Goal: Task Accomplishment & Management: Use online tool/utility

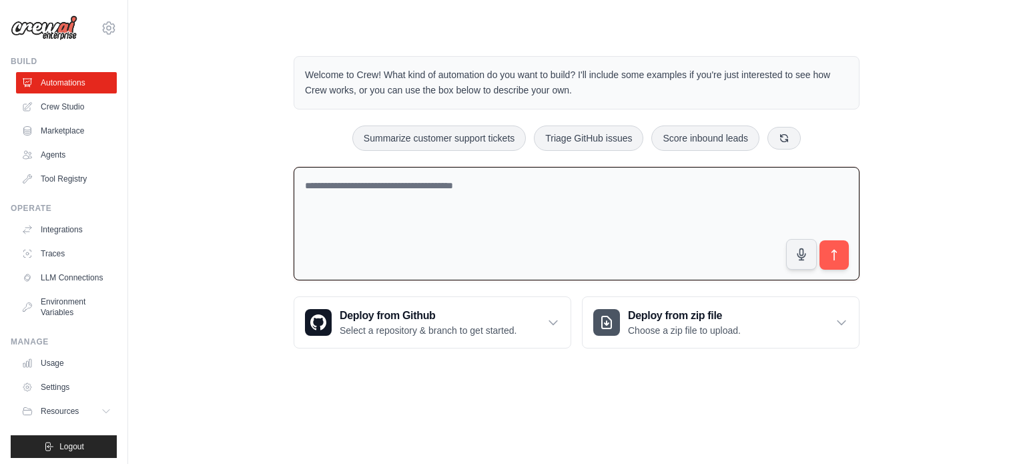
click at [437, 213] on textarea at bounding box center [577, 224] width 566 height 114
click at [375, 201] on textarea at bounding box center [577, 224] width 566 height 114
type textarea "*"
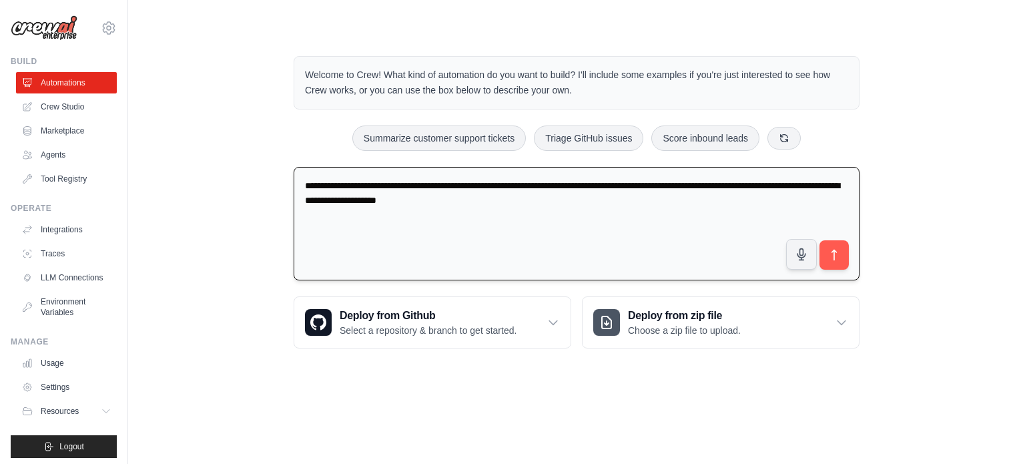
type textarea "**********"
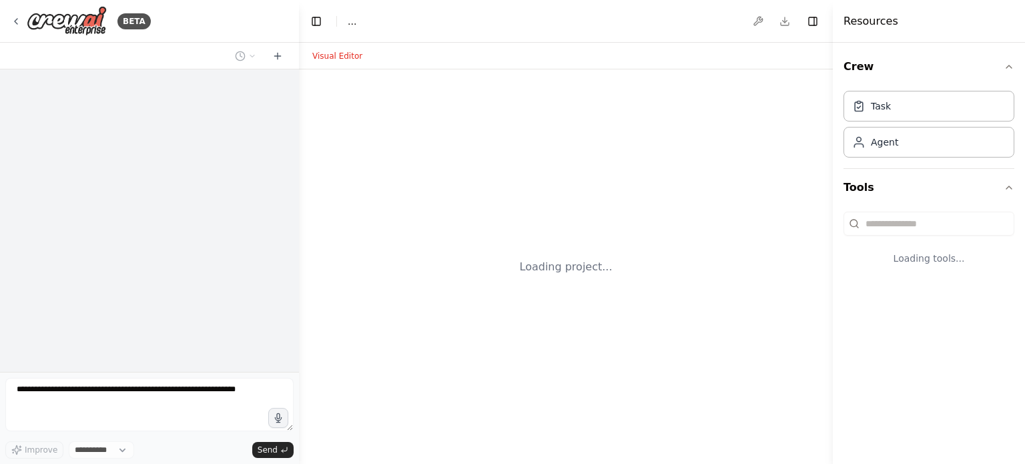
select select "****"
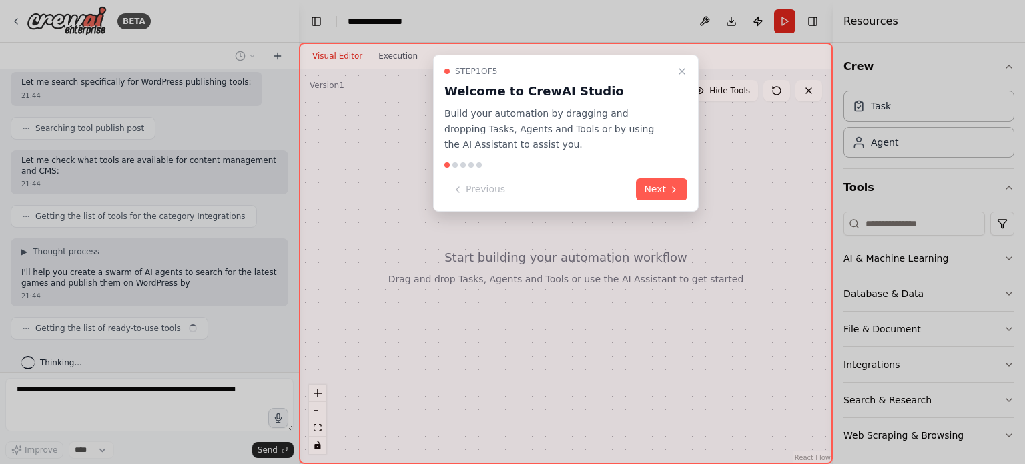
scroll to position [338, 0]
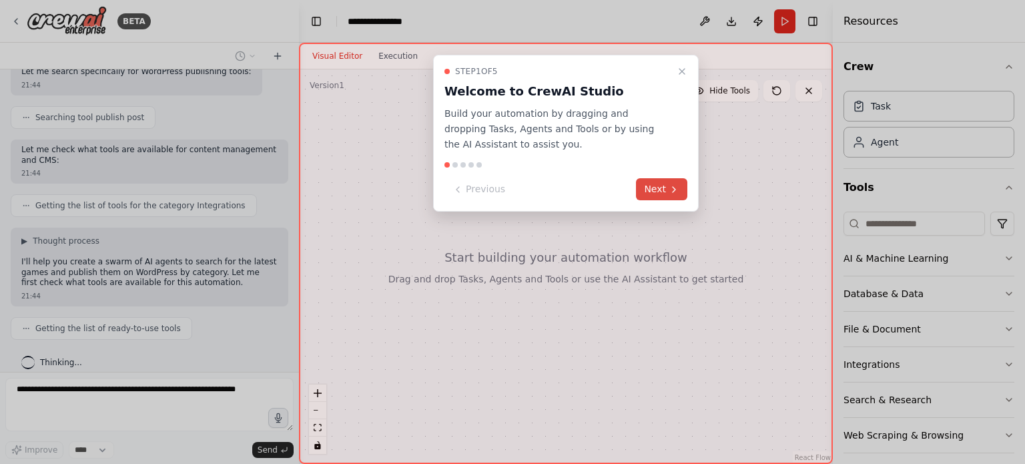
click at [662, 191] on button "Next" at bounding box center [661, 189] width 51 height 22
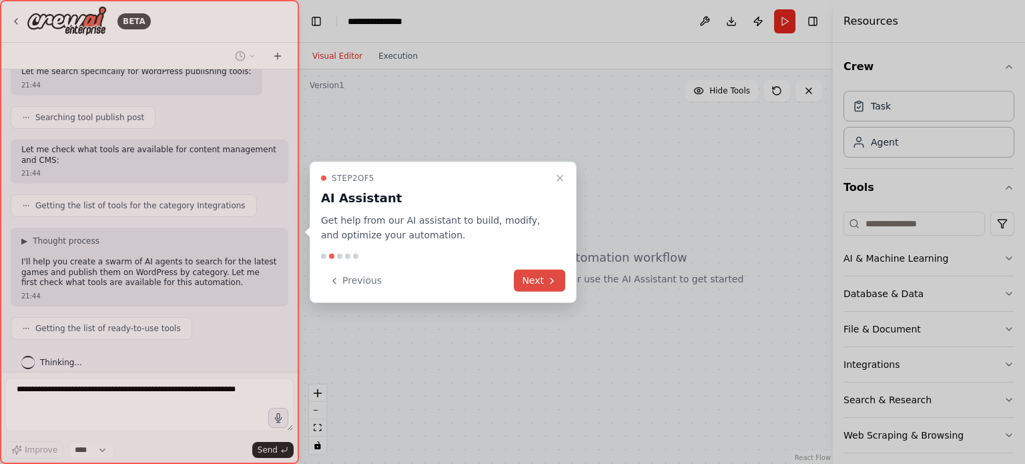
click at [557, 286] on button "Next" at bounding box center [539, 281] width 51 height 22
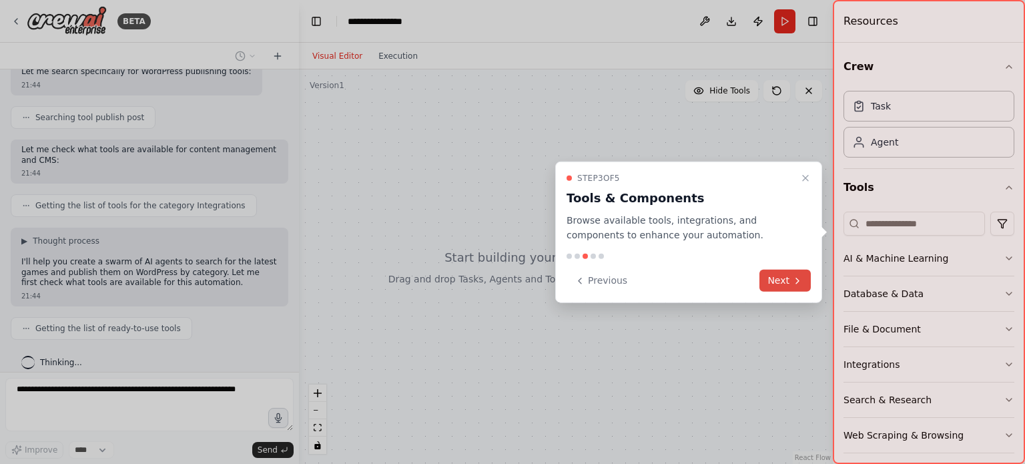
click at [800, 277] on icon at bounding box center [797, 280] width 11 height 11
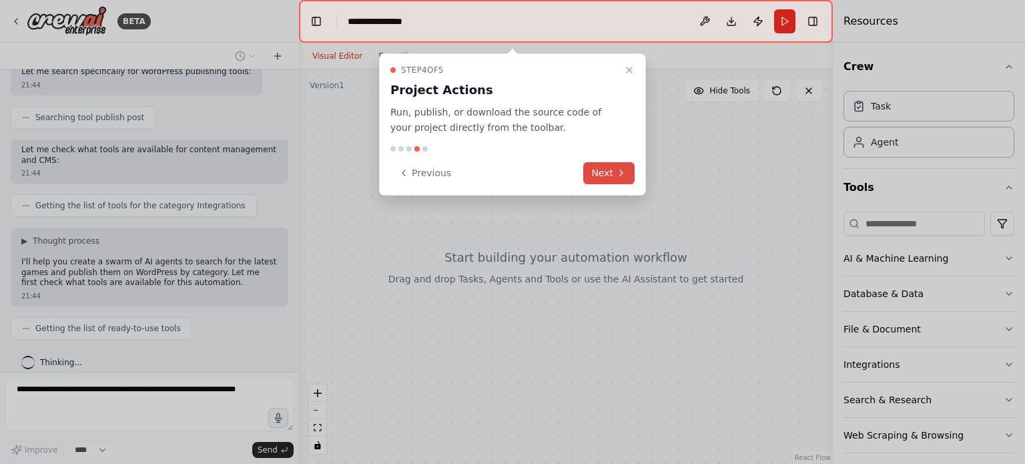
click at [622, 175] on icon at bounding box center [621, 172] width 11 height 11
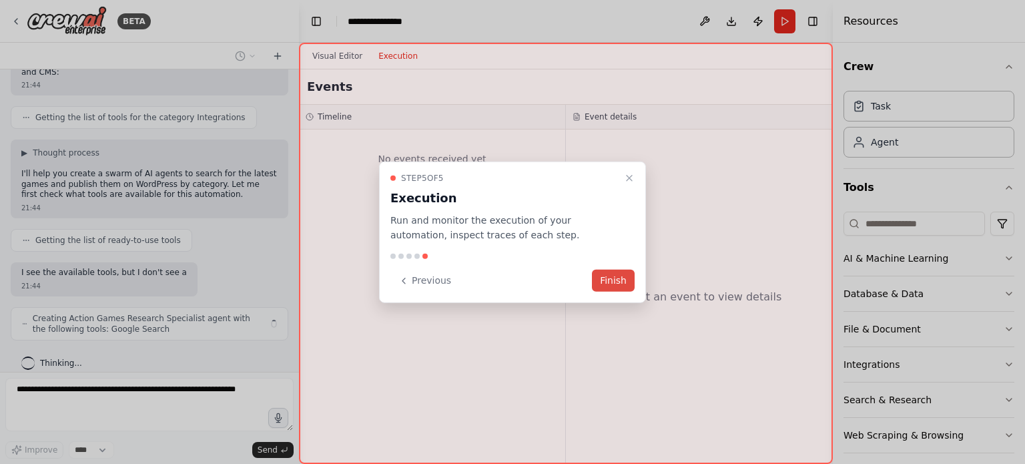
click at [610, 282] on button "Finish" at bounding box center [613, 281] width 43 height 22
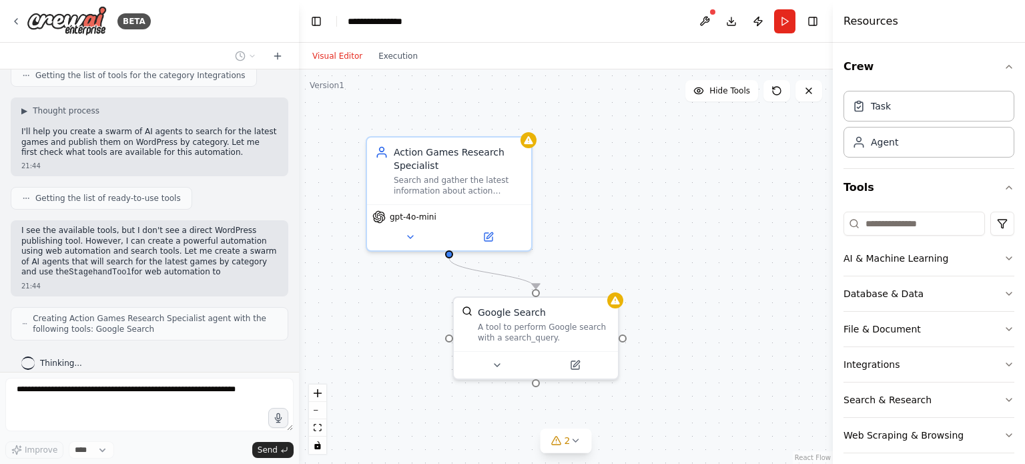
scroll to position [481, 0]
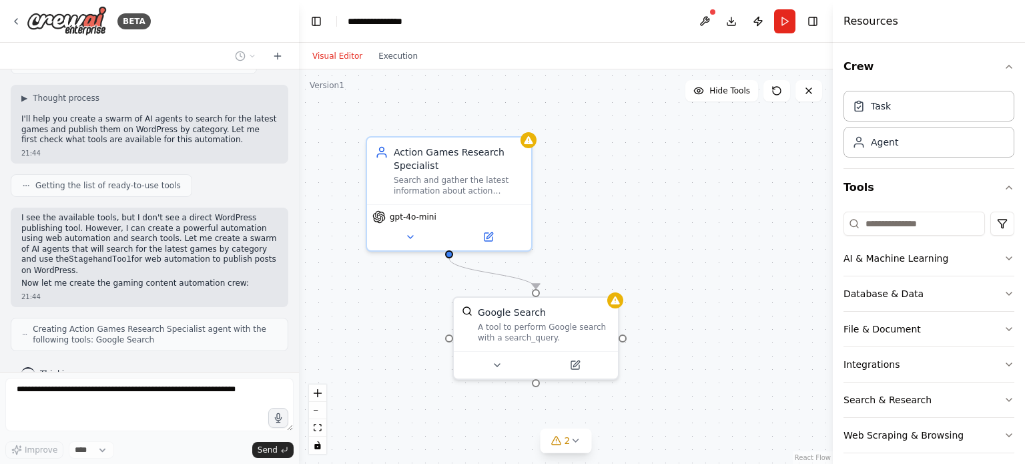
click at [116, 232] on p "I see the available tools, but I don't see a direct WordPress publishing tool. …" at bounding box center [149, 244] width 256 height 63
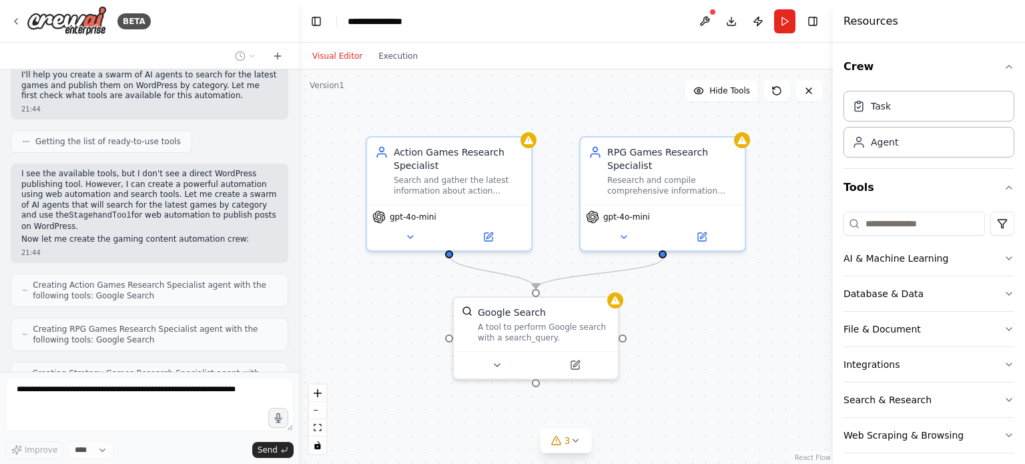
scroll to position [568, 0]
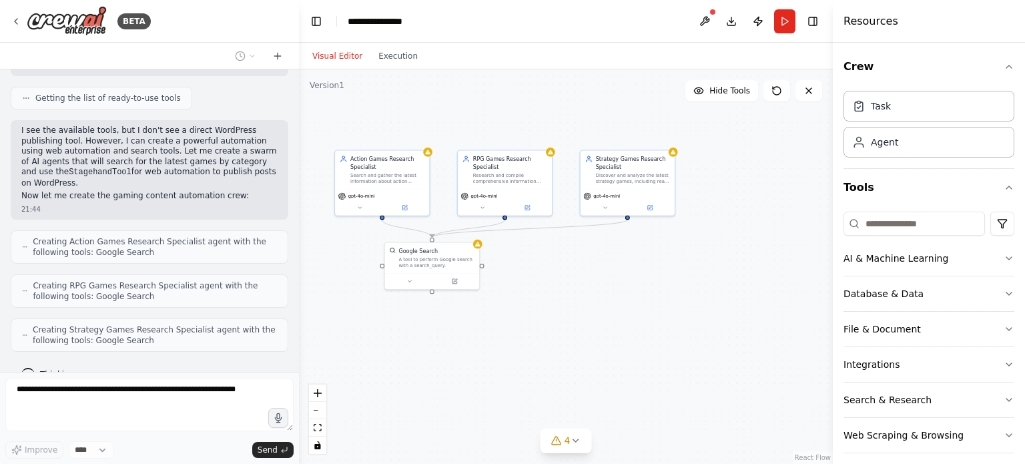
drag, startPoint x: 664, startPoint y: 325, endPoint x: 591, endPoint y: 293, distance: 80.1
click at [591, 293] on div ".deletable-edge-delete-btn { width: 20px; height: 20px; border: 0px solid #ffff…" at bounding box center [566, 266] width 534 height 394
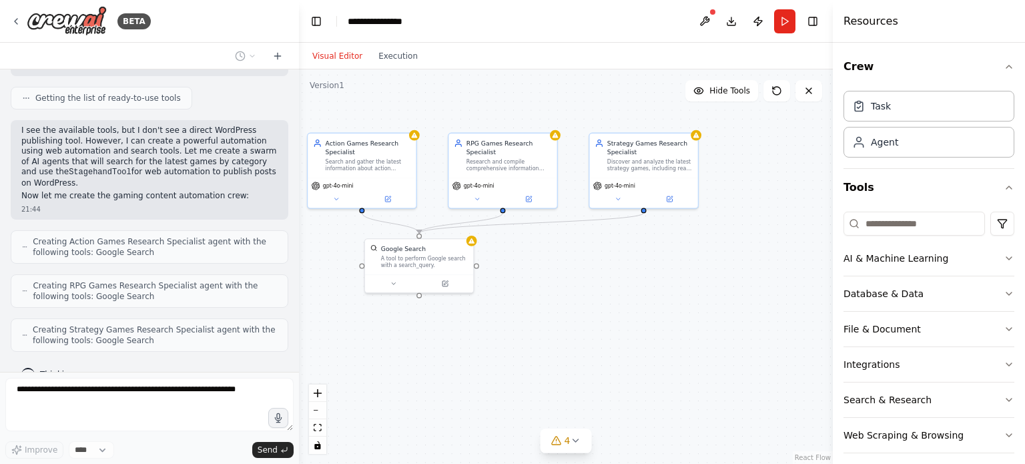
scroll to position [612, 0]
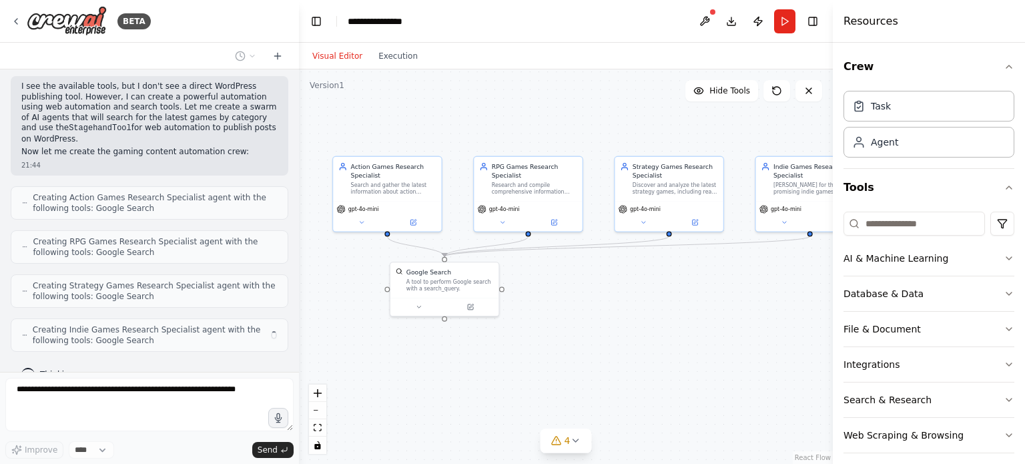
drag, startPoint x: 543, startPoint y: 290, endPoint x: 571, endPoint y: 303, distance: 31.0
click at [571, 303] on div ".deletable-edge-delete-btn { width: 20px; height: 20px; border: 0px solid #ffff…" at bounding box center [566, 266] width 534 height 394
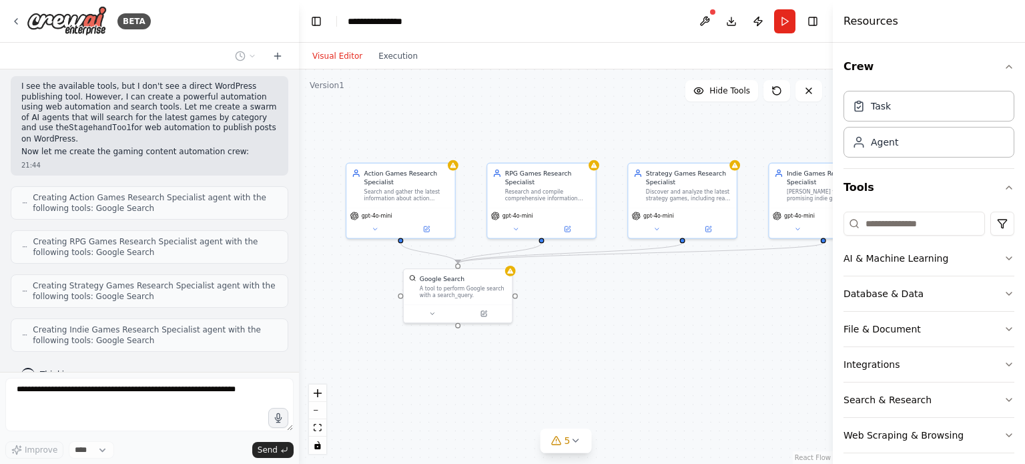
drag, startPoint x: 571, startPoint y: 303, endPoint x: 543, endPoint y: 292, distance: 30.0
click at [543, 292] on div ".deletable-edge-delete-btn { width: 20px; height: 20px; border: 0px solid #ffff…" at bounding box center [566, 266] width 534 height 394
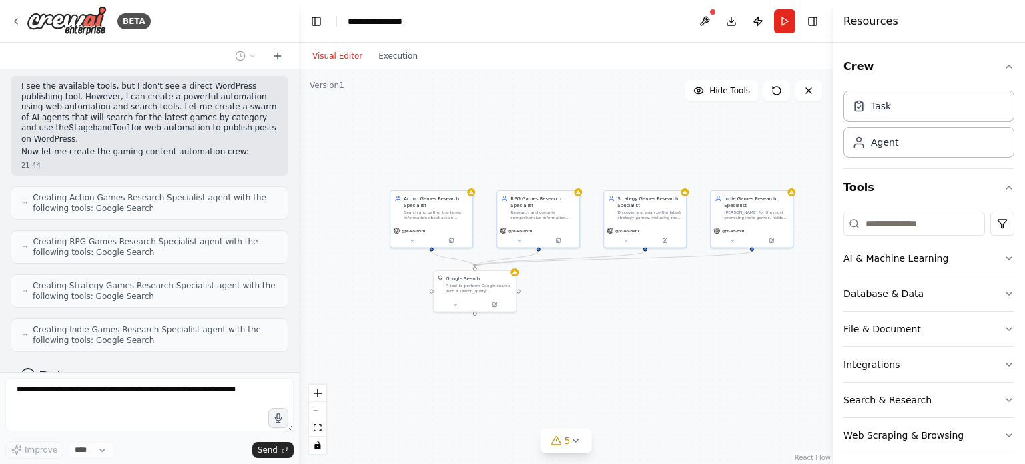
scroll to position [646, 0]
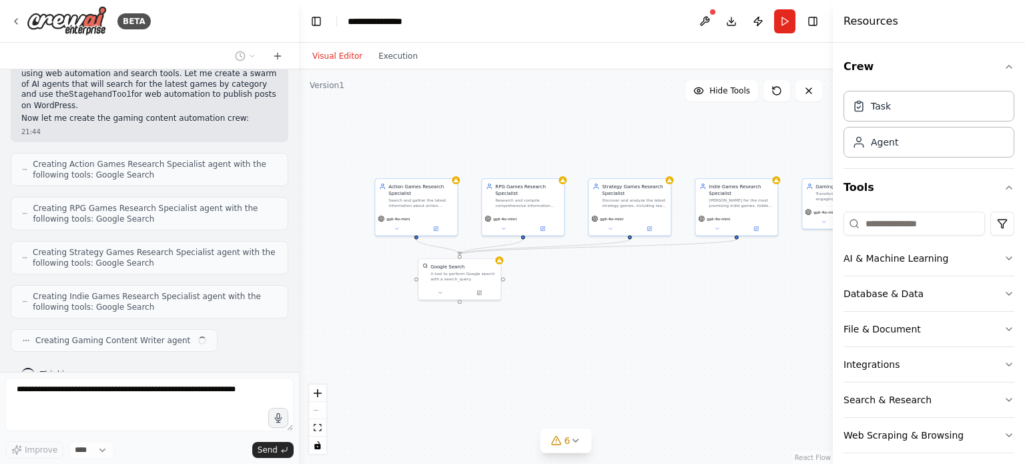
drag, startPoint x: 624, startPoint y: 267, endPoint x: 608, endPoint y: 255, distance: 19.5
click at [608, 255] on div ".deletable-edge-delete-btn { width: 20px; height: 20px; border: 0px solid #ffff…" at bounding box center [566, 266] width 534 height 394
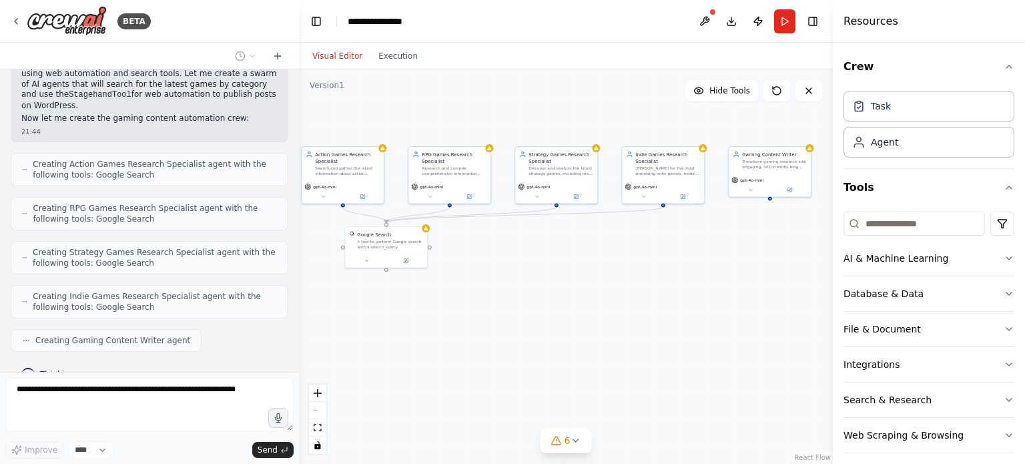
drag, startPoint x: 632, startPoint y: 264, endPoint x: 571, endPoint y: 251, distance: 62.0
click at [571, 251] on div ".deletable-edge-delete-btn { width: 20px; height: 20px; border: 0px solid #ffff…" at bounding box center [566, 266] width 534 height 394
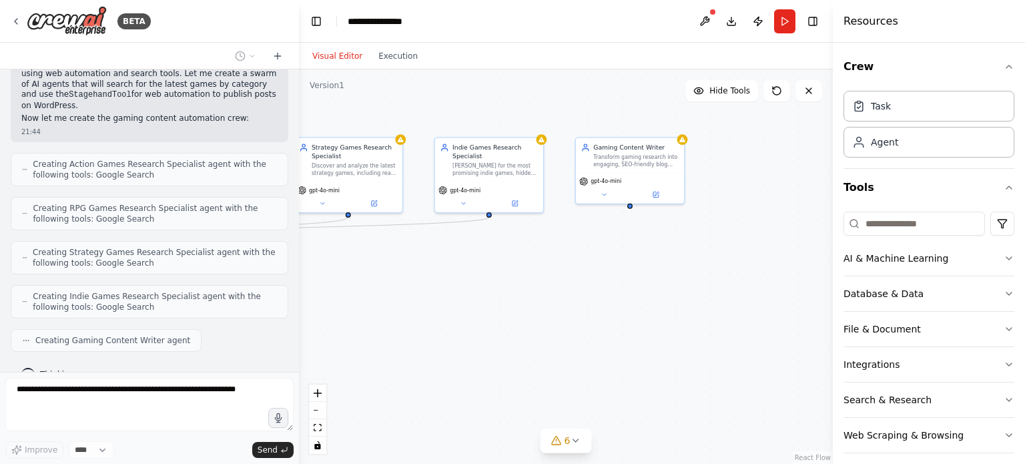
scroll to position [689, 0]
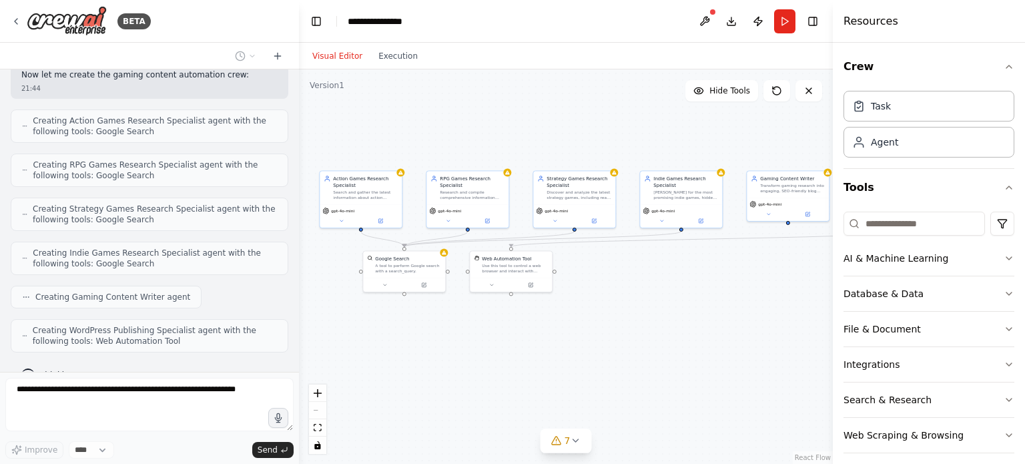
drag, startPoint x: 501, startPoint y: 278, endPoint x: 677, endPoint y: 287, distance: 176.4
click at [677, 287] on div ".deletable-edge-delete-btn { width: 20px; height: 20px; border: 0px solid #ffff…" at bounding box center [566, 266] width 534 height 394
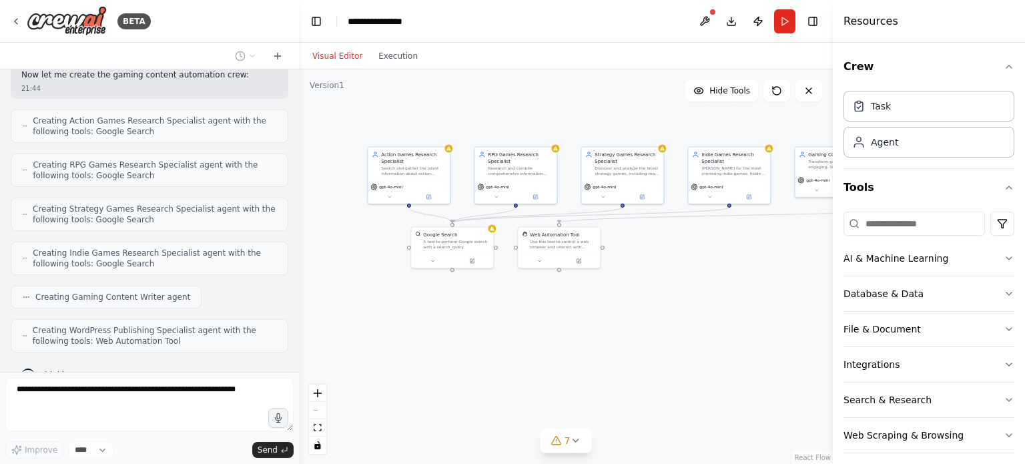
drag, startPoint x: 496, startPoint y: 350, endPoint x: 544, endPoint y: 326, distance: 53.7
click at [544, 326] on div ".deletable-edge-delete-btn { width: 20px; height: 20px; border: 0px solid #ffff…" at bounding box center [566, 266] width 534 height 394
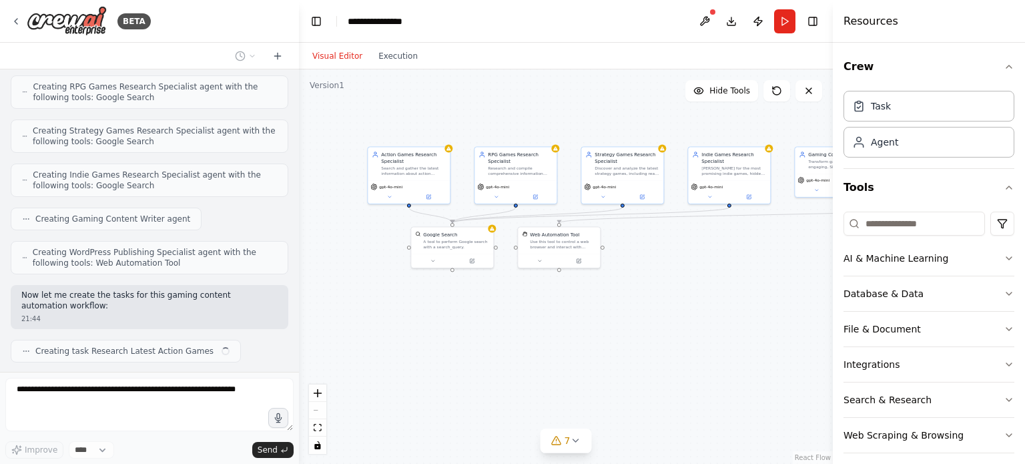
scroll to position [777, 0]
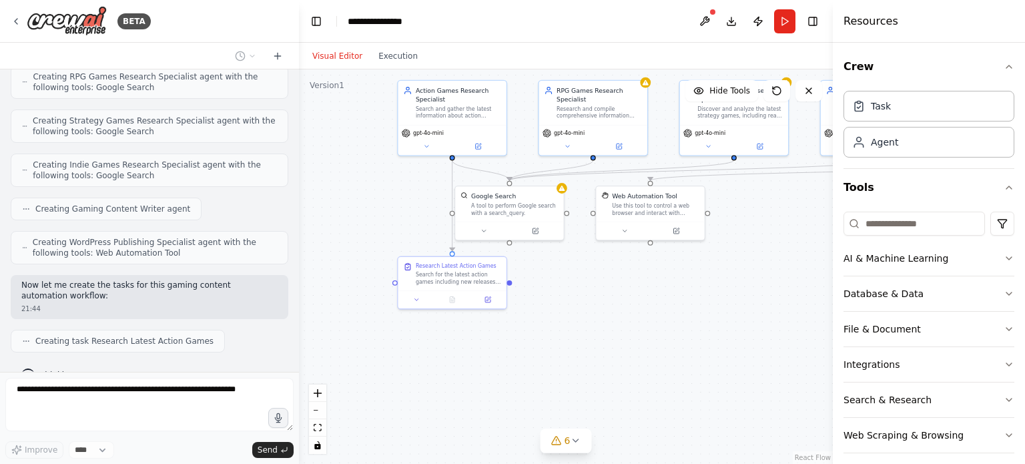
drag, startPoint x: 431, startPoint y: 341, endPoint x: 526, endPoint y: 343, distance: 94.8
click at [524, 343] on div ".deletable-edge-delete-btn { width: 20px; height: 20px; border: 0px solid #ffff…" at bounding box center [566, 266] width 534 height 394
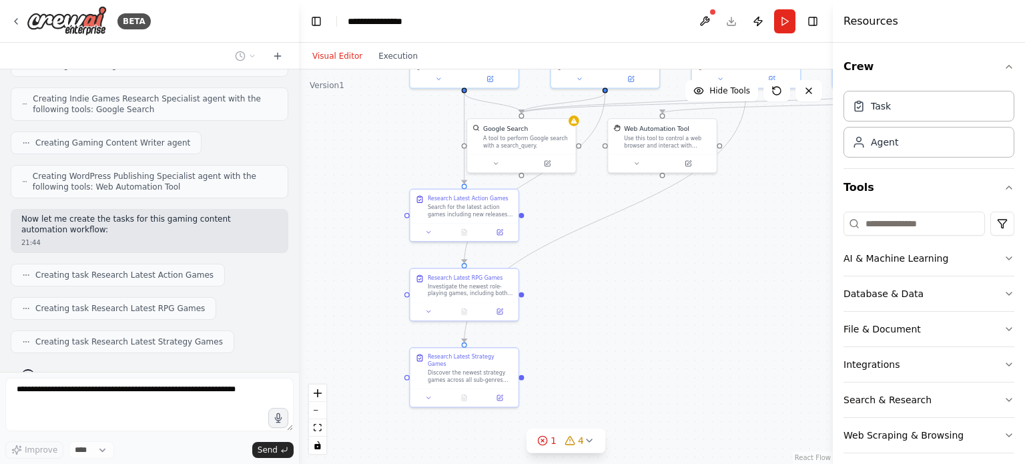
scroll to position [877, 0]
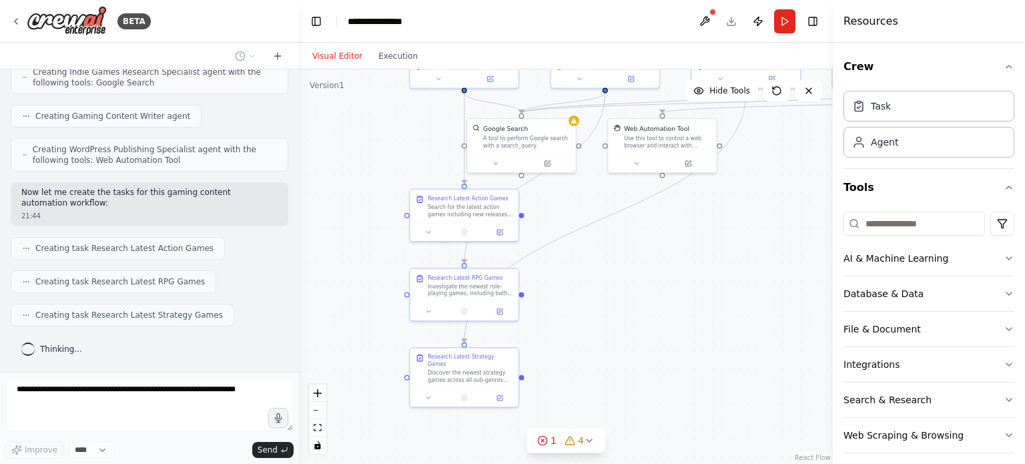
drag, startPoint x: 600, startPoint y: 357, endPoint x: 595, endPoint y: 290, distance: 67.5
click at [595, 290] on div ".deletable-edge-delete-btn { width: 20px; height: 20px; border: 0px solid #ffff…" at bounding box center [566, 266] width 534 height 394
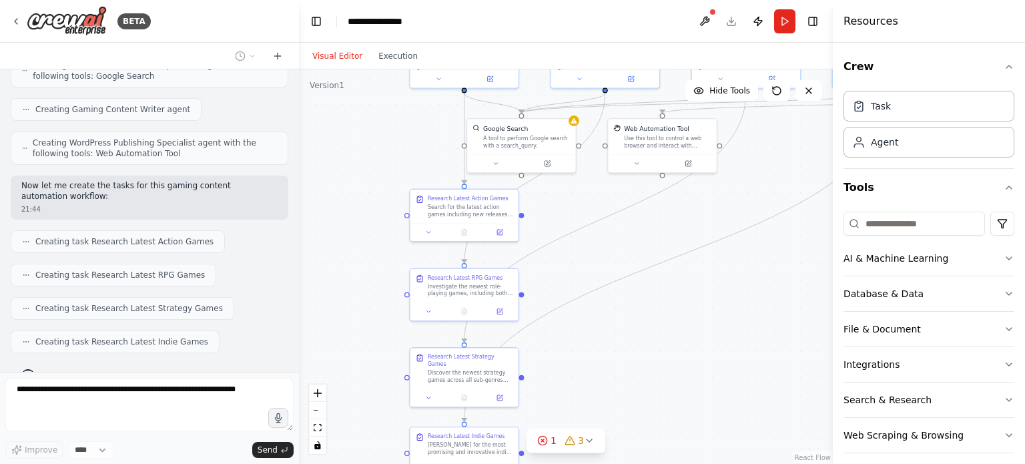
click at [340, 299] on div ".deletable-edge-delete-btn { width: 20px; height: 20px; border: 0px solid #ffff…" at bounding box center [566, 266] width 534 height 394
click at [354, 297] on div ".deletable-edge-delete-btn { width: 20px; height: 20px; border: 0px solid #ffff…" at bounding box center [566, 266] width 534 height 394
click at [350, 298] on div ".deletable-edge-delete-btn { width: 20px; height: 20px; border: 0px solid #ffff…" at bounding box center [566, 266] width 534 height 394
drag, startPoint x: 523, startPoint y: 294, endPoint x: 652, endPoint y: 213, distance: 152.5
click at [652, 213] on div ".deletable-edge-delete-btn { width: 20px; height: 20px; border: 0px solid #ffff…" at bounding box center [566, 266] width 534 height 394
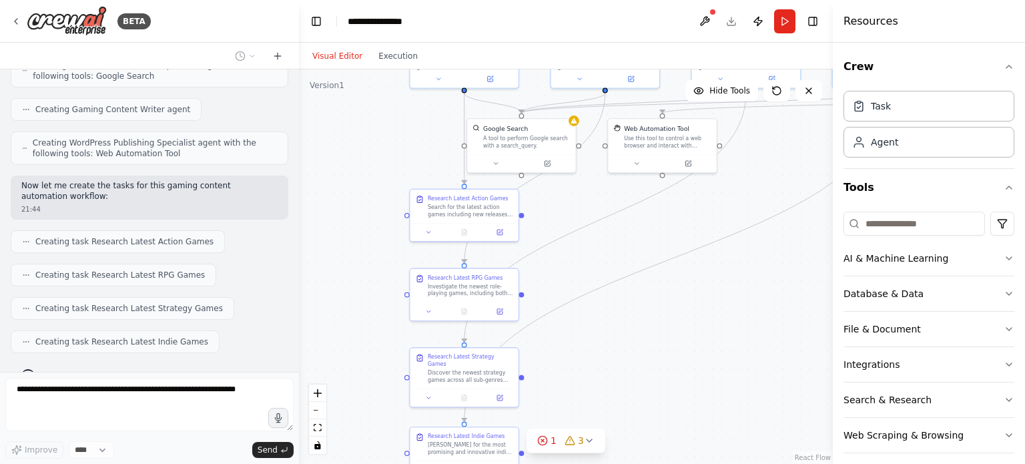
scroll to position [910, 0]
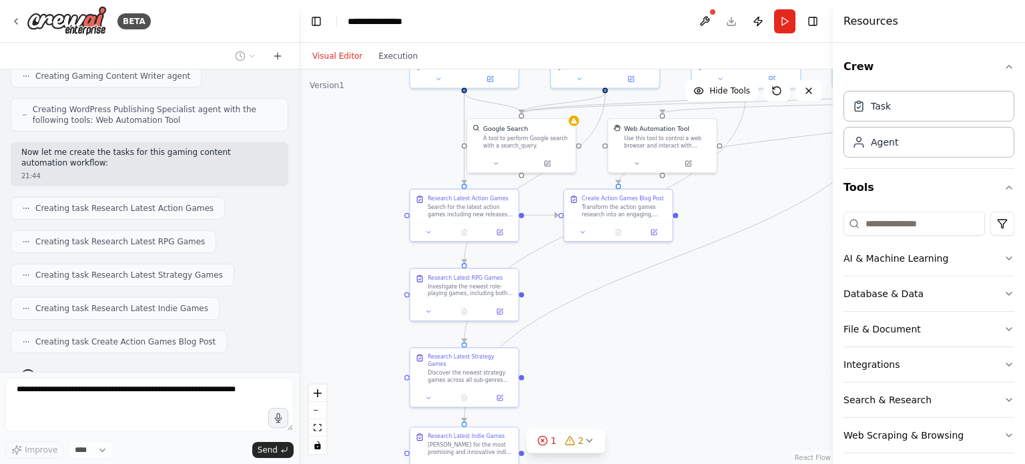
drag, startPoint x: 652, startPoint y: 276, endPoint x: 630, endPoint y: 342, distance: 70.5
click at [630, 342] on div ".deletable-edge-delete-btn { width: 20px; height: 20px; border: 0px solid #ffff…" at bounding box center [566, 266] width 534 height 394
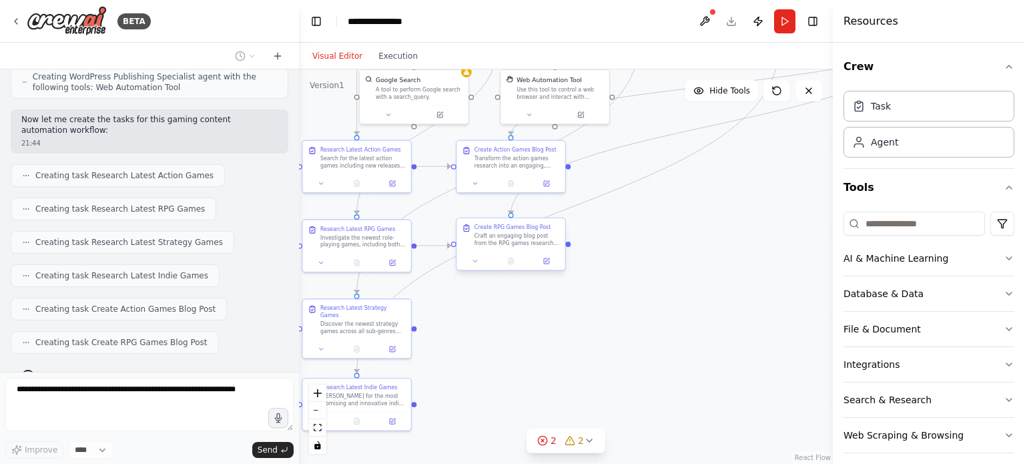
scroll to position [976, 0]
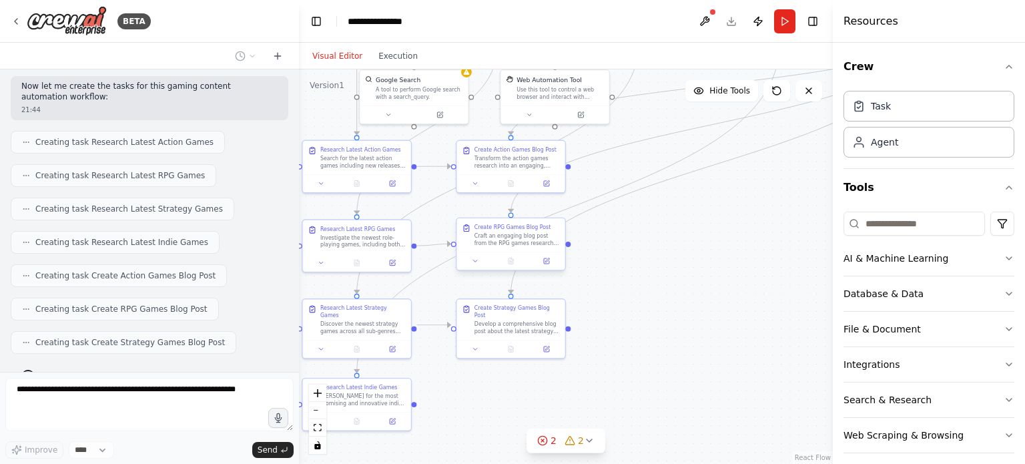
drag, startPoint x: 624, startPoint y: 292, endPoint x: 515, endPoint y: 241, distance: 119.7
click at [515, 241] on div ".deletable-edge-delete-btn { width: 20px; height: 20px; border: 0px solid #ffff…" at bounding box center [566, 266] width 534 height 394
click at [555, 434] on span "2" at bounding box center [553, 440] width 6 height 13
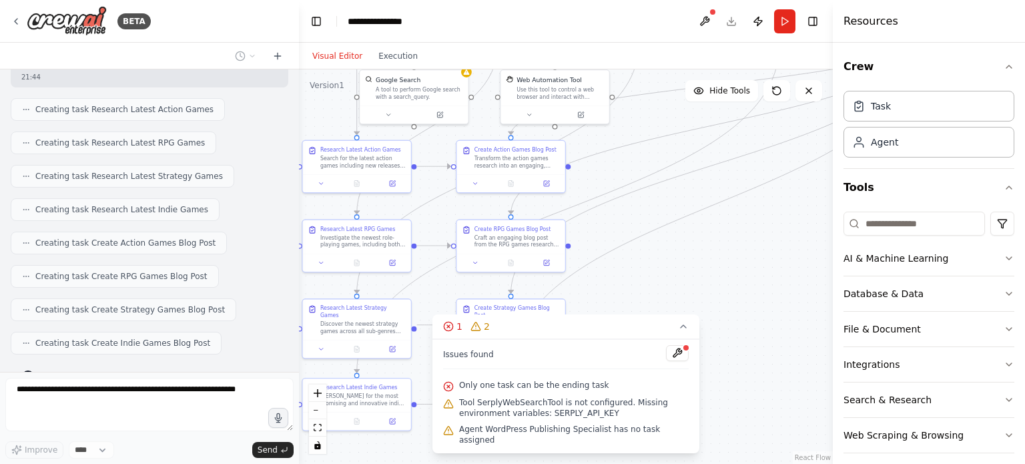
scroll to position [1042, 0]
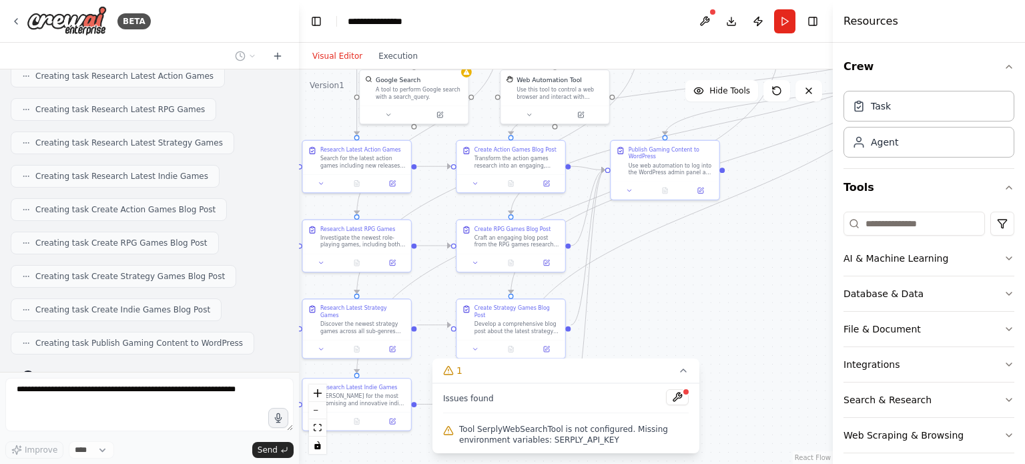
click at [751, 316] on div ".deletable-edge-delete-btn { width: 20px; height: 20px; border: 0px solid #ffff…" at bounding box center [566, 266] width 534 height 394
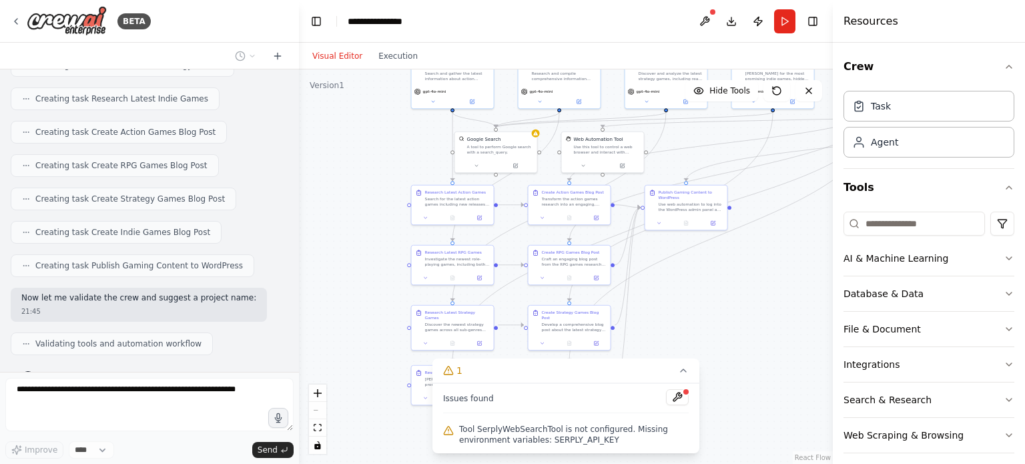
scroll to position [1163, 0]
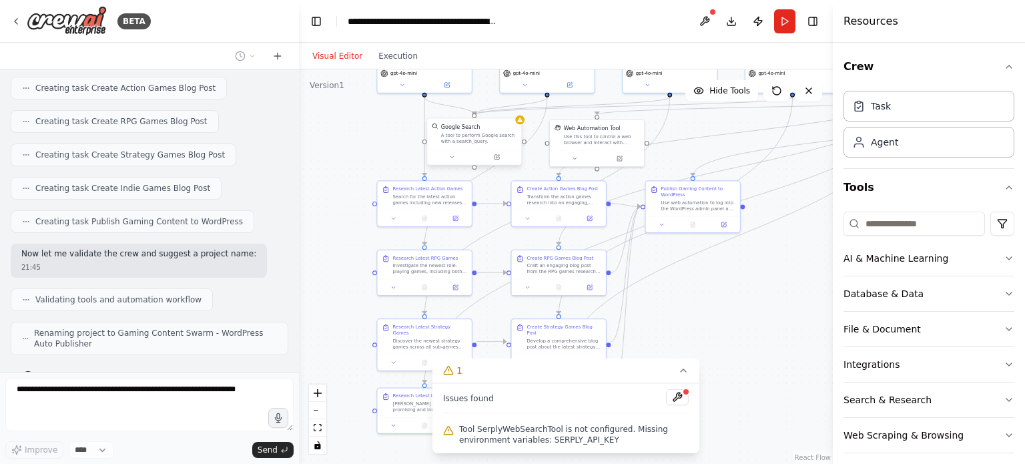
click at [460, 133] on div "A tool to perform Google search with a search_query." at bounding box center [479, 138] width 76 height 12
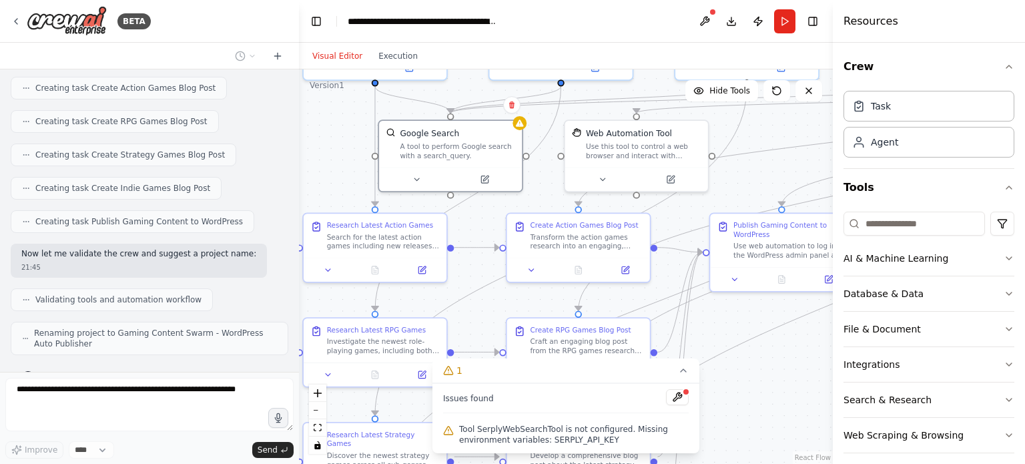
click at [526, 127] on div ".deletable-edge-delete-btn { width: 20px; height: 20px; border: 0px solid #ffff…" at bounding box center [566, 266] width 534 height 394
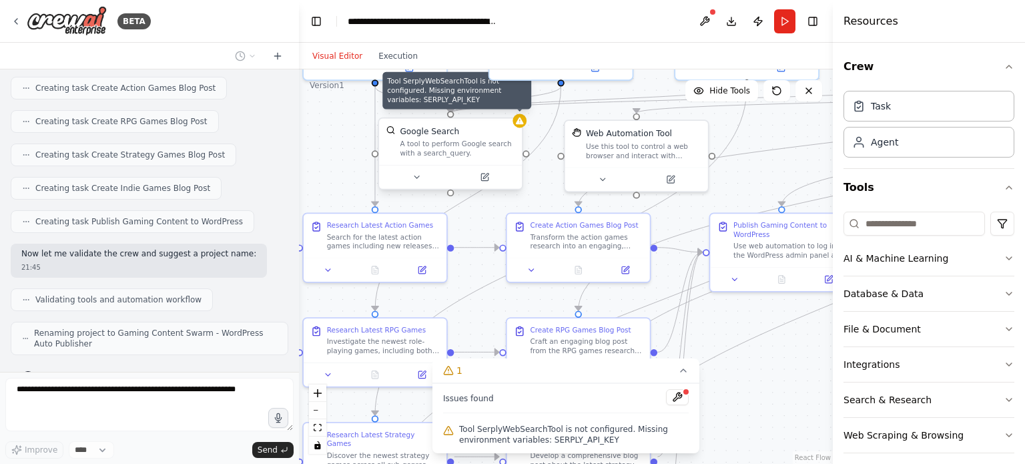
click at [520, 124] on icon at bounding box center [519, 120] width 9 height 9
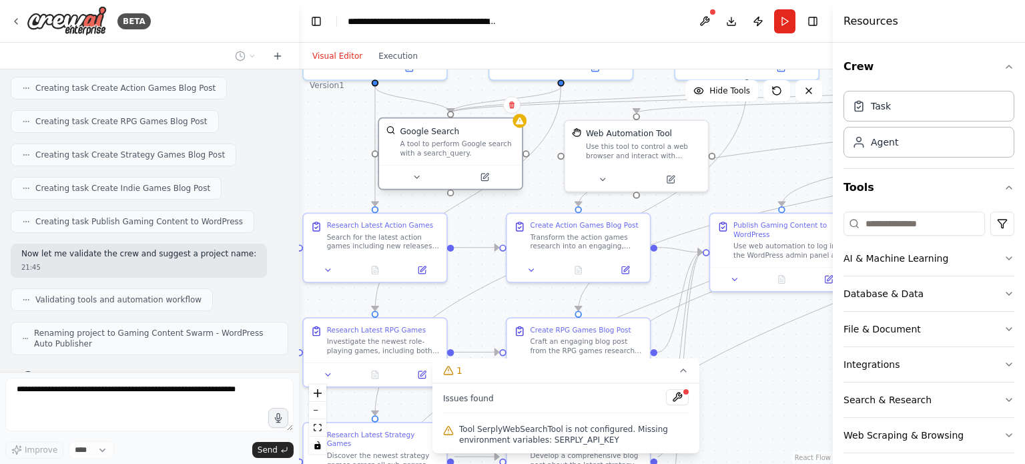
click at [466, 153] on div "A tool to perform Google search with a search_query." at bounding box center [457, 148] width 115 height 19
click at [484, 174] on icon at bounding box center [484, 176] width 7 height 7
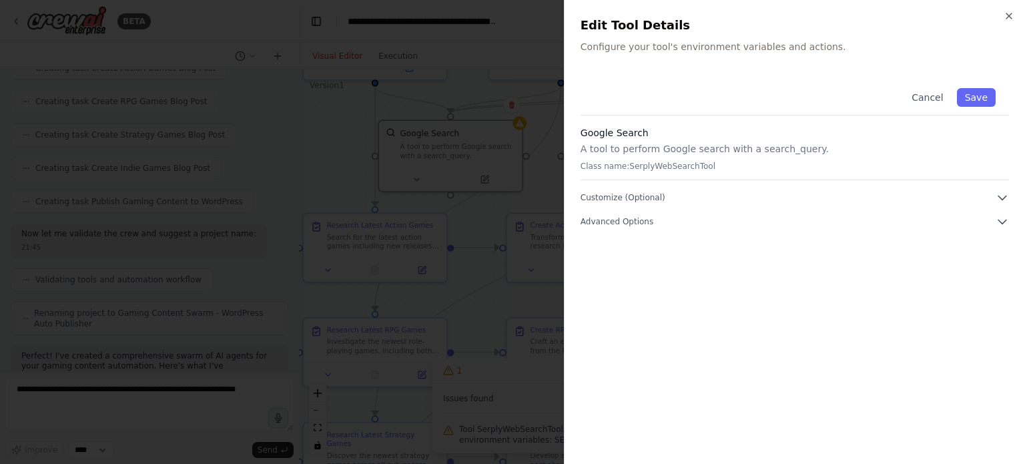
click at [668, 85] on div "Cancel Save" at bounding box center [794, 95] width 428 height 41
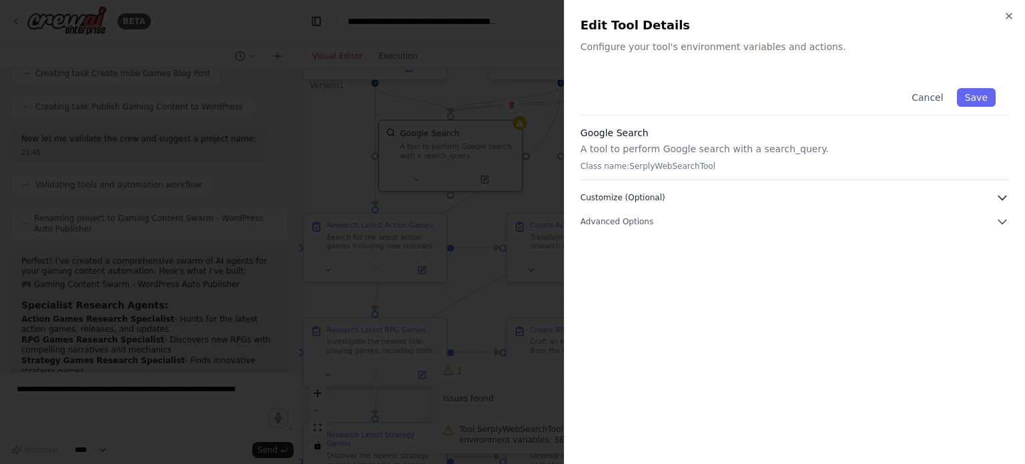
click at [712, 197] on button "Customize (Optional)" at bounding box center [794, 197] width 428 height 13
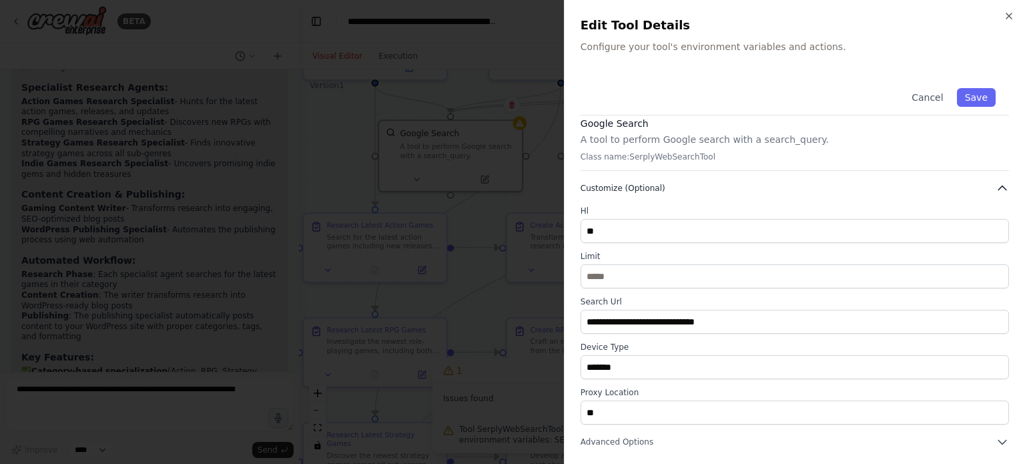
scroll to position [1506, 0]
click at [689, 187] on button "Customize (Optional)" at bounding box center [794, 187] width 428 height 13
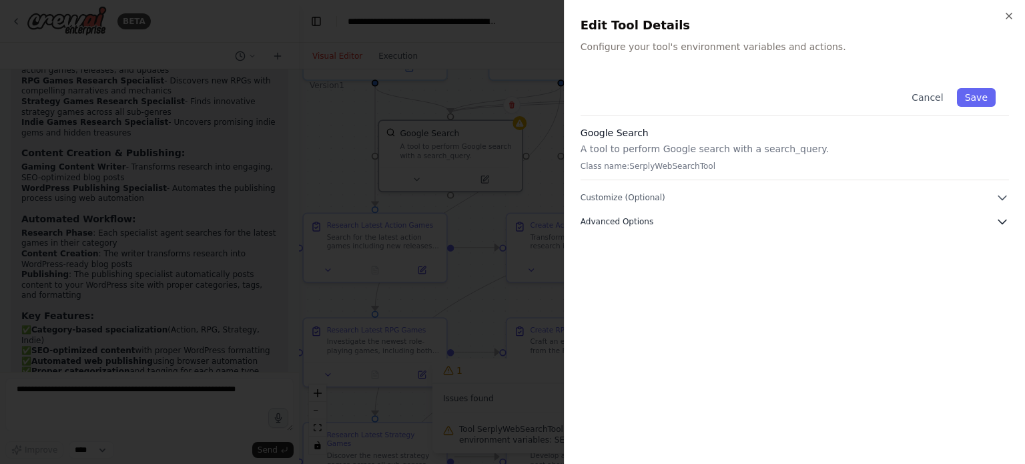
click at [678, 216] on button "Advanced Options" at bounding box center [794, 221] width 428 height 13
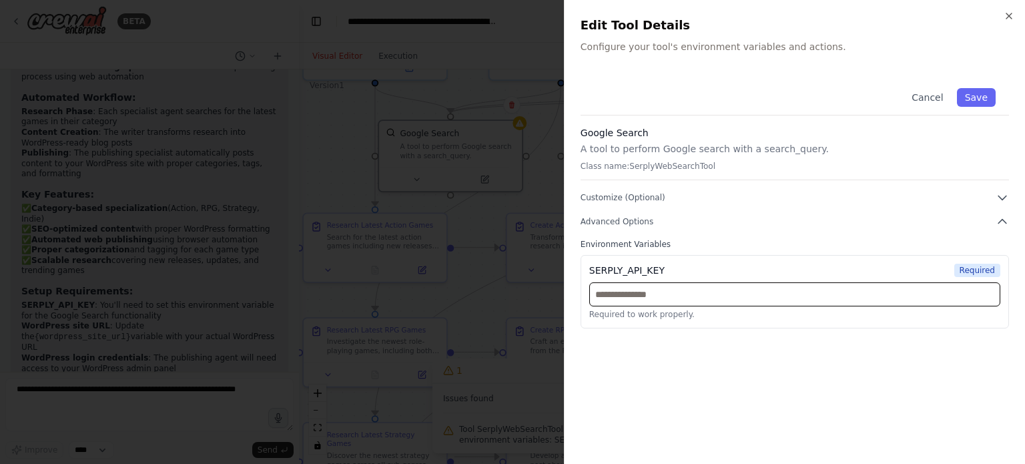
click at [686, 288] on input "text" at bounding box center [794, 294] width 411 height 24
click at [686, 356] on div "Cancel Save Google Search A tool to perform Google search with a search_query. …" at bounding box center [794, 261] width 428 height 373
click at [518, 209] on div at bounding box center [512, 232] width 1025 height 464
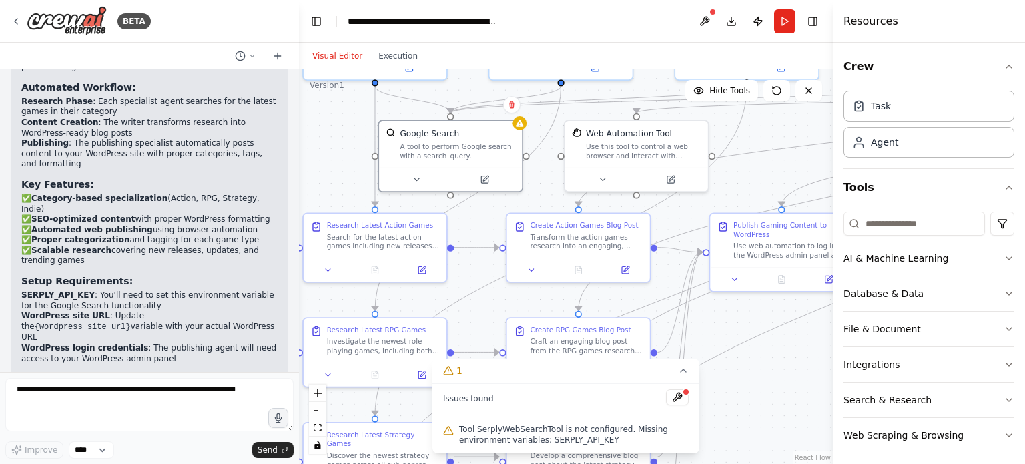
click at [734, 168] on div ".deletable-edge-delete-btn { width: 20px; height: 20px; border: 0px solid #ffff…" at bounding box center [566, 266] width 534 height 394
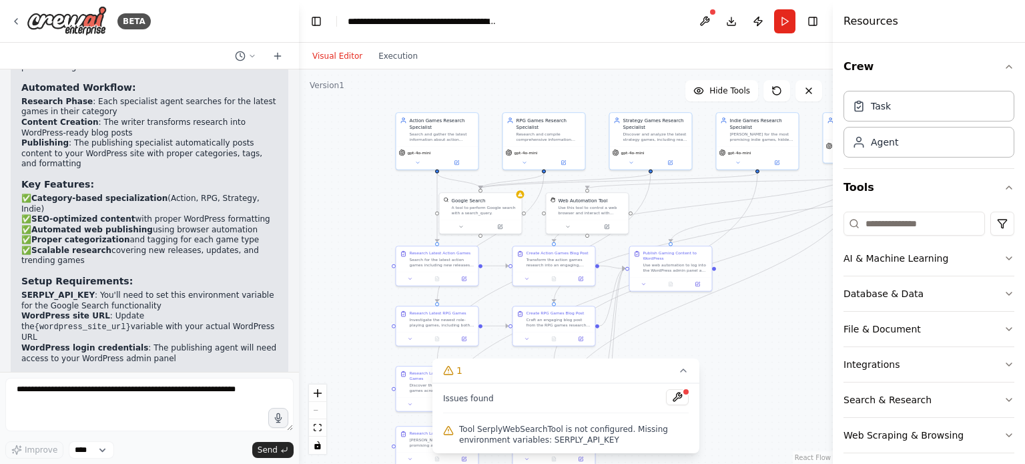
drag, startPoint x: 734, startPoint y: 168, endPoint x: 640, endPoint y: 221, distance: 107.2
click at [640, 221] on div ".deletable-edge-delete-btn { width: 20px; height: 20px; border: 0px solid #ffff…" at bounding box center [566, 266] width 534 height 394
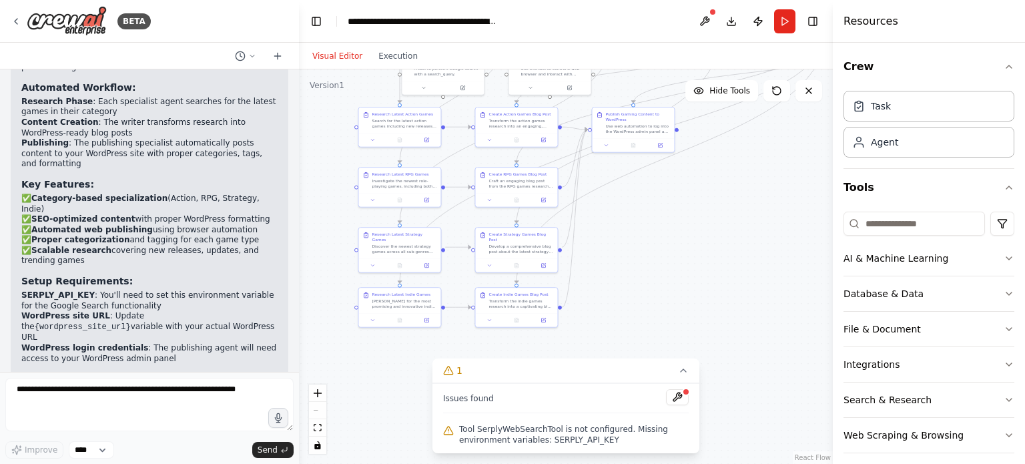
drag, startPoint x: 715, startPoint y: 324, endPoint x: 680, endPoint y: 184, distance: 143.7
click at [680, 184] on div ".deletable-edge-delete-btn { width: 20px; height: 20px; border: 0px solid #ffff…" at bounding box center [566, 266] width 534 height 394
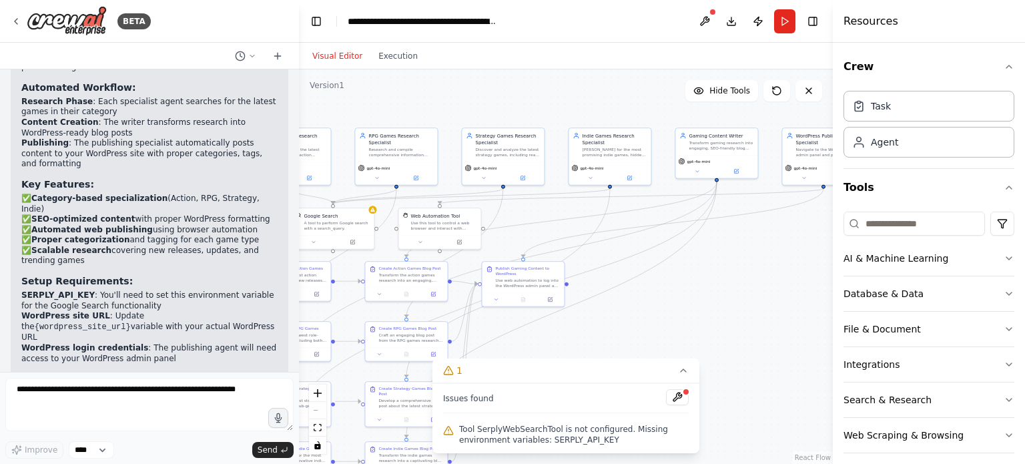
drag, startPoint x: 680, startPoint y: 184, endPoint x: 566, endPoint y: 343, distance: 195.5
click at [566, 343] on div ".deletable-edge-delete-btn { width: 20px; height: 20px; border: 0px solid #ffff…" at bounding box center [566, 266] width 534 height 394
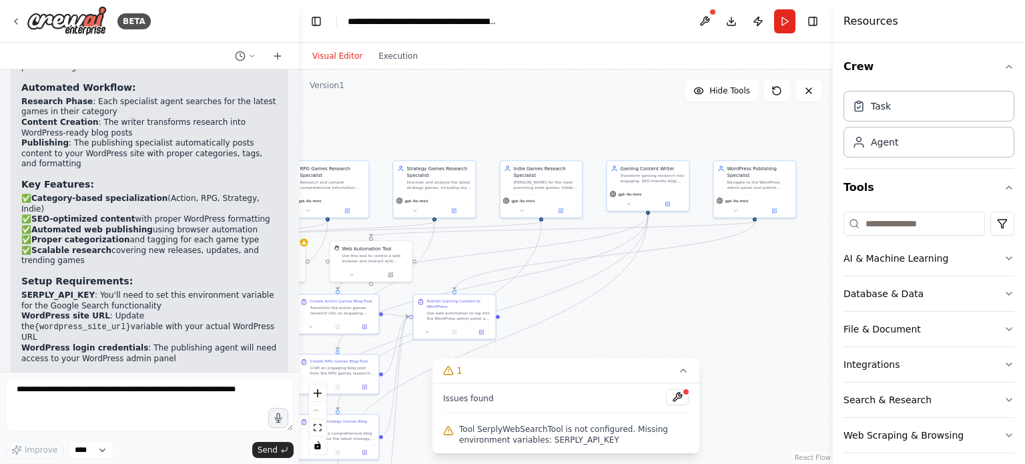
drag, startPoint x: 777, startPoint y: 293, endPoint x: 773, endPoint y: 330, distance: 37.5
click at [773, 330] on div ".deletable-edge-delete-btn { width: 20px; height: 20px; border: 0px solid #ffff…" at bounding box center [566, 266] width 534 height 394
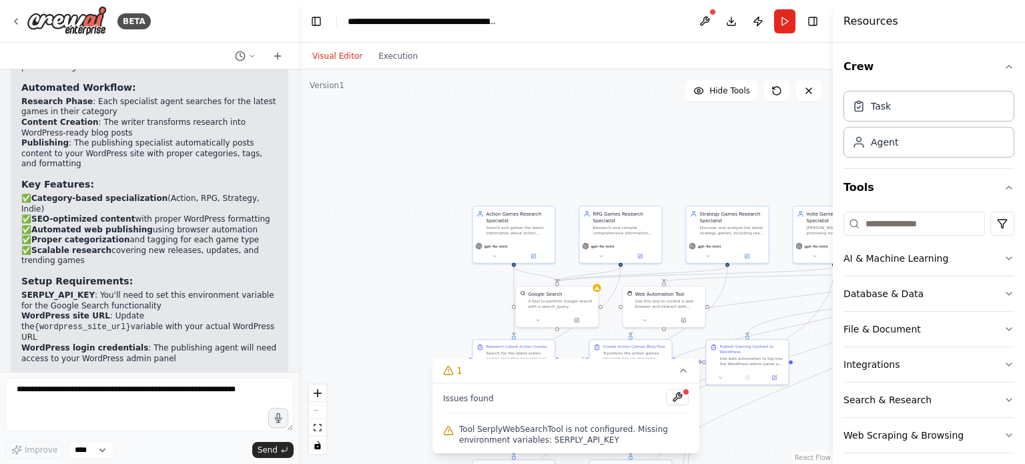
drag, startPoint x: 462, startPoint y: 109, endPoint x: 488, endPoint y: 112, distance: 26.9
click at [488, 112] on div ".deletable-edge-delete-btn { width: 20px; height: 20px; border: 0px solid #ffff…" at bounding box center [566, 266] width 534 height 394
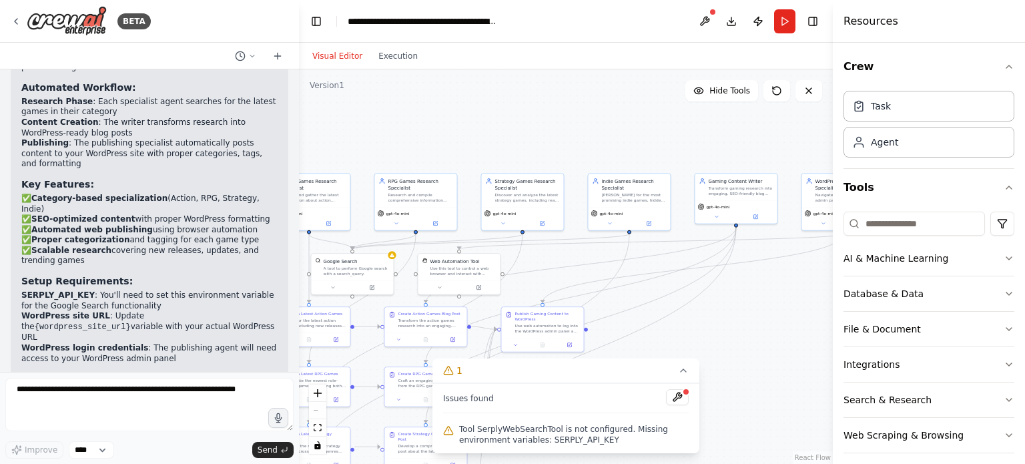
drag, startPoint x: 414, startPoint y: 146, endPoint x: 640, endPoint y: 151, distance: 225.5
click at [640, 151] on div ".deletable-edge-delete-btn { width: 20px; height: 20px; border: 0px solid #ffff…" at bounding box center [566, 266] width 534 height 394
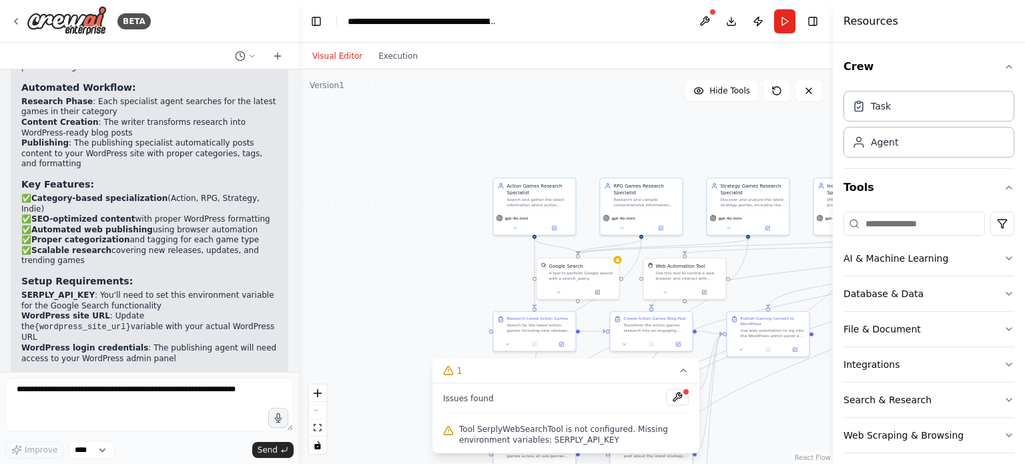
click at [559, 234] on div "Action Games Research Specialist Search and gather the latest information about…" at bounding box center [533, 206] width 83 height 58
click at [544, 223] on button at bounding box center [554, 227] width 38 height 8
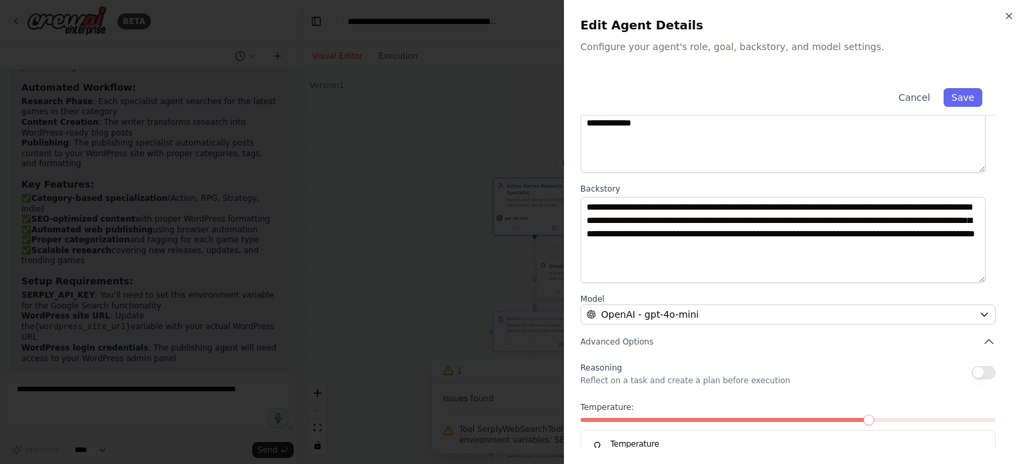
scroll to position [139, 0]
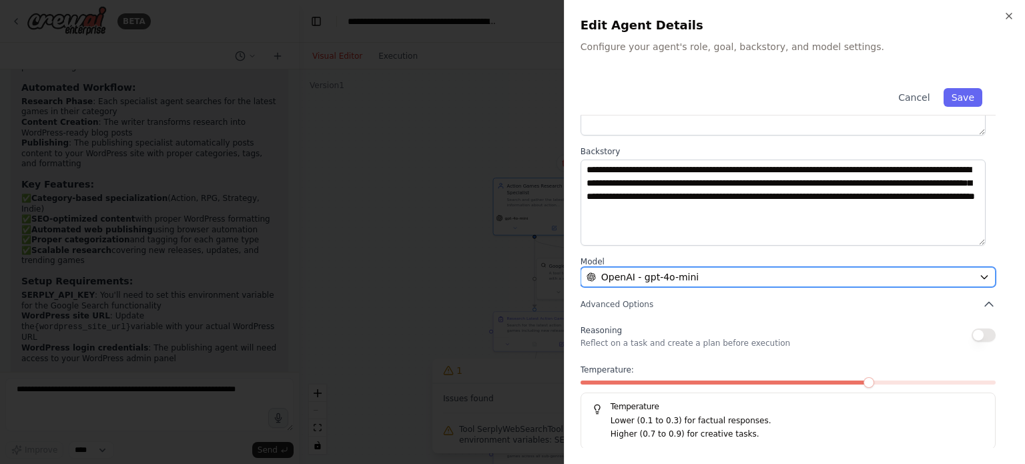
click at [707, 280] on div "OpenAI - gpt-4o-mini" at bounding box center [779, 276] width 387 height 13
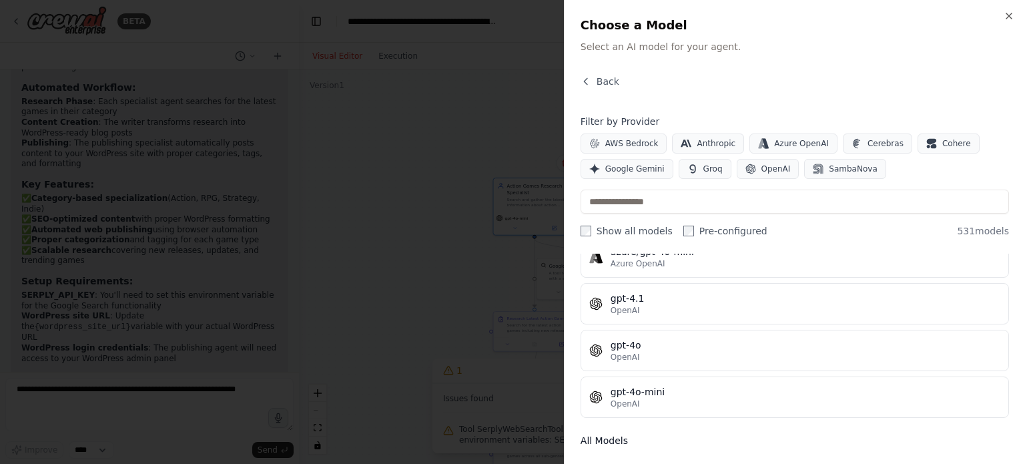
scroll to position [467, 0]
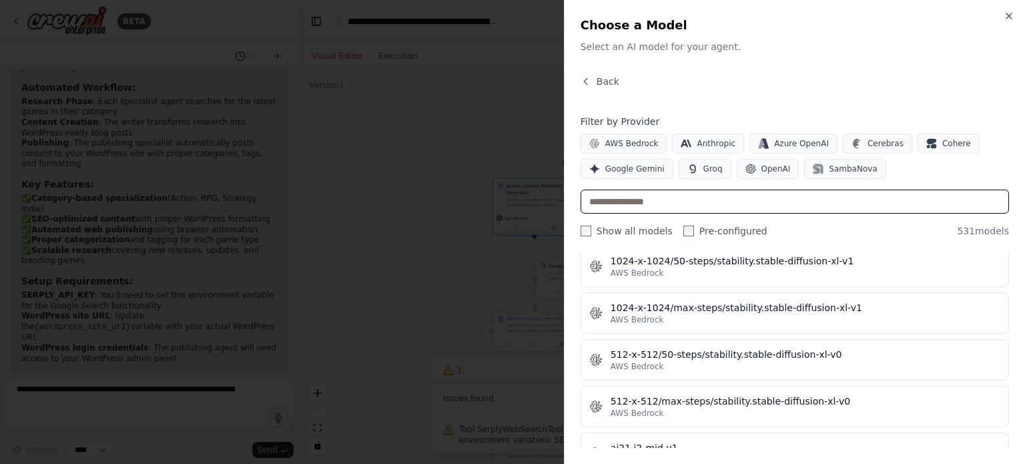
click at [648, 197] on input "text" at bounding box center [794, 201] width 428 height 24
type input "**"
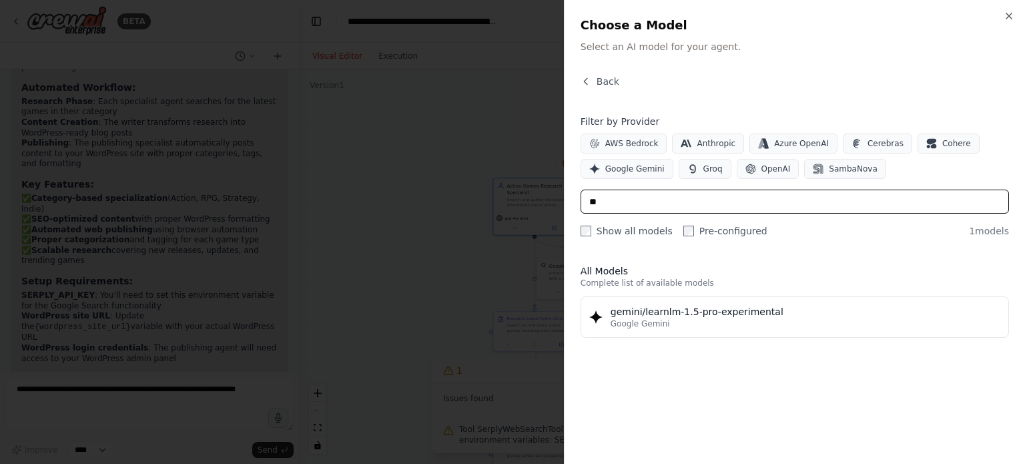
scroll to position [0, 0]
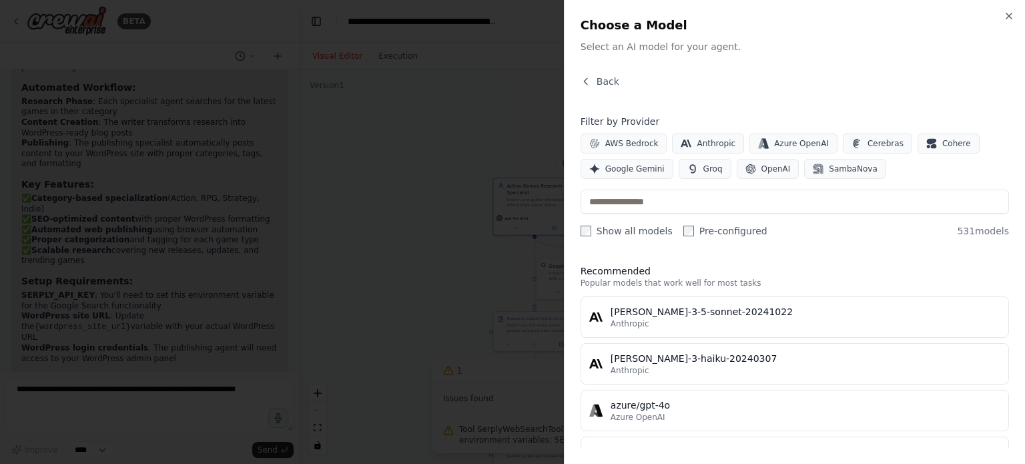
click at [592, 229] on label "Show all models" at bounding box center [626, 230] width 92 height 13
click at [683, 236] on label "Pre-configured" at bounding box center [725, 230] width 84 height 13
click at [592, 231] on label "Show all models" at bounding box center [626, 230] width 92 height 13
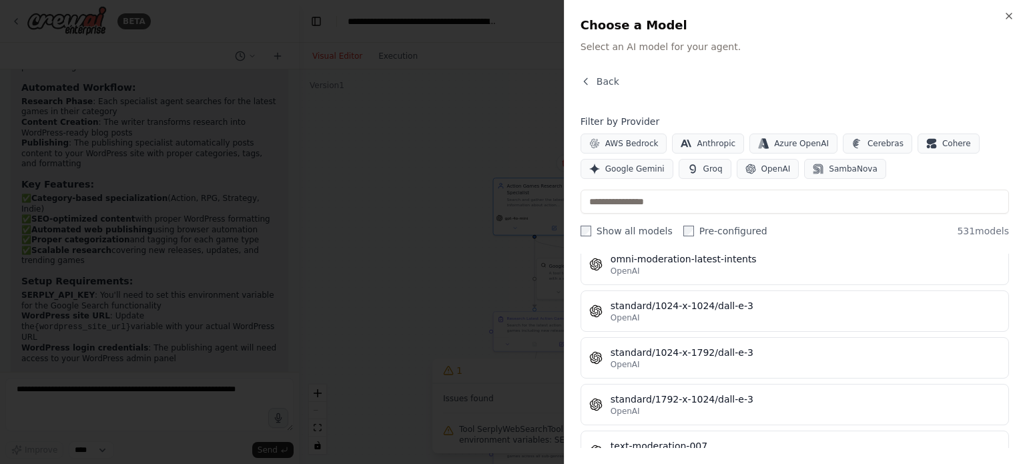
scroll to position [24550, 0]
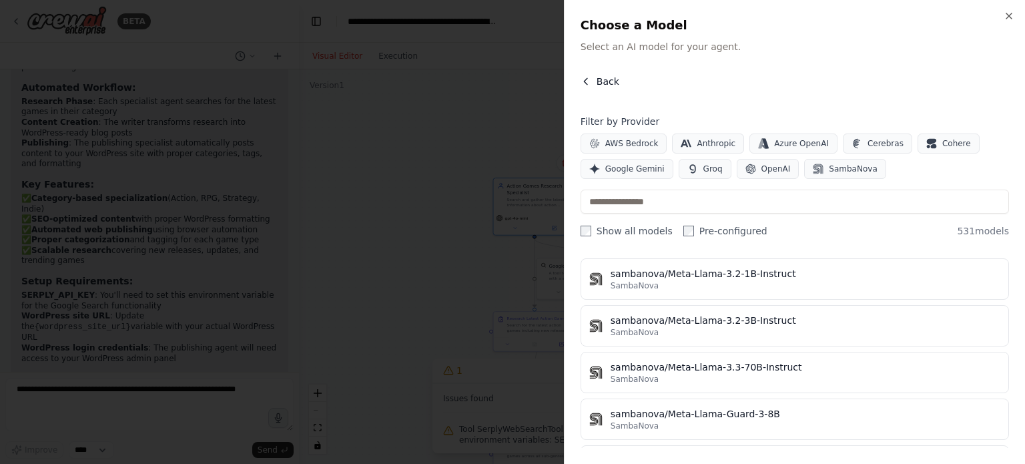
click at [593, 82] on button "Back" at bounding box center [599, 81] width 39 height 13
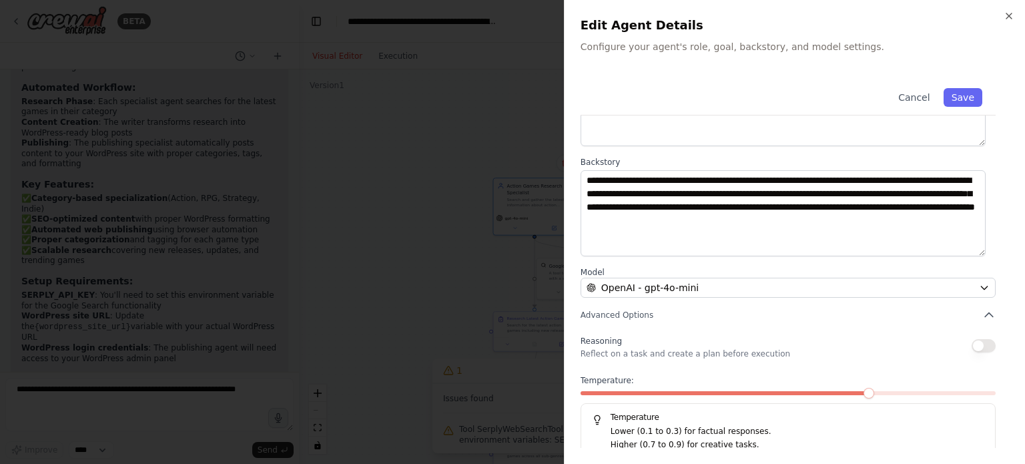
scroll to position [139, 0]
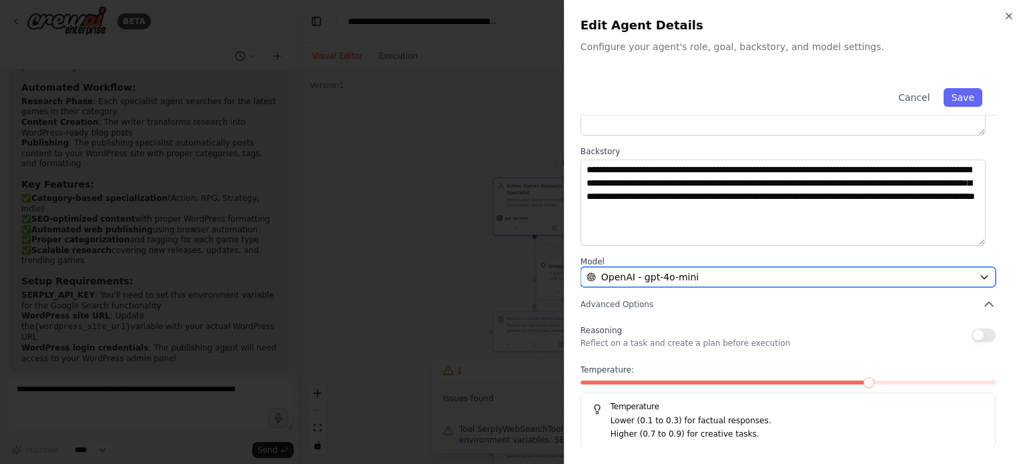
click at [710, 279] on div "OpenAI - gpt-4o-mini" at bounding box center [779, 276] width 387 height 13
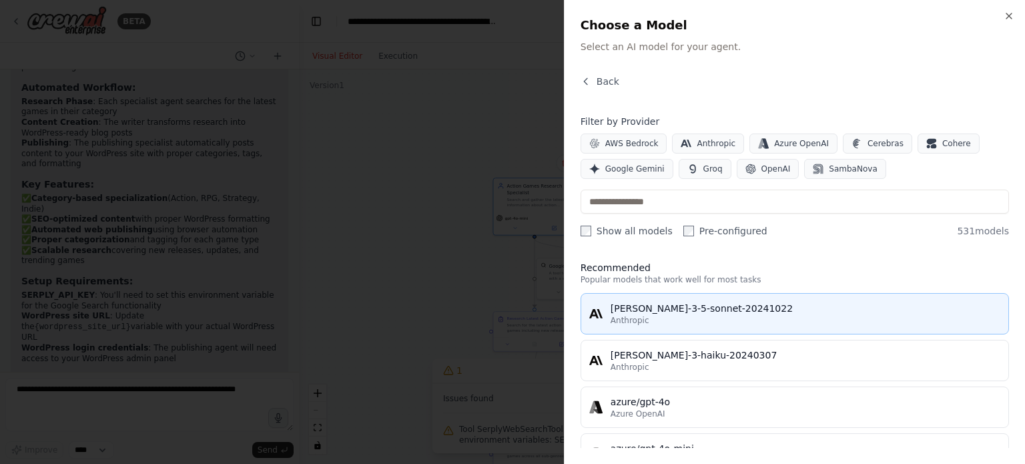
scroll to position [0, 0]
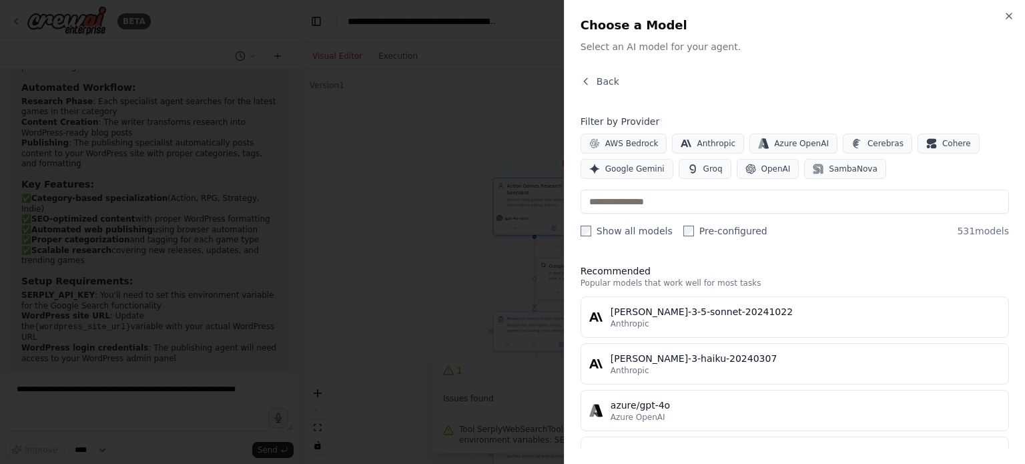
click at [462, 132] on div at bounding box center [512, 232] width 1025 height 464
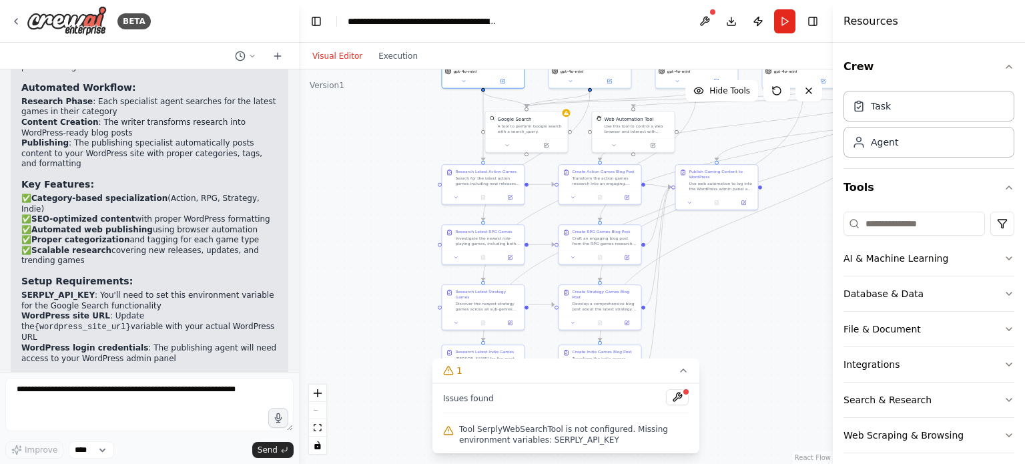
drag, startPoint x: 446, startPoint y: 276, endPoint x: 394, endPoint y: 129, distance: 155.5
click at [394, 129] on div ".deletable-edge-delete-btn { width: 20px; height: 20px; border: 0px solid #ffff…" at bounding box center [566, 266] width 534 height 394
drag, startPoint x: 387, startPoint y: 183, endPoint x: 369, endPoint y: 137, distance: 48.8
click at [372, 145] on div ".deletable-edge-delete-btn { width: 20px; height: 20px; border: 0px solid #ffff…" at bounding box center [566, 266] width 534 height 394
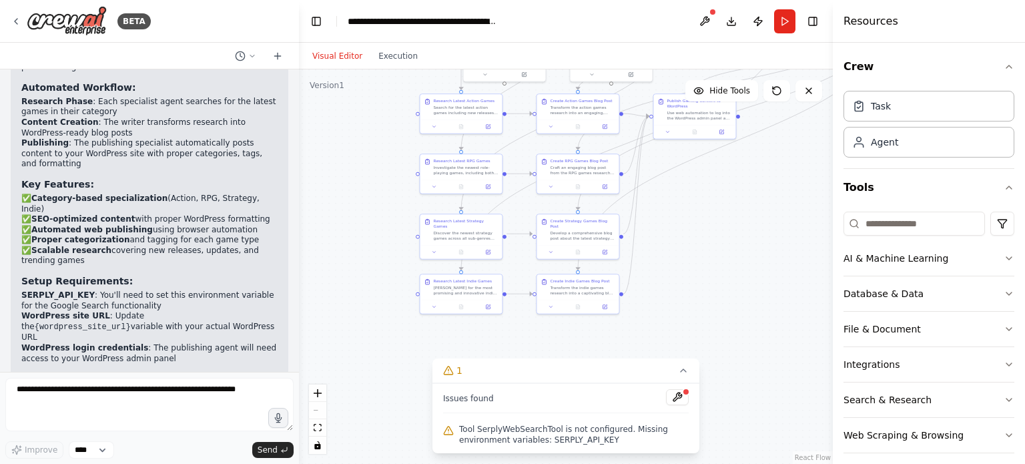
drag, startPoint x: 728, startPoint y: 199, endPoint x: 751, endPoint y: 324, distance: 126.8
click at [751, 324] on div ".deletable-edge-delete-btn { width: 20px; height: 20px; border: 0px solid #ffff…" at bounding box center [566, 266] width 534 height 394
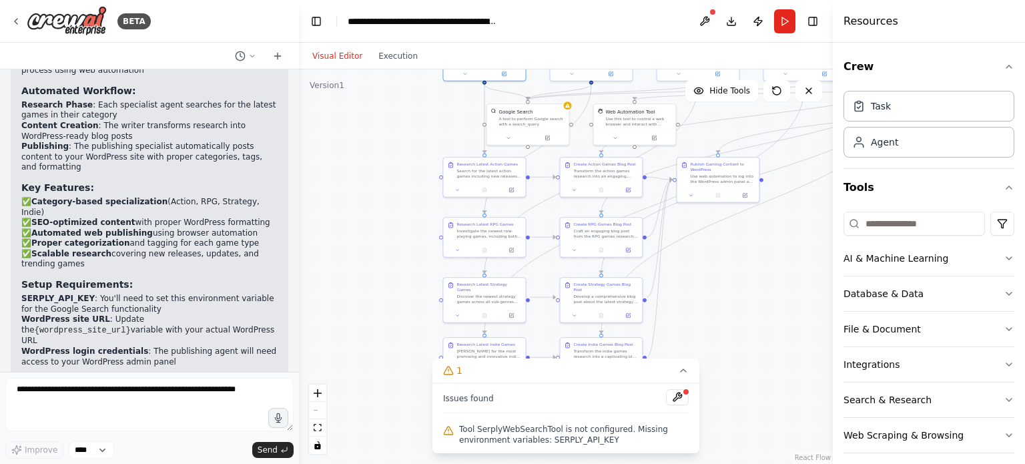
scroll to position [1668, 0]
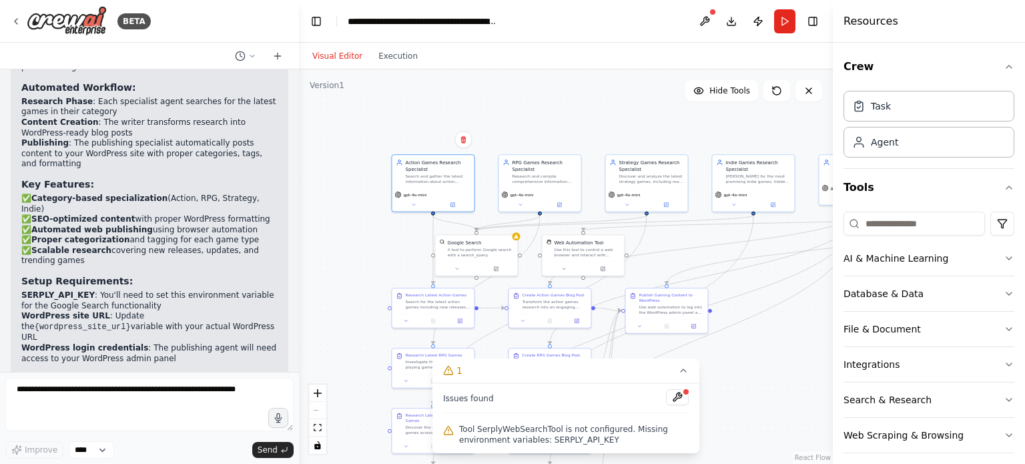
drag, startPoint x: 419, startPoint y: 178, endPoint x: 368, endPoint y: 309, distance: 140.5
click at [368, 309] on div ".deletable-edge-delete-btn { width: 20px; height: 20px; border: 0px solid #ffff…" at bounding box center [566, 266] width 534 height 394
click at [493, 273] on div at bounding box center [476, 267] width 82 height 14
click at [496, 266] on icon at bounding box center [496, 266] width 3 height 3
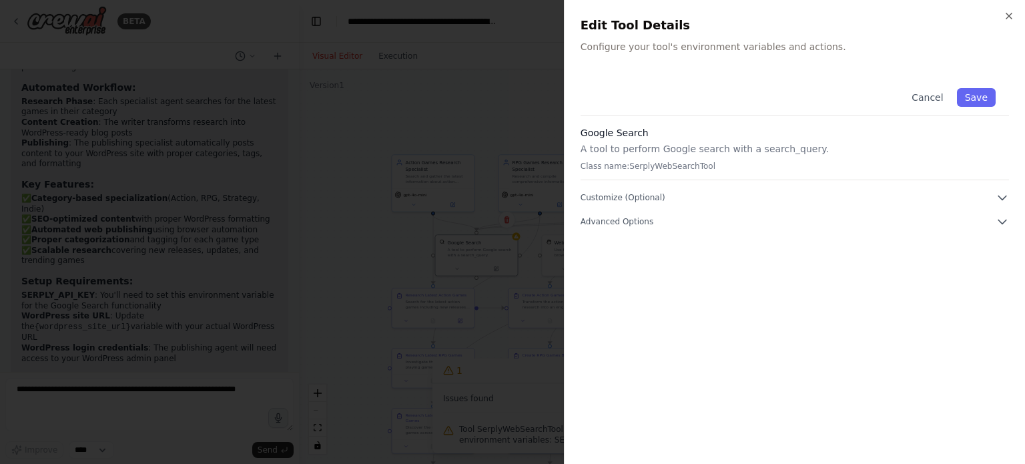
click at [672, 165] on p "Class name: SerplyWebSearchTool" at bounding box center [794, 166] width 428 height 11
click at [699, 202] on button "Customize (Optional)" at bounding box center [794, 197] width 428 height 13
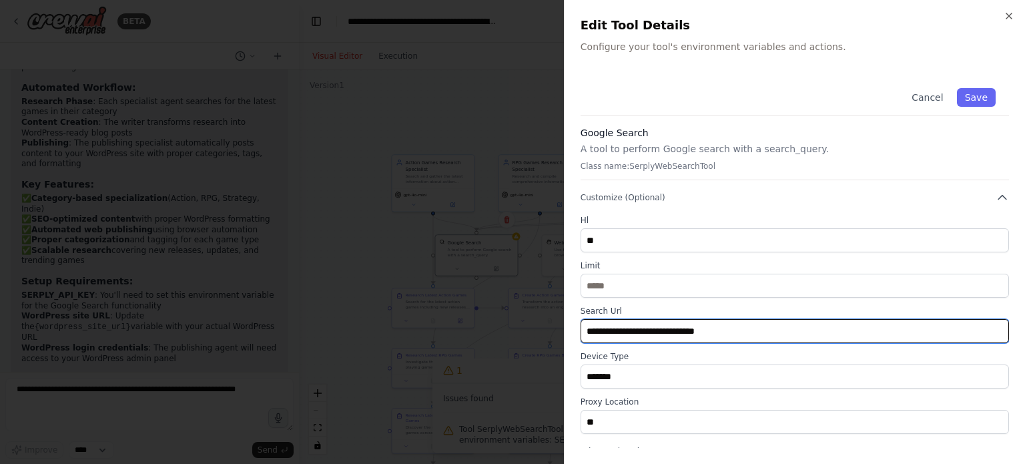
drag, startPoint x: 664, startPoint y: 334, endPoint x: 632, endPoint y: 337, distance: 32.8
click at [632, 337] on input "**********" at bounding box center [794, 331] width 428 height 24
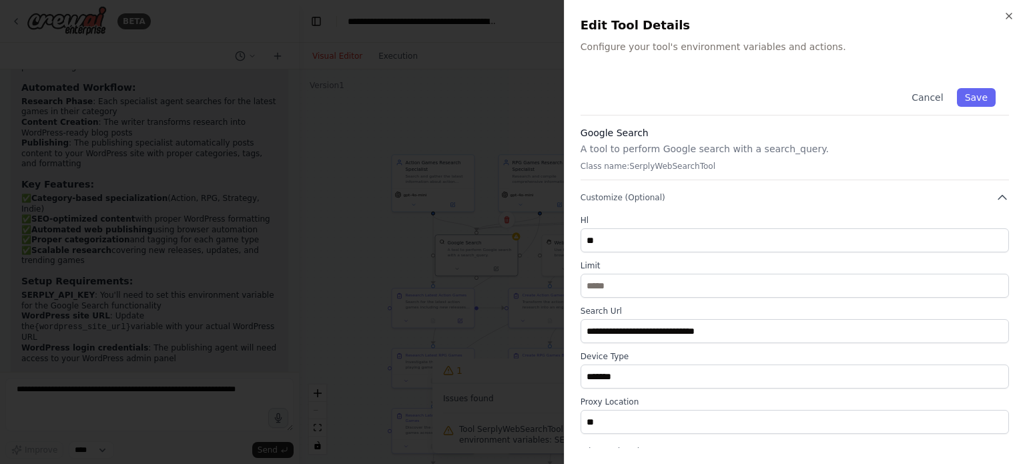
click at [298, 221] on div at bounding box center [512, 232] width 1025 height 464
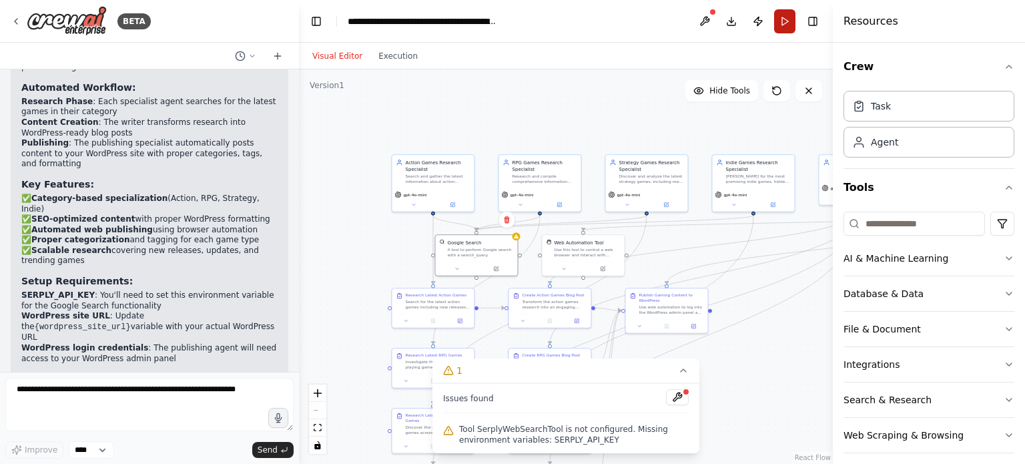
click at [791, 15] on button "Run" at bounding box center [784, 21] width 21 height 24
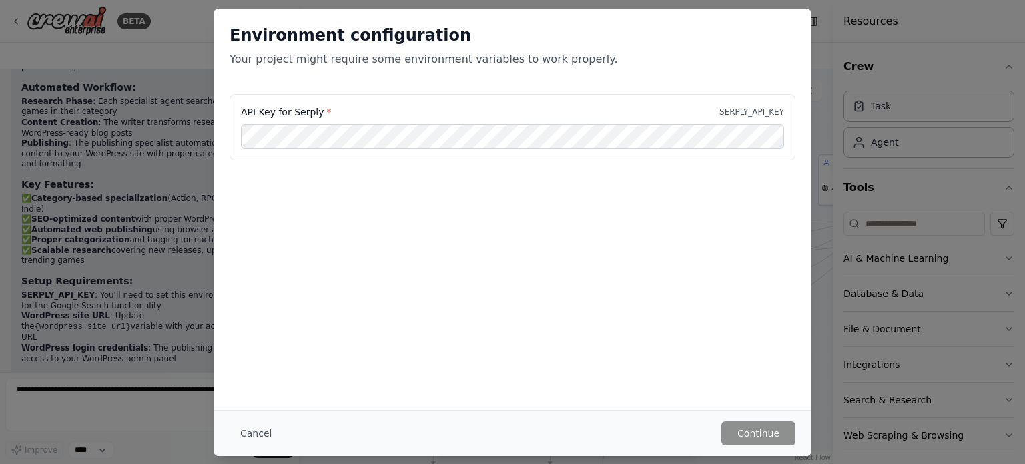
click at [624, 158] on div "API Key for Serply * SERPLY_API_KEY" at bounding box center [512, 127] width 566 height 67
click at [127, 75] on div "Environment configuration Your project might require some environment variables…" at bounding box center [512, 232] width 1025 height 464
click at [33, 28] on div "Environment configuration Your project might require some environment variables…" at bounding box center [512, 232] width 1025 height 464
click at [255, 428] on button "Cancel" at bounding box center [255, 433] width 53 height 24
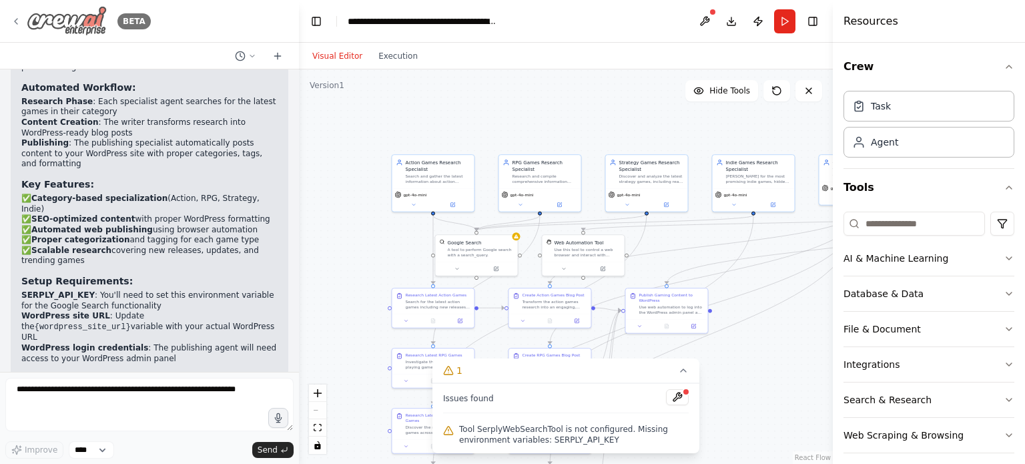
click at [22, 28] on div "BETA" at bounding box center [81, 21] width 140 height 30
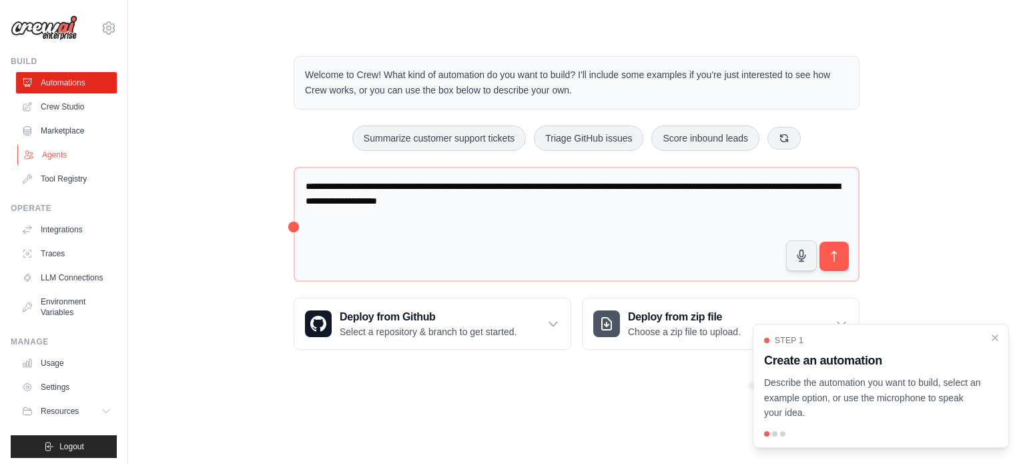
click at [69, 155] on link "Agents" at bounding box center [67, 154] width 101 height 21
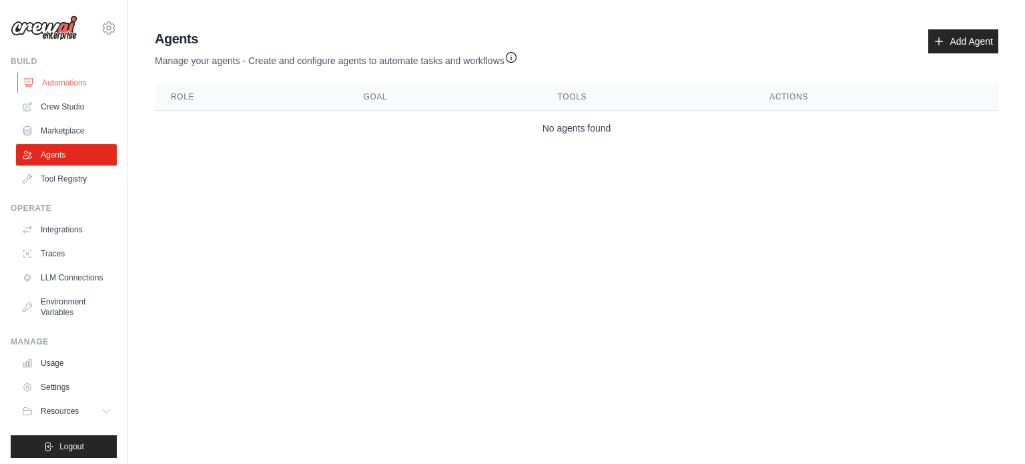
click at [61, 86] on link "Automations" at bounding box center [67, 82] width 101 height 21
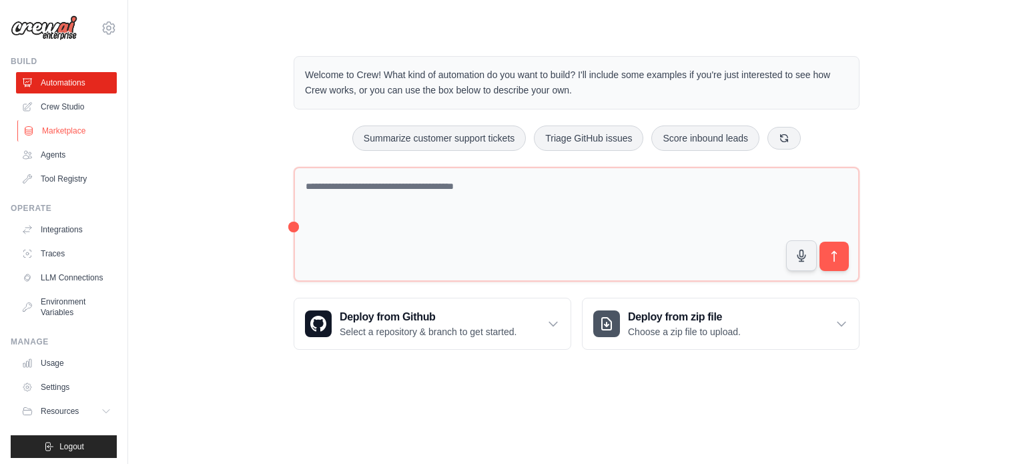
click at [61, 134] on link "Marketplace" at bounding box center [67, 130] width 101 height 21
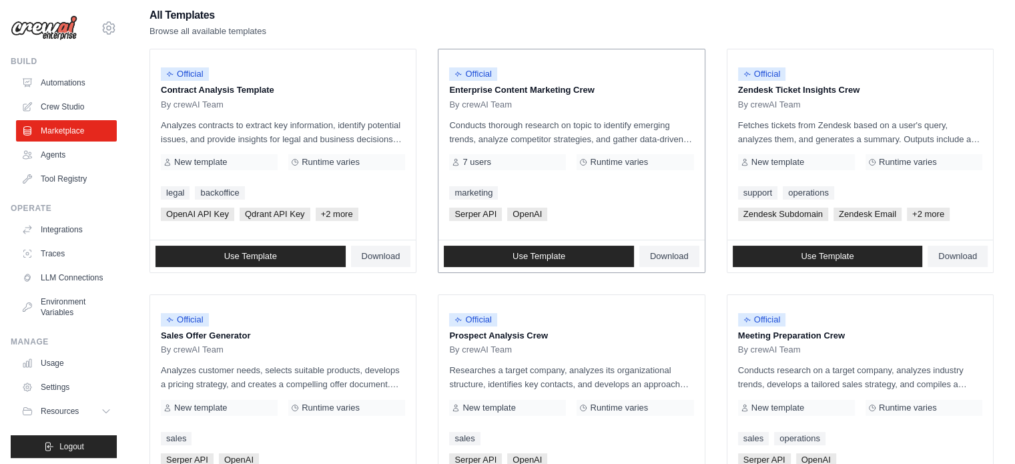
scroll to position [133, 0]
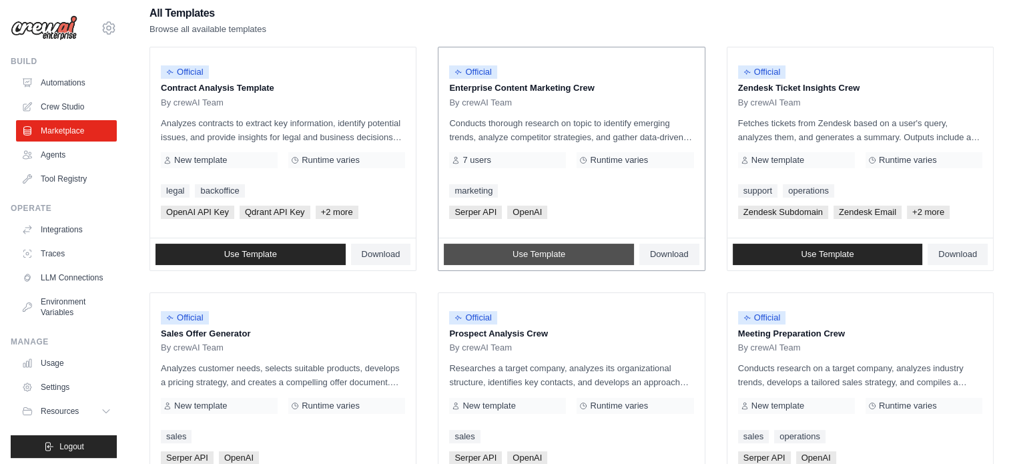
click at [512, 253] on span "Use Template" at bounding box center [538, 254] width 53 height 11
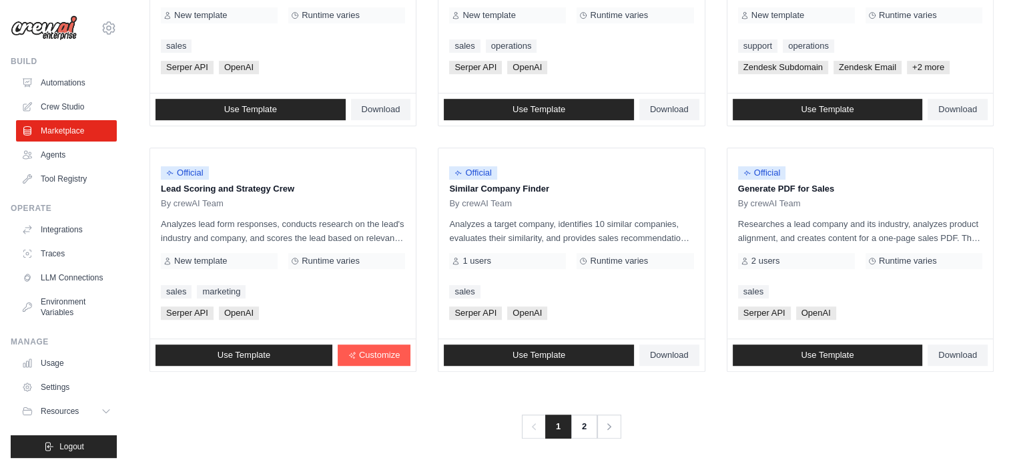
scroll to position [771, 0]
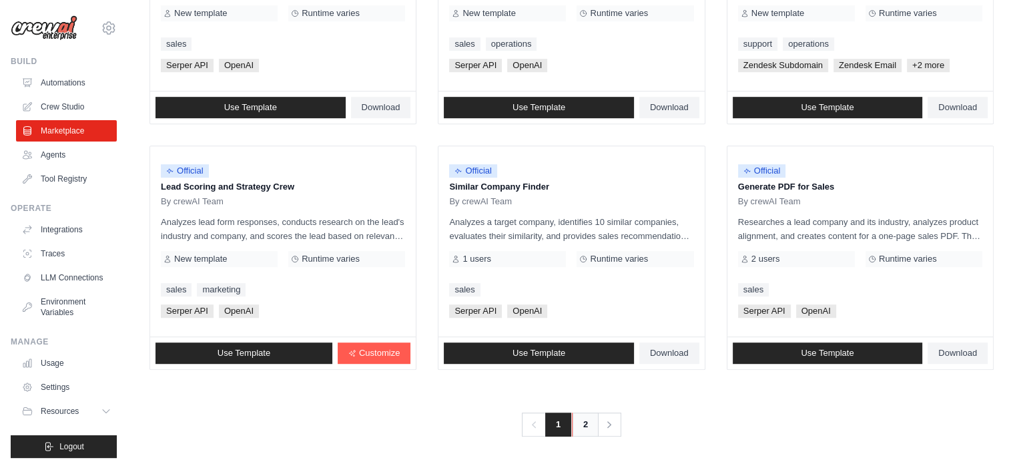
click at [579, 418] on link "2" at bounding box center [585, 424] width 27 height 24
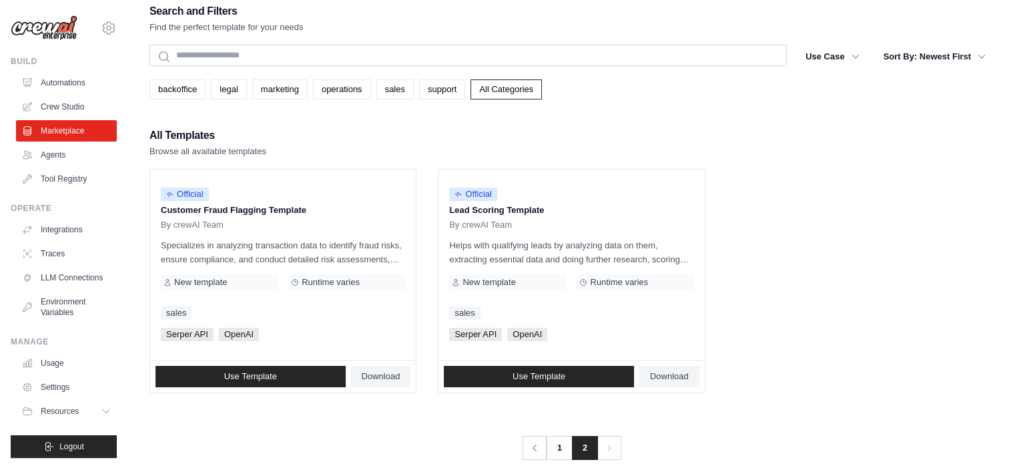
scroll to position [27, 0]
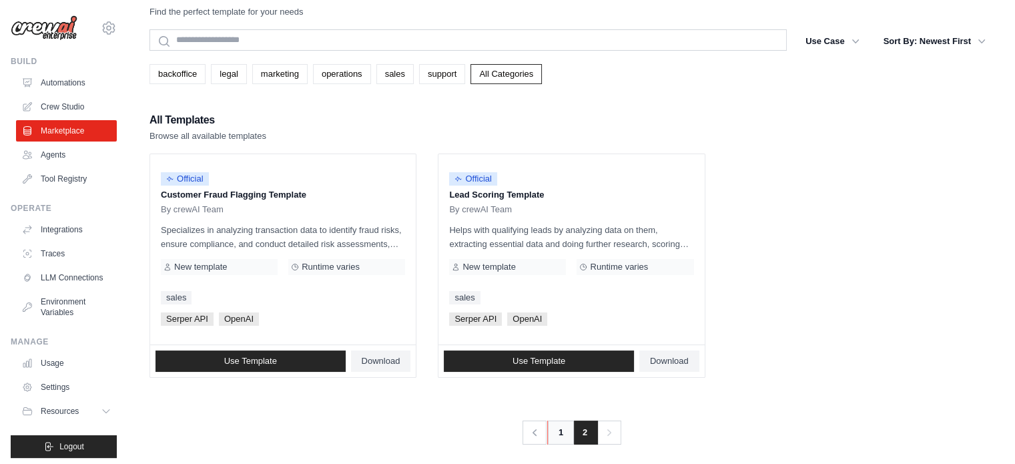
click at [558, 435] on link "1" at bounding box center [560, 432] width 27 height 24
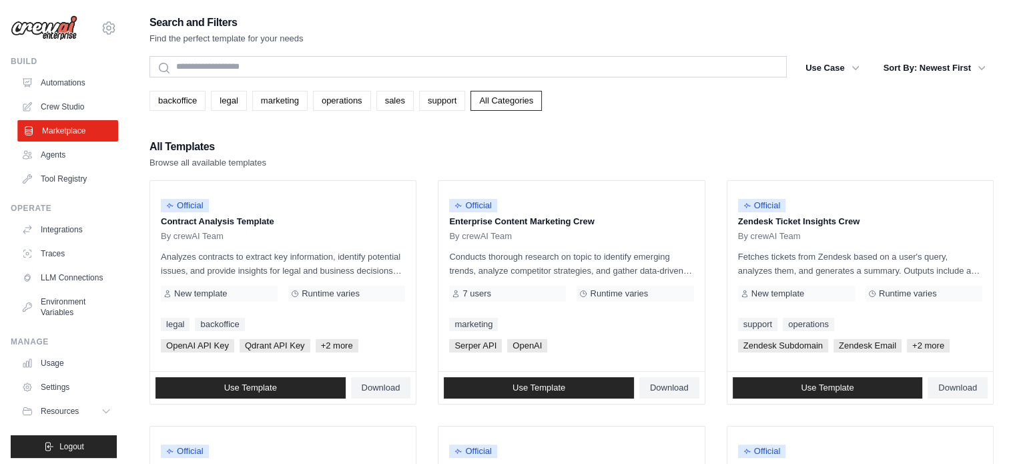
click at [23, 141] on link "Marketplace" at bounding box center [67, 130] width 101 height 21
click at [64, 154] on link "Agents" at bounding box center [67, 154] width 101 height 21
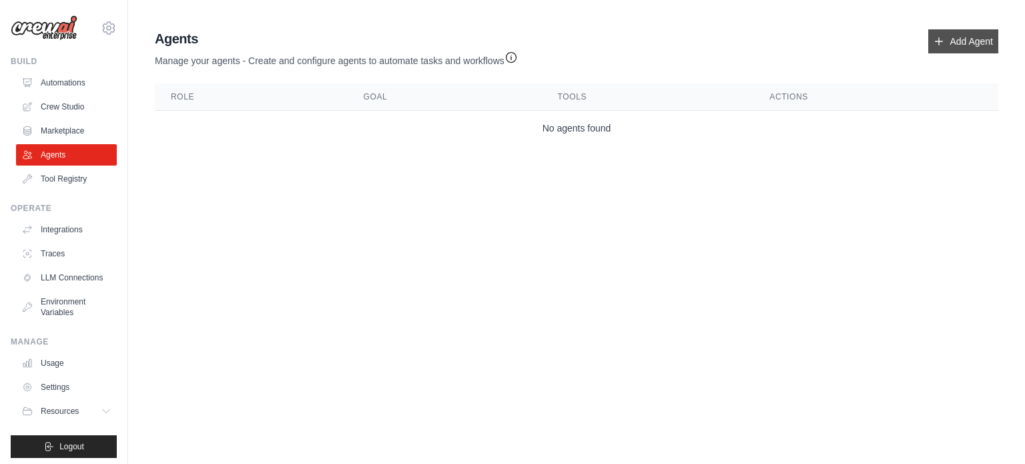
click at [973, 34] on link "Add Agent" at bounding box center [963, 41] width 70 height 24
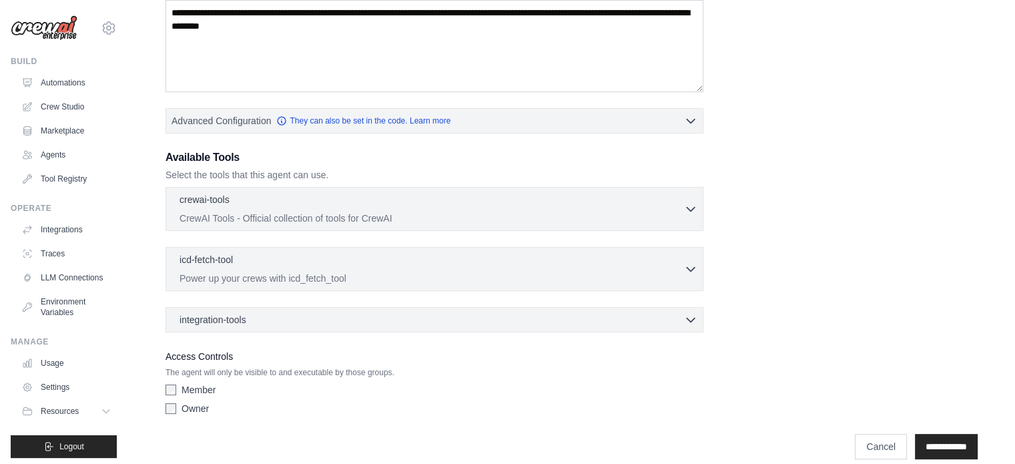
scroll to position [249, 0]
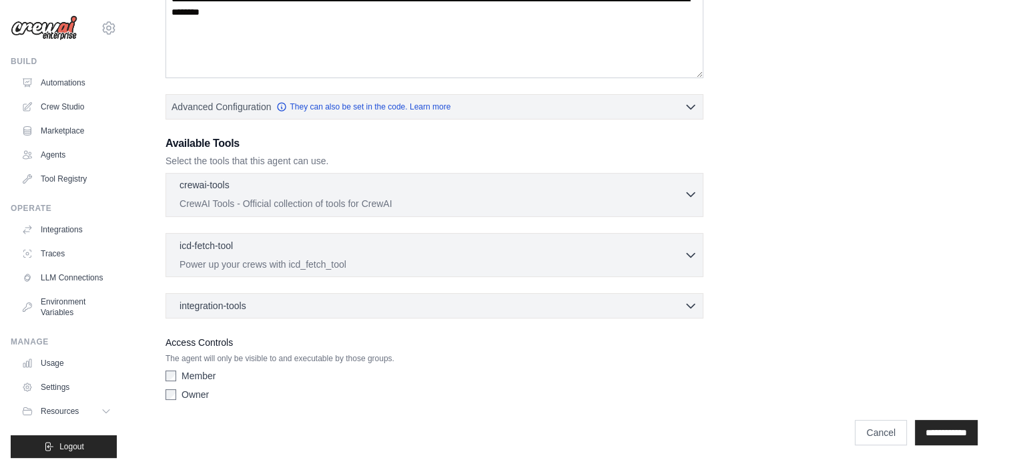
click at [331, 186] on div "crewai-tools 0 selected" at bounding box center [431, 186] width 504 height 16
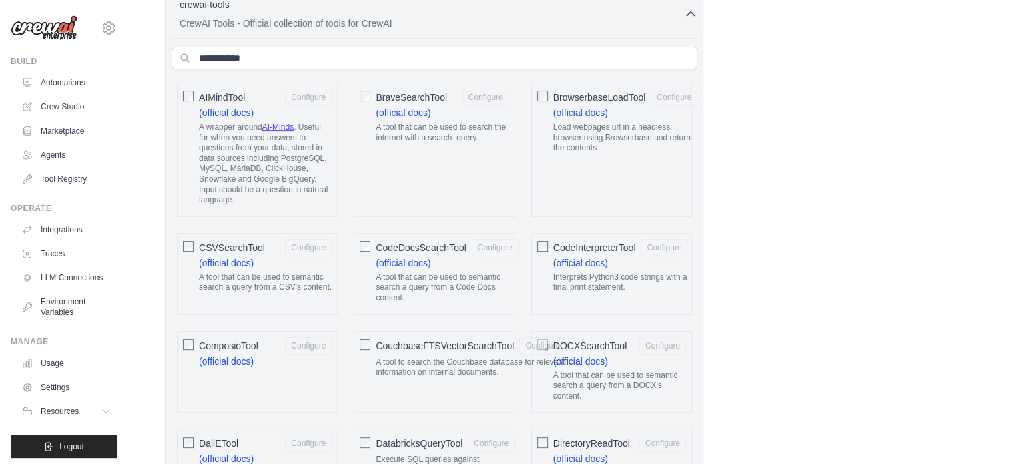
scroll to position [450, 0]
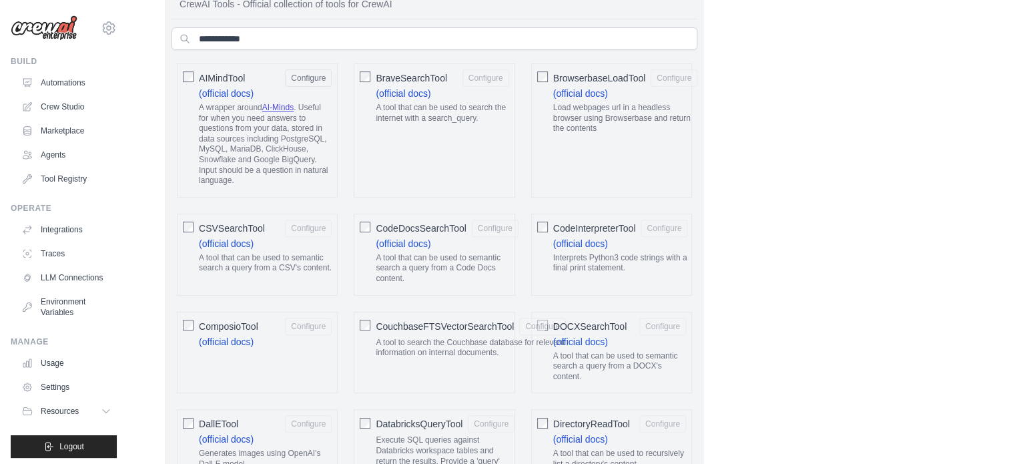
click at [388, 73] on span "BraveSearchTool" at bounding box center [411, 77] width 71 height 13
click at [555, 77] on span "BrowserbaseLoadTool" at bounding box center [599, 77] width 93 height 13
click at [374, 226] on div "CodeDocsSearchTool Configure (official docs) A tool that can be used to semanti…" at bounding box center [434, 254] width 161 height 82
click at [213, 223] on span "CSVSearchTool" at bounding box center [232, 227] width 66 height 13
click at [534, 226] on div "CodeInterpreterTool Configure (official docs) Interprets Python3 code strings w…" at bounding box center [611, 254] width 161 height 82
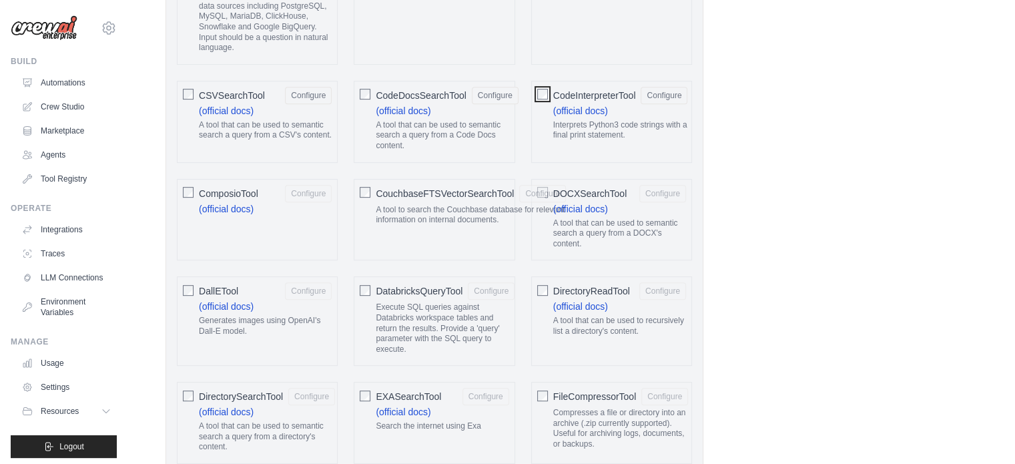
scroll to position [583, 0]
click at [372, 194] on div "CouchbaseFTSVectorSearchTool Configure A tool to search the Couchbase database …" at bounding box center [434, 219] width 161 height 82
click at [239, 187] on span "ComposioTool" at bounding box center [228, 192] width 59 height 13
click at [195, 286] on div "DallETool Configure (official docs) Generates images using OpenAI's Dall-E mode…" at bounding box center [257, 320] width 161 height 89
click at [376, 285] on span "DatabricksQueryTool" at bounding box center [419, 290] width 87 height 13
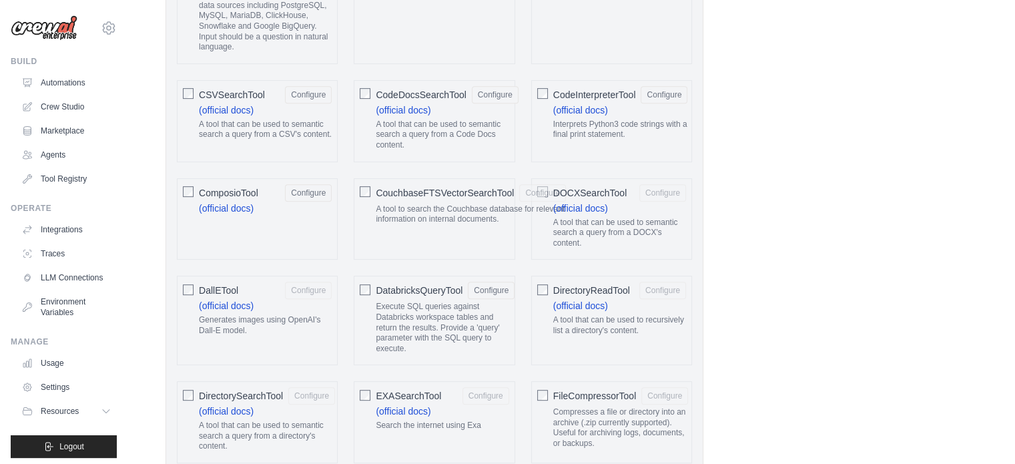
click at [205, 284] on span "DallETool" at bounding box center [218, 290] width 39 height 13
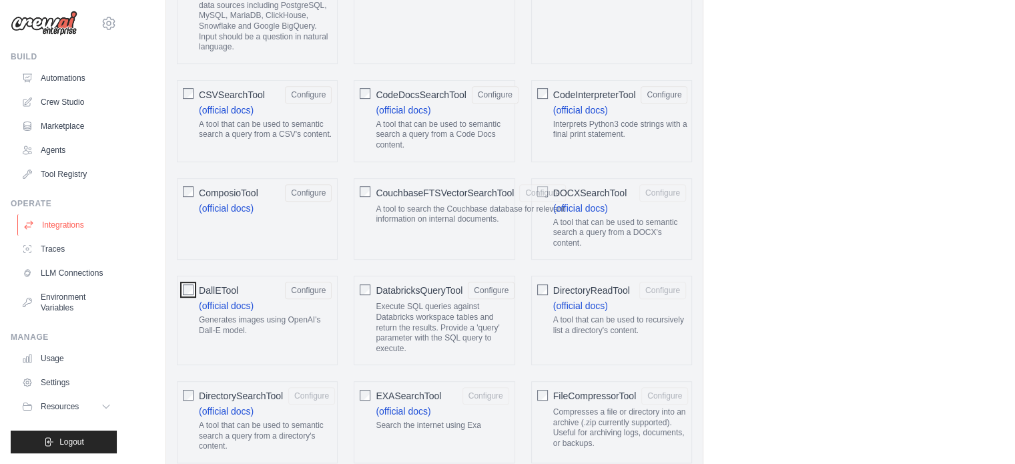
scroll to position [15, 0]
click at [42, 11] on img at bounding box center [44, 23] width 67 height 25
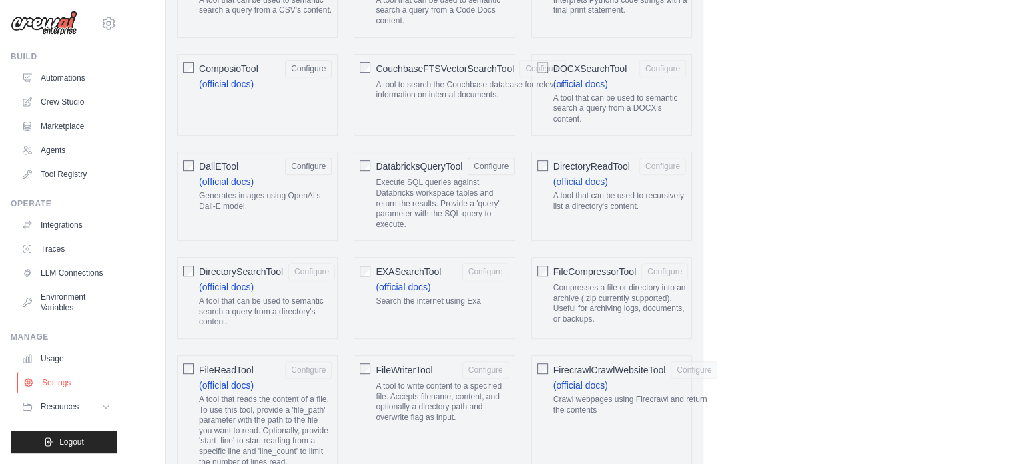
scroll to position [716, 0]
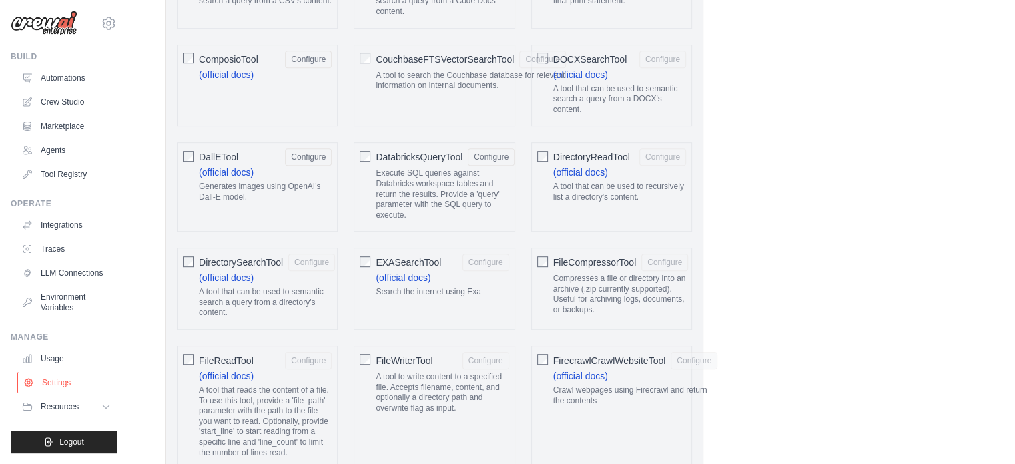
click at [59, 381] on link "Settings" at bounding box center [67, 382] width 101 height 21
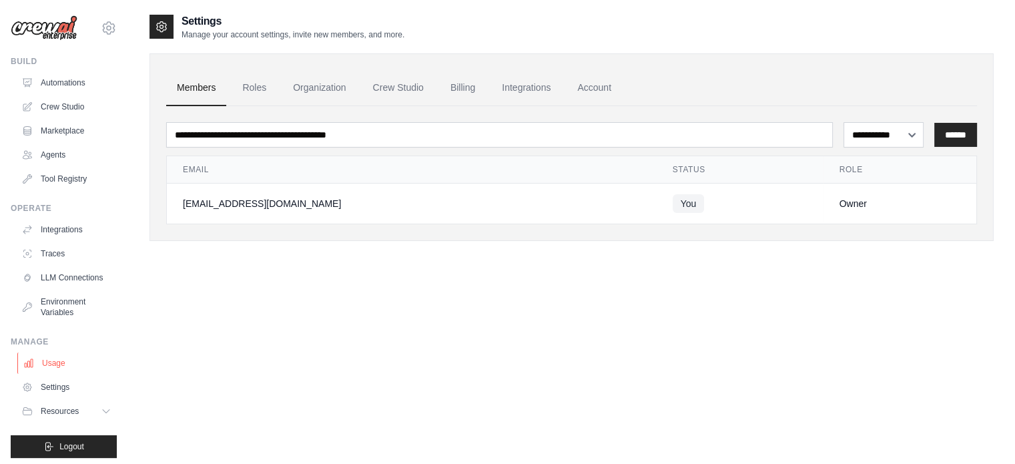
click at [64, 374] on link "Usage" at bounding box center [67, 362] width 101 height 21
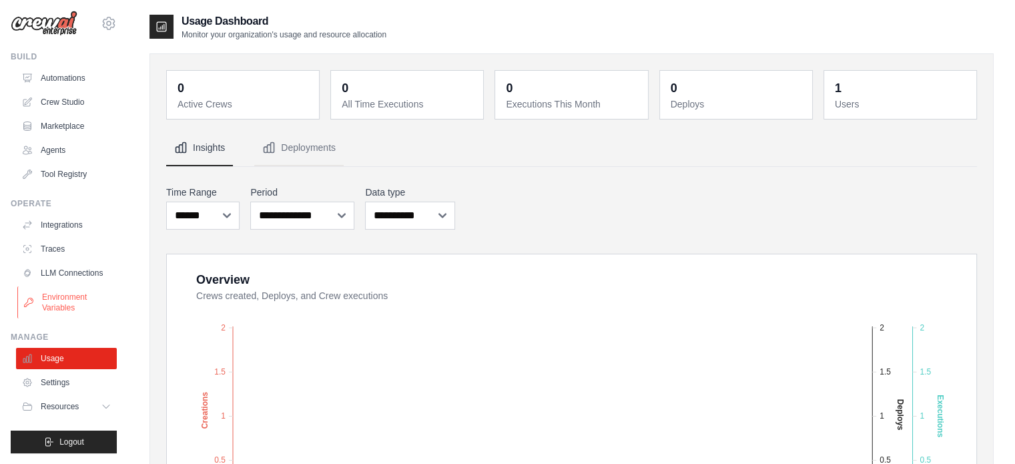
scroll to position [15, 0]
click at [80, 408] on span "Resources" at bounding box center [61, 406] width 38 height 11
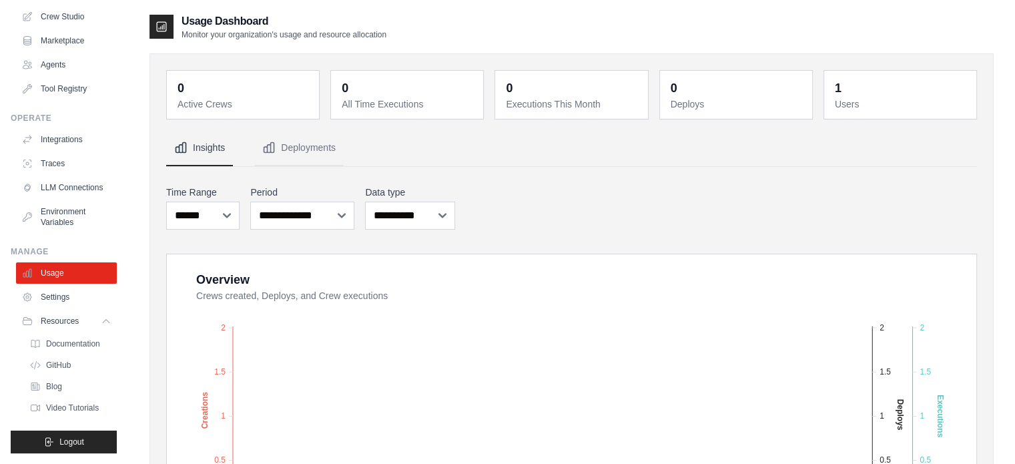
scroll to position [100, 0]
click at [67, 341] on span "Documentation" at bounding box center [74, 343] width 54 height 11
click at [59, 372] on link "GitHub" at bounding box center [71, 365] width 93 height 19
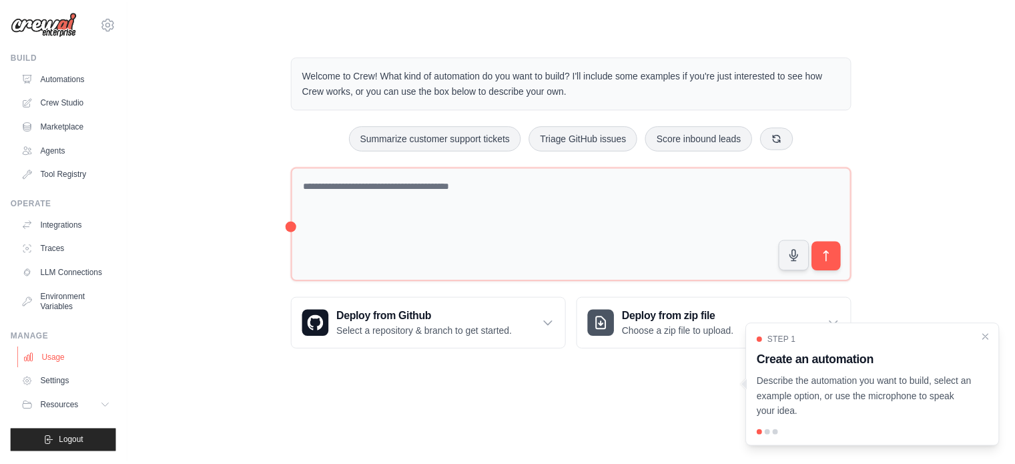
scroll to position [15, 0]
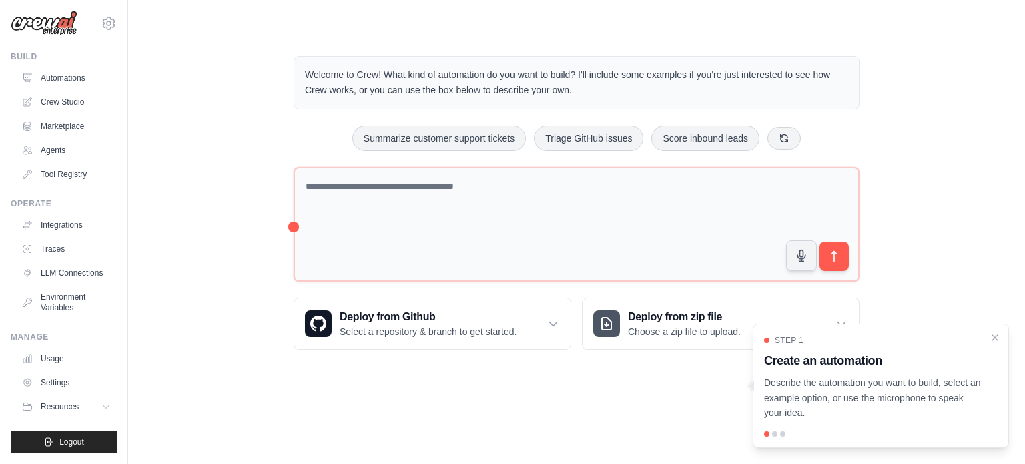
click at [73, 371] on ul "Usage Settings Resources Documentation Blog" at bounding box center [66, 382] width 101 height 69
click at [69, 383] on link "Settings" at bounding box center [67, 382] width 101 height 21
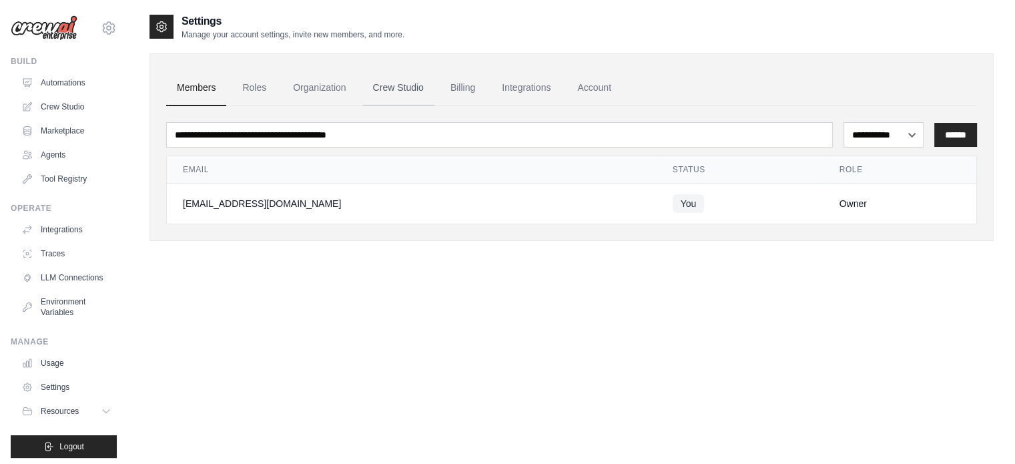
click at [404, 86] on link "Crew Studio" at bounding box center [398, 88] width 72 height 36
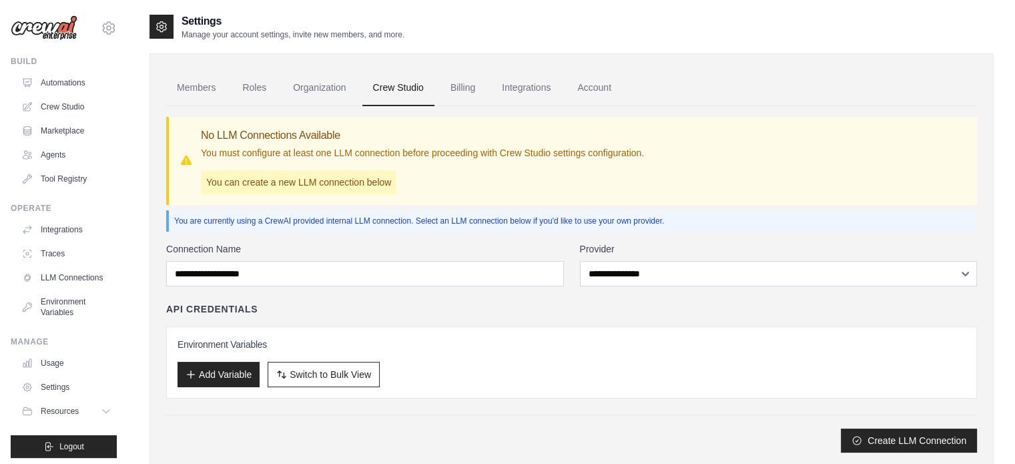
click at [340, 192] on p "You can create a new LLM connection below" at bounding box center [298, 182] width 195 height 24
click at [344, 174] on p "You can create a new LLM connection below" at bounding box center [298, 182] width 195 height 24
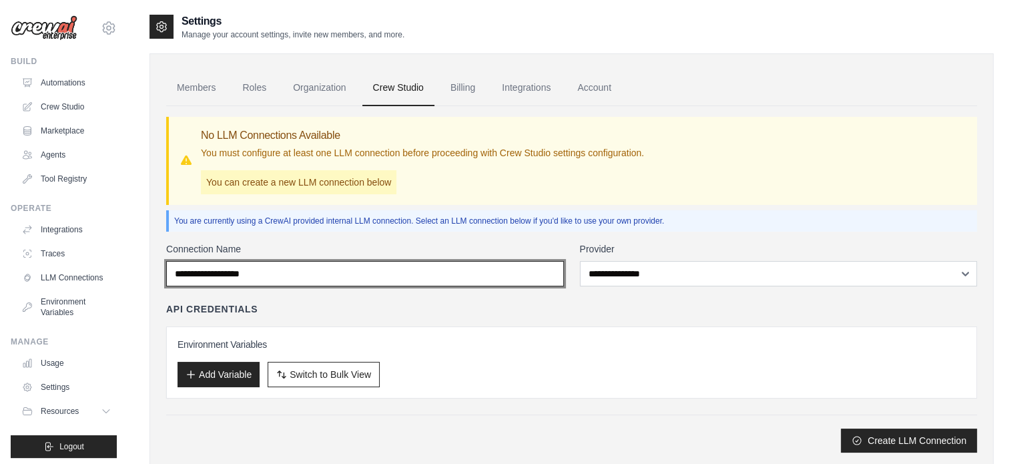
click at [304, 278] on input "Connection Name" at bounding box center [365, 273] width 398 height 25
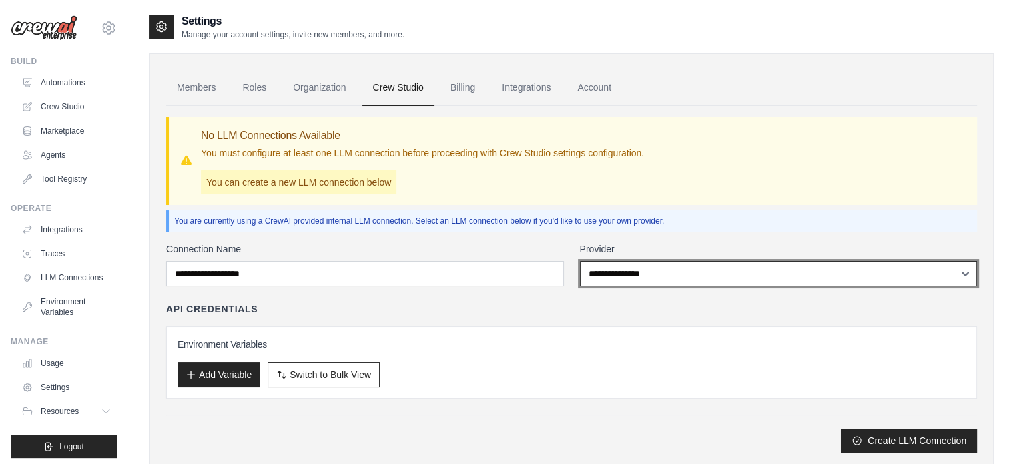
click at [644, 275] on select "**********" at bounding box center [779, 273] width 398 height 25
click at [580, 261] on select "**********" at bounding box center [779, 273] width 398 height 25
click at [618, 278] on select "**********" at bounding box center [779, 273] width 398 height 25
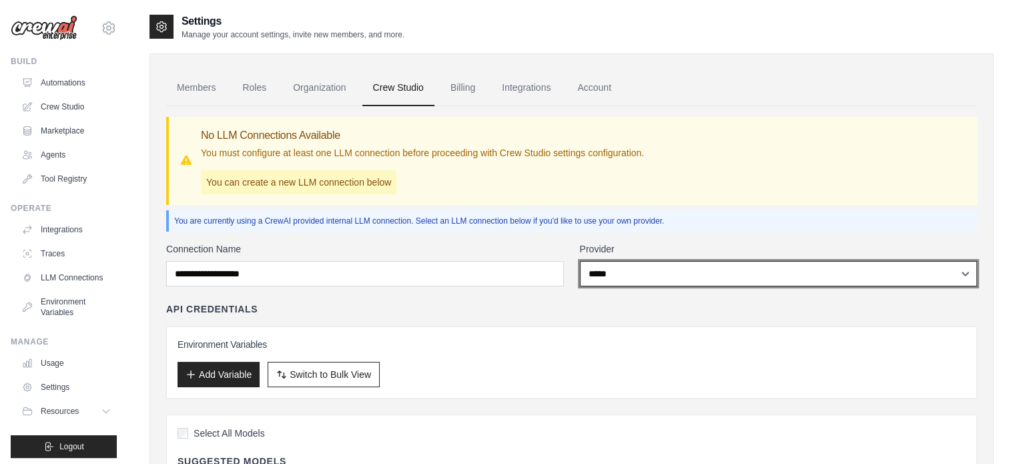
select select "*********"
click at [580, 261] on select "**********" at bounding box center [779, 273] width 398 height 25
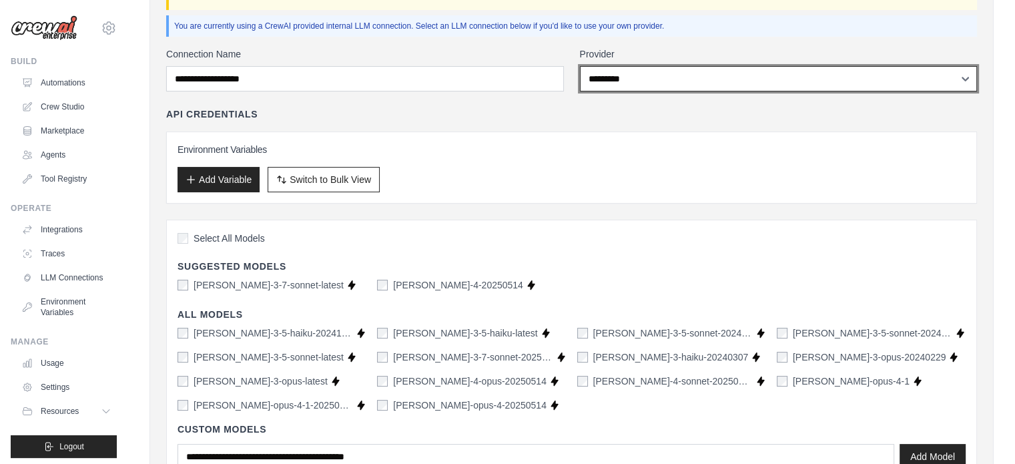
scroll to position [192, 0]
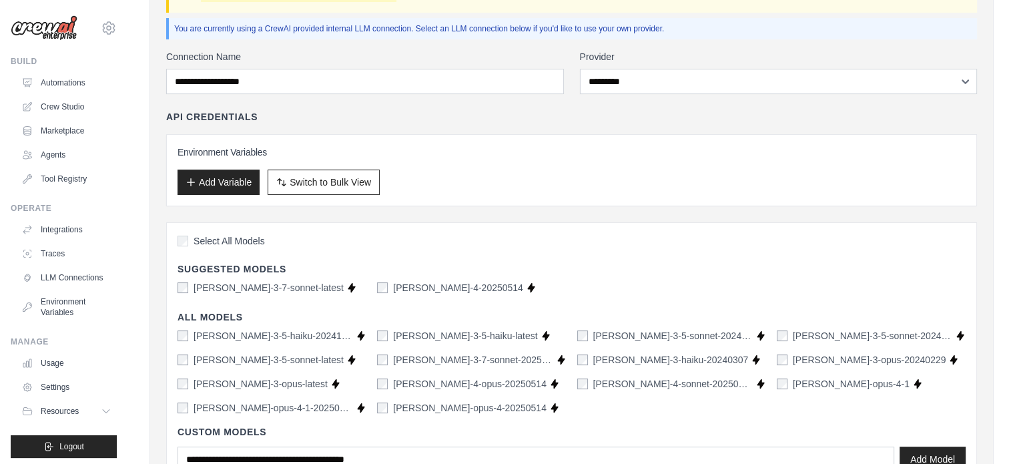
click at [235, 284] on label "claude-3-7-sonnet-latest" at bounding box center [268, 287] width 150 height 13
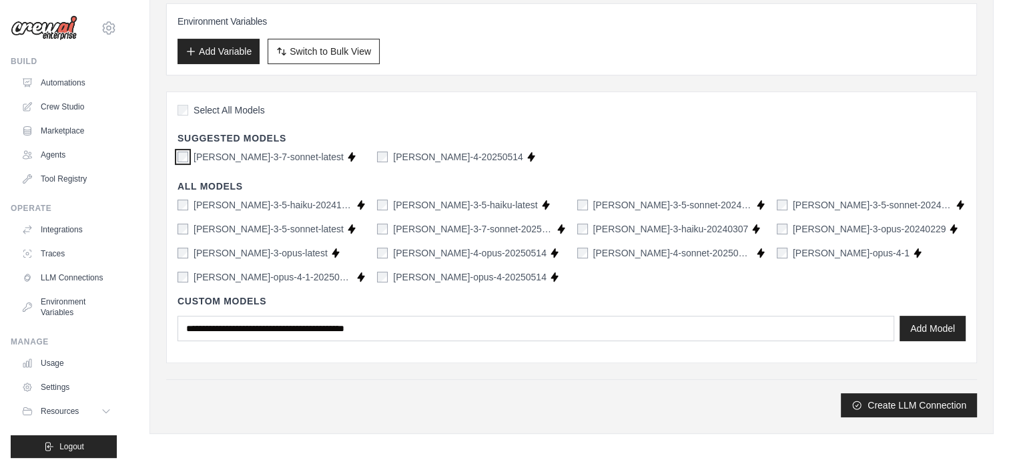
scroll to position [326, 0]
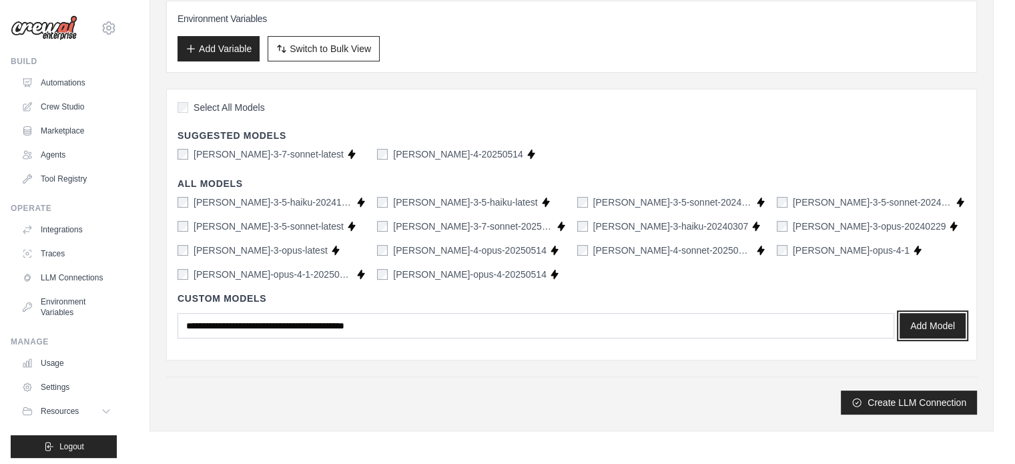
click at [939, 336] on div "Add Model" at bounding box center [571, 325] width 788 height 25
click at [922, 328] on button "Add Model" at bounding box center [932, 324] width 66 height 25
click at [254, 207] on label "claude-3-5-haiku-20241022" at bounding box center [272, 201] width 159 height 13
click at [248, 205] on label "claude-3-5-haiku-20241022" at bounding box center [272, 201] width 159 height 13
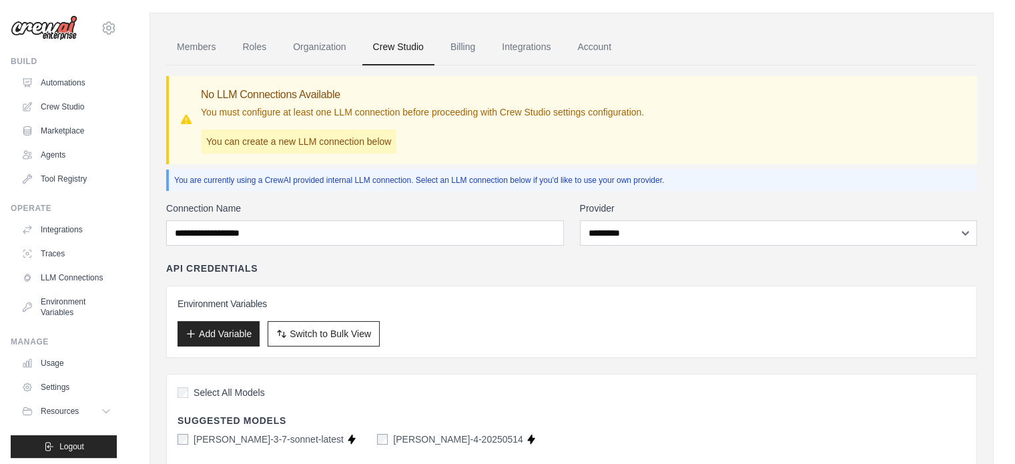
scroll to position [0, 0]
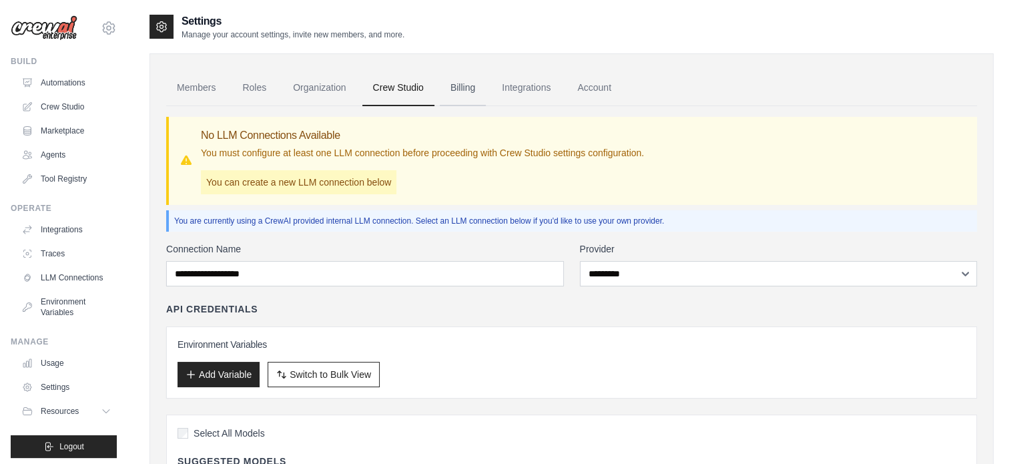
click at [460, 95] on link "Billing" at bounding box center [463, 88] width 46 height 36
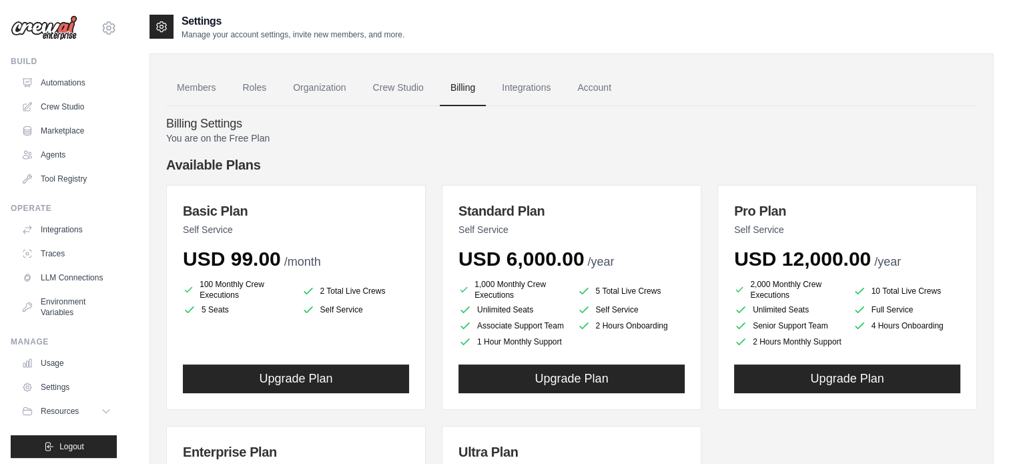
click at [962, 144] on div "You are on the Free Plan Available Plans Basic Plan Self Service USD 99.00 /mon…" at bounding box center [571, 409] width 811 height 556
click at [57, 86] on link "Automations" at bounding box center [67, 82] width 101 height 21
click at [60, 104] on link "Crew Studio" at bounding box center [67, 106] width 101 height 21
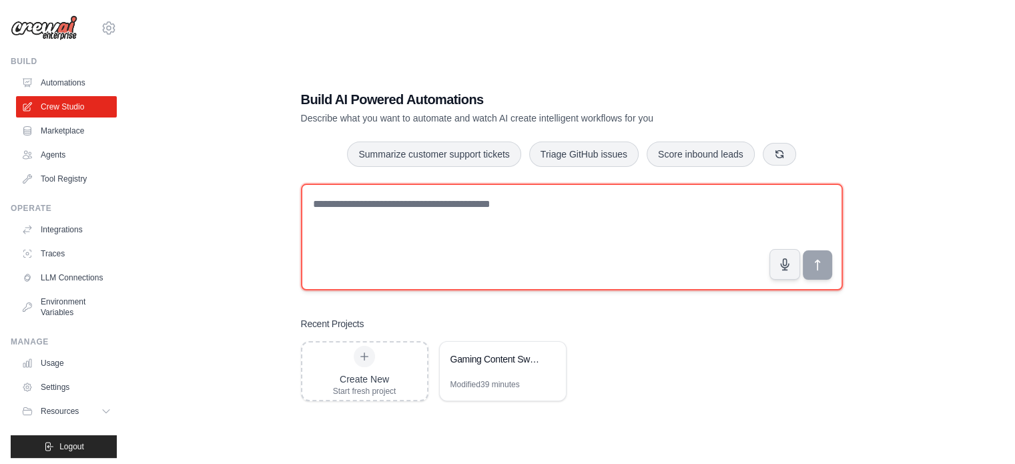
click at [411, 185] on textarea at bounding box center [572, 236] width 542 height 107
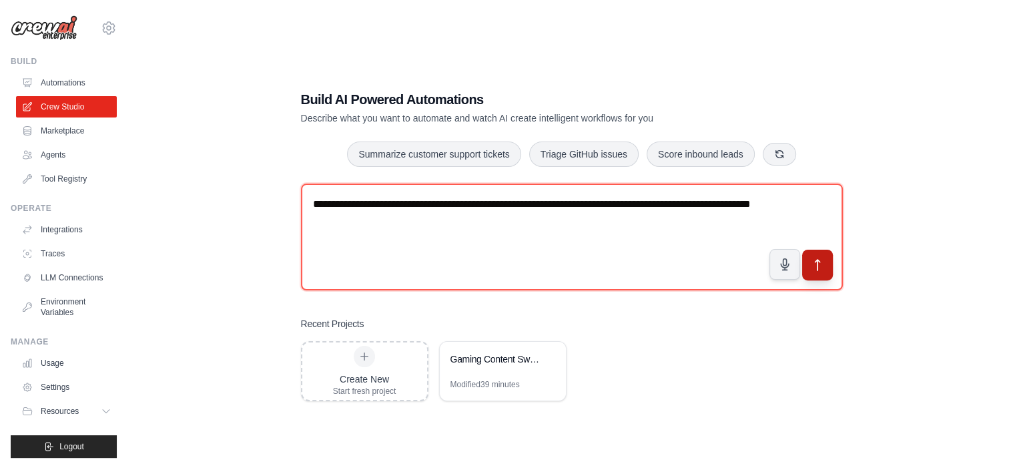
type textarea "**********"
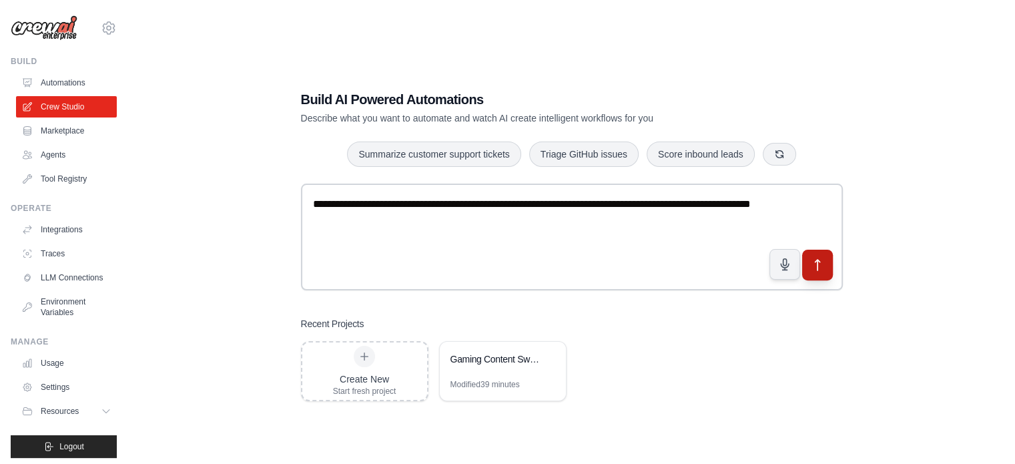
click at [825, 271] on button "submit" at bounding box center [816, 264] width 31 height 31
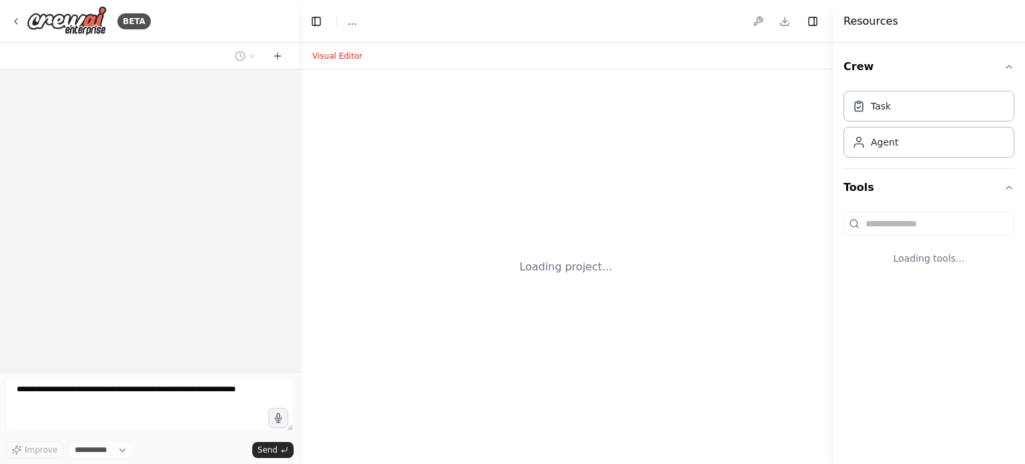
select select "****"
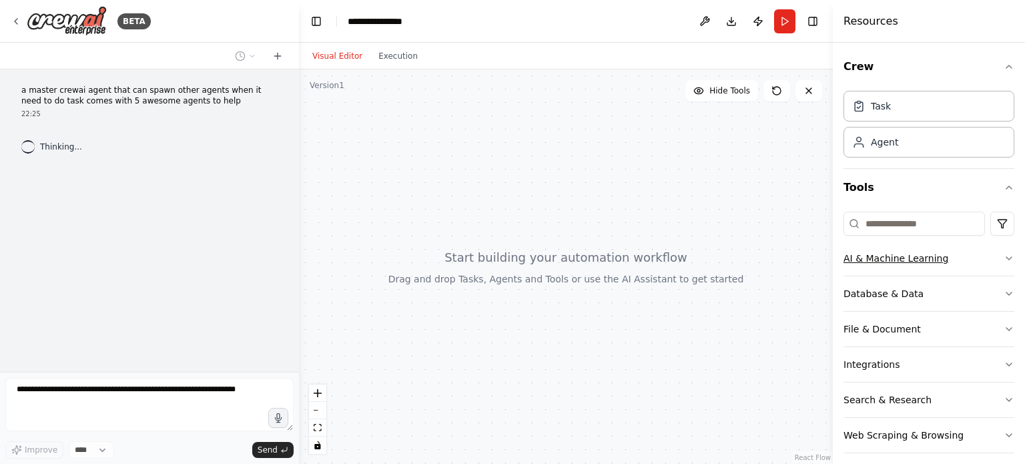
click at [925, 262] on button "AI & Machine Learning" at bounding box center [928, 258] width 171 height 35
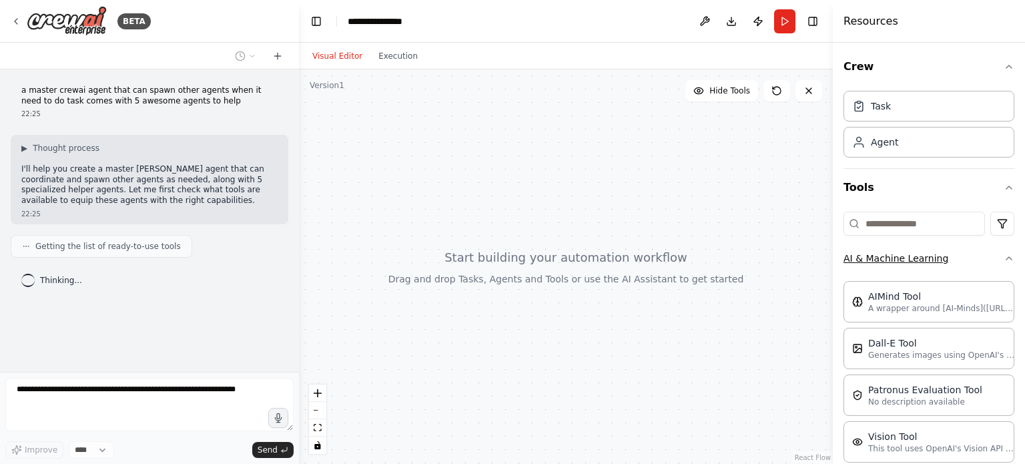
click at [943, 259] on button "AI & Machine Learning" at bounding box center [928, 258] width 171 height 35
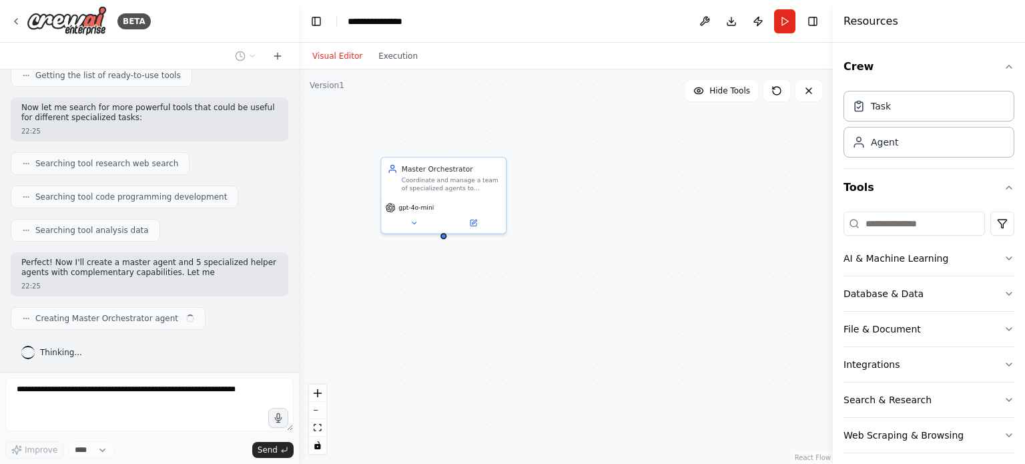
scroll to position [181, 0]
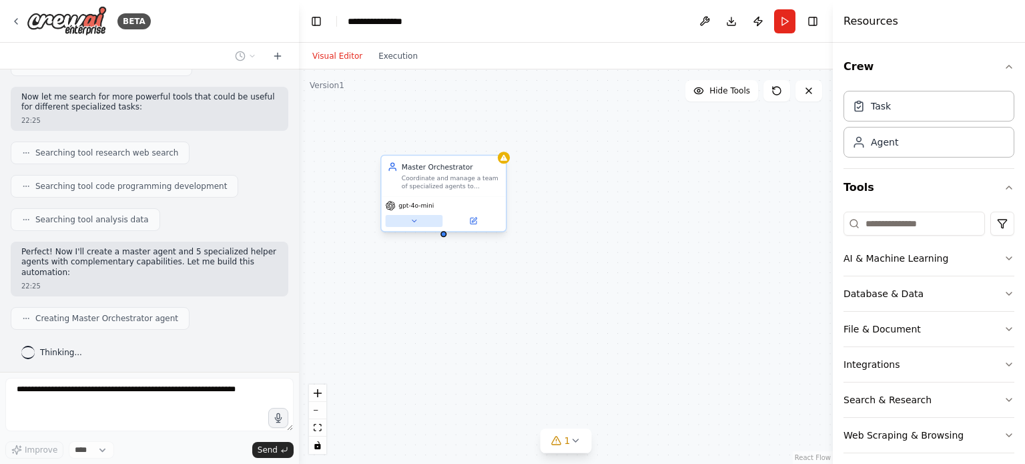
click at [416, 219] on icon at bounding box center [414, 220] width 4 height 2
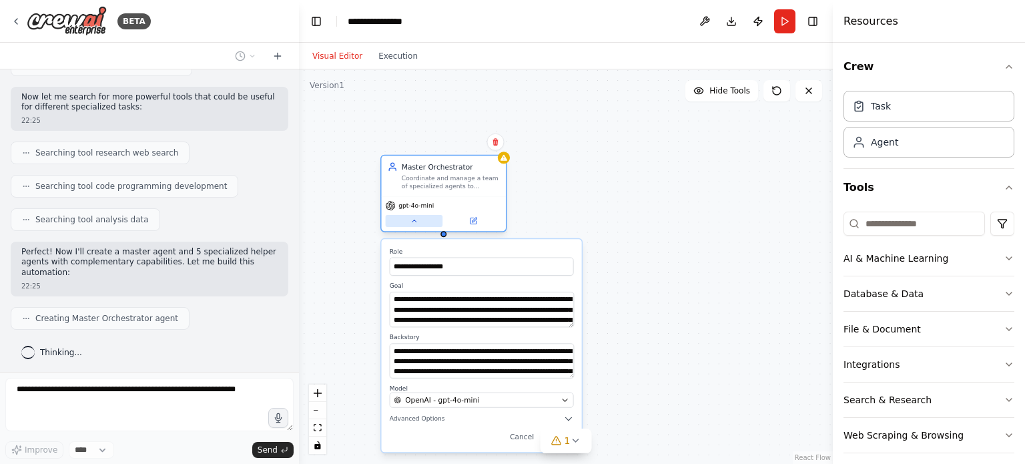
scroll to position [225, 0]
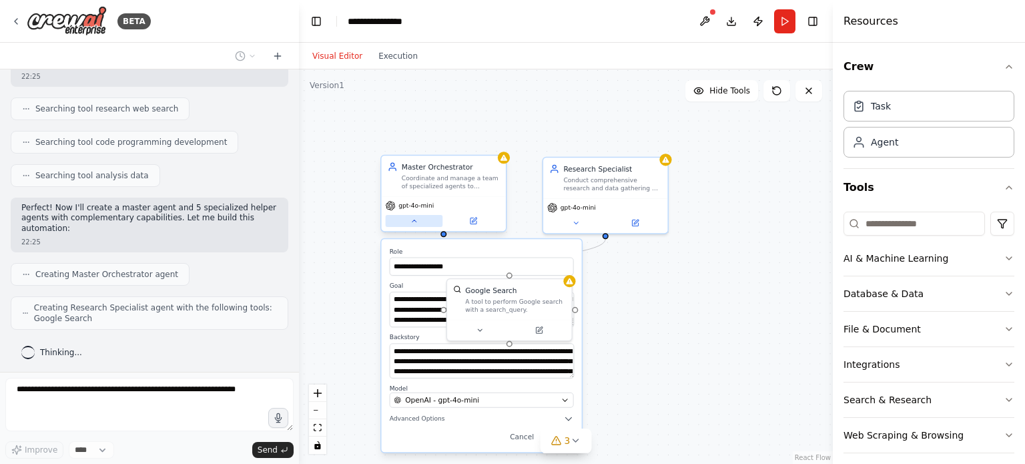
click at [416, 219] on icon at bounding box center [414, 221] width 8 height 8
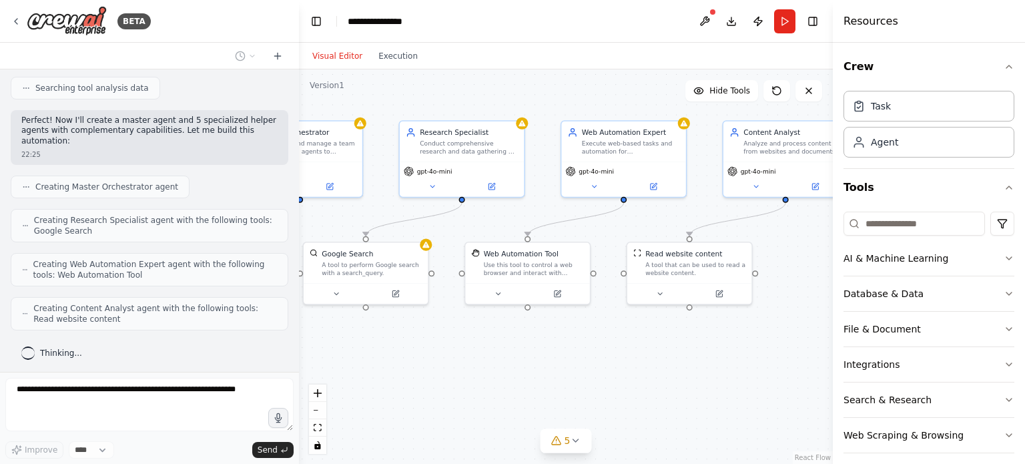
scroll to position [357, 0]
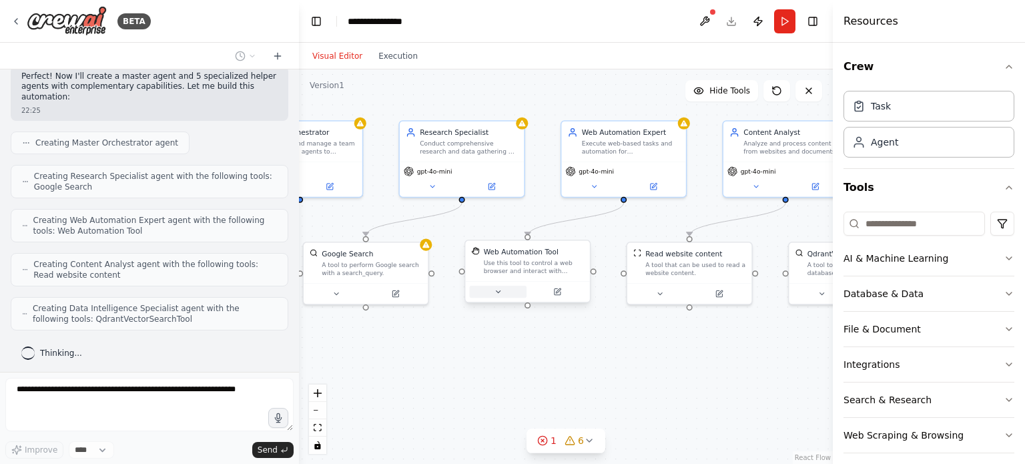
click at [496, 293] on icon at bounding box center [498, 292] width 8 height 8
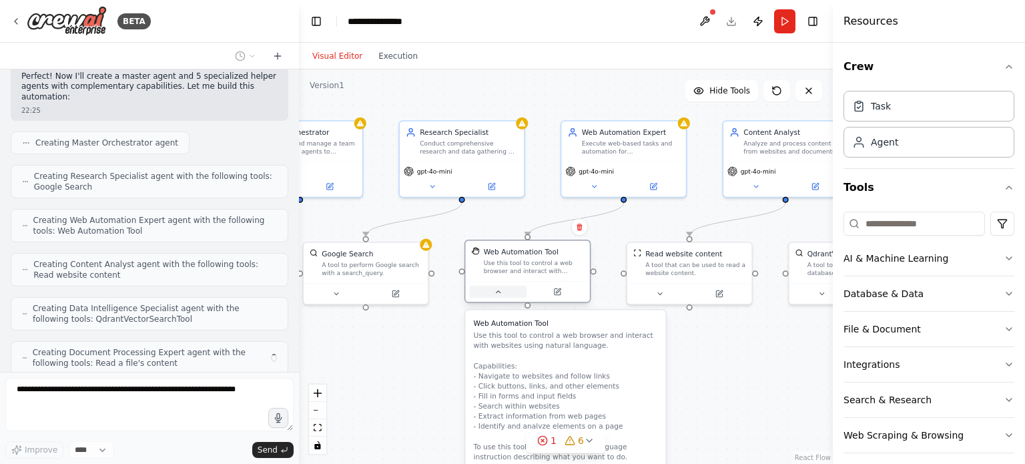
scroll to position [400, 0]
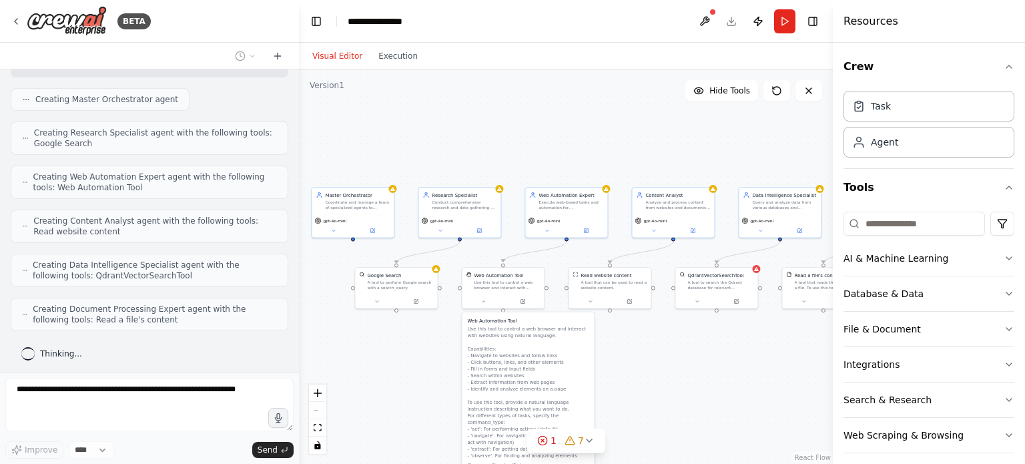
click at [436, 328] on div ".deletable-edge-delete-btn { width: 20px; height: 20px; border: 0px solid #ffff…" at bounding box center [566, 266] width 534 height 394
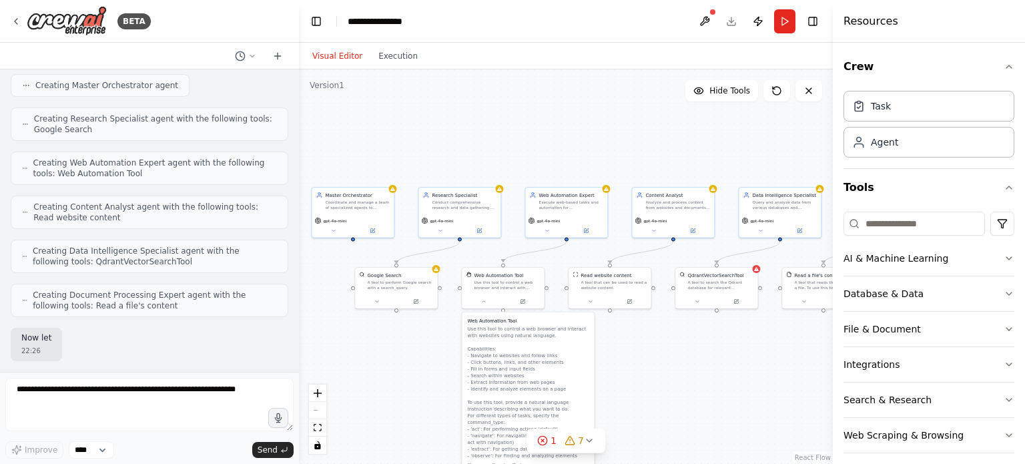
click at [662, 358] on div ".deletable-edge-delete-btn { width: 20px; height: 20px; border: 0px solid #ffff…" at bounding box center [566, 266] width 534 height 394
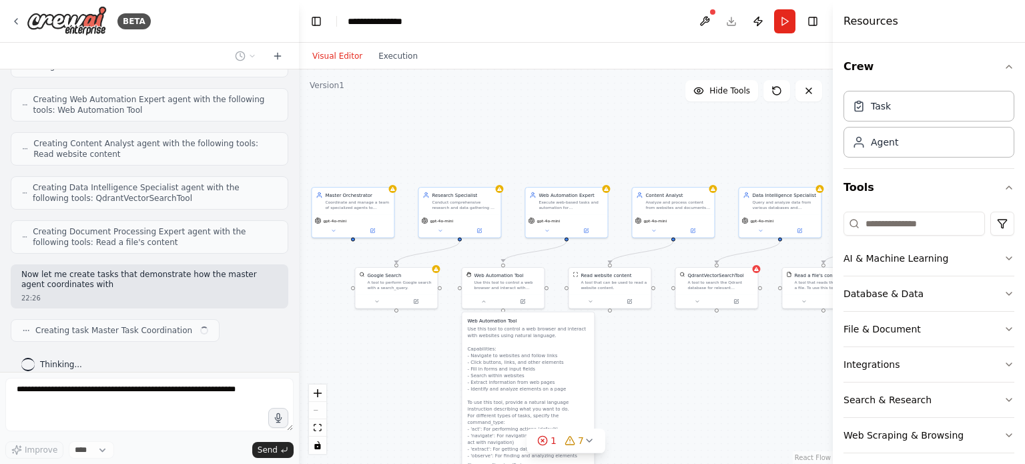
scroll to position [488, 0]
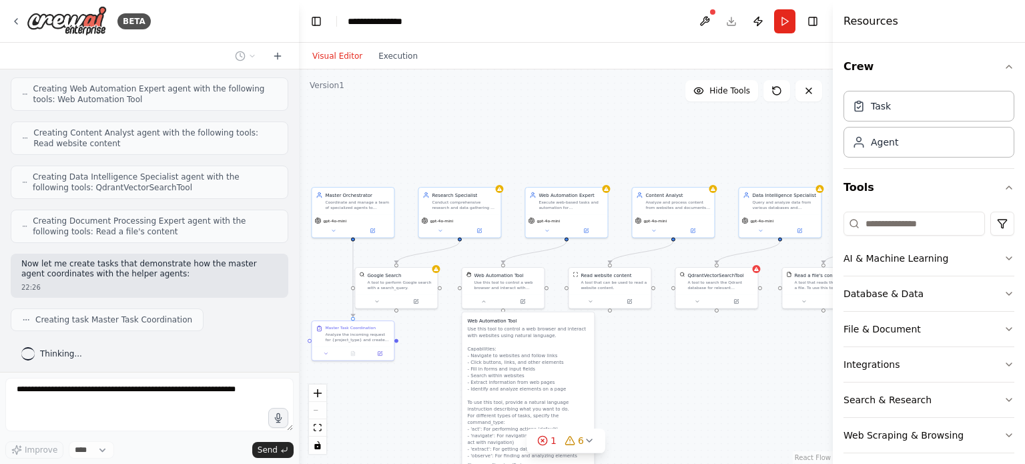
click at [648, 402] on div ".deletable-edge-delete-btn { width: 20px; height: 20px; border: 0px solid #ffff…" at bounding box center [566, 266] width 534 height 394
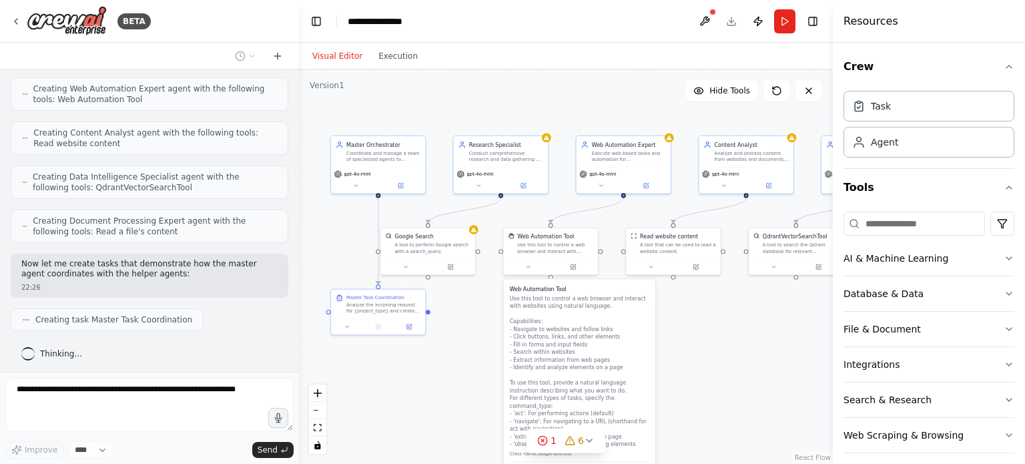
drag, startPoint x: 378, startPoint y: 406, endPoint x: 472, endPoint y: 309, distance: 135.9
click at [462, 330] on div ".deletable-edge-delete-btn { width: 20px; height: 20px; border: 0px solid #ffff…" at bounding box center [566, 266] width 534 height 394
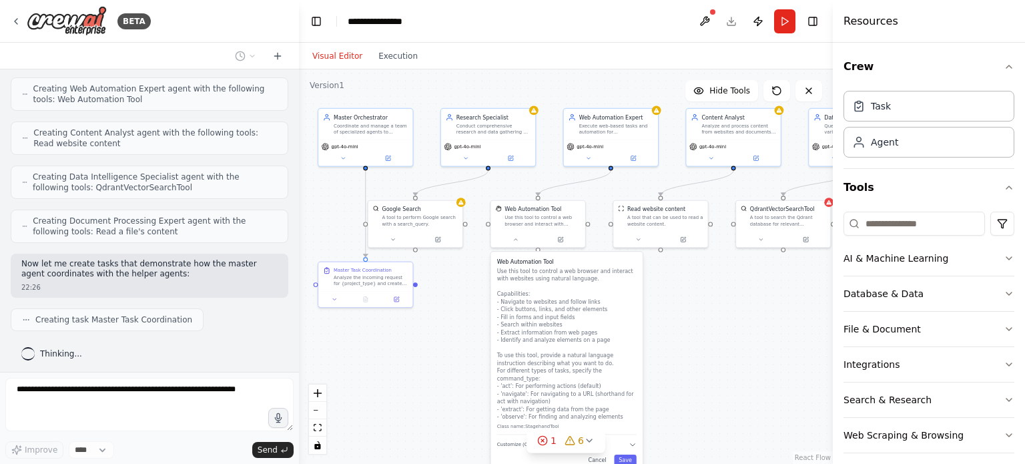
drag, startPoint x: 476, startPoint y: 300, endPoint x: 398, endPoint y: 330, distance: 84.5
click at [398, 330] on div ".deletable-edge-delete-btn { width: 20px; height: 20px; border: 0px solid #ffff…" at bounding box center [566, 266] width 534 height 394
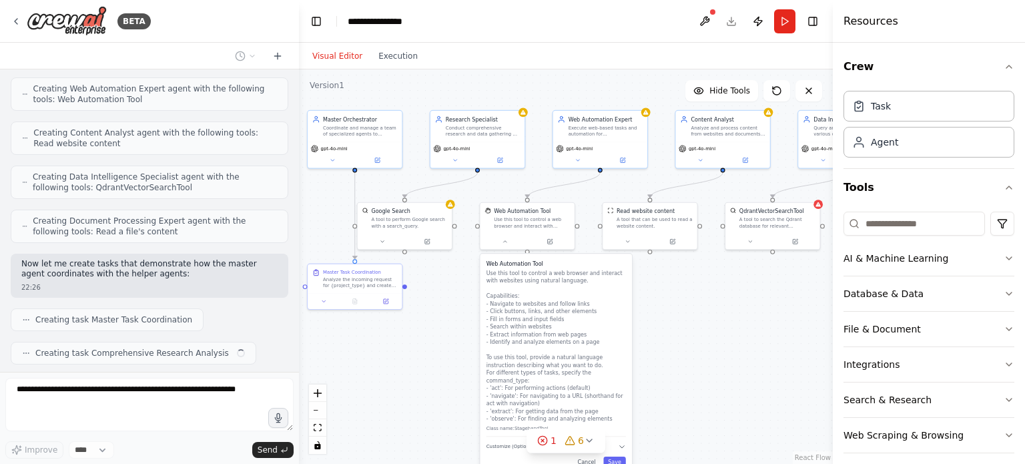
scroll to position [521, 0]
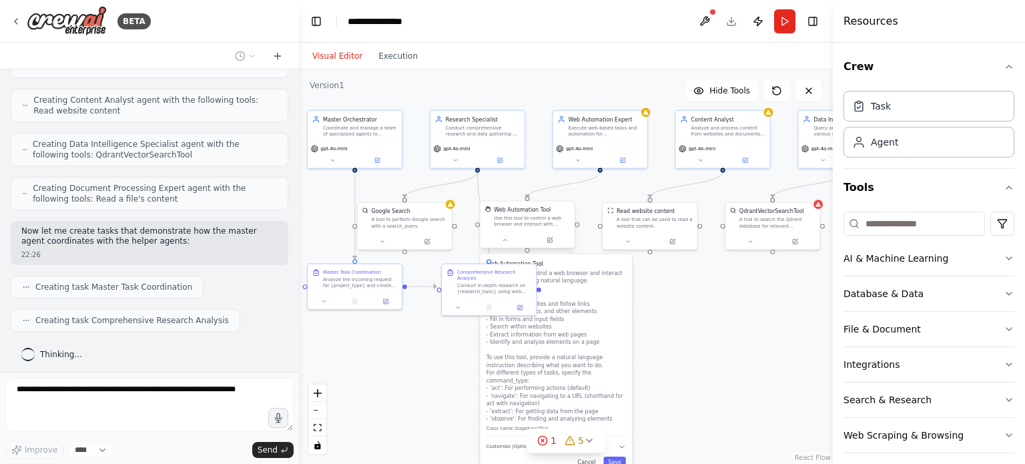
click at [501, 247] on div at bounding box center [527, 239] width 94 height 16
click at [502, 241] on icon at bounding box center [505, 240] width 6 height 6
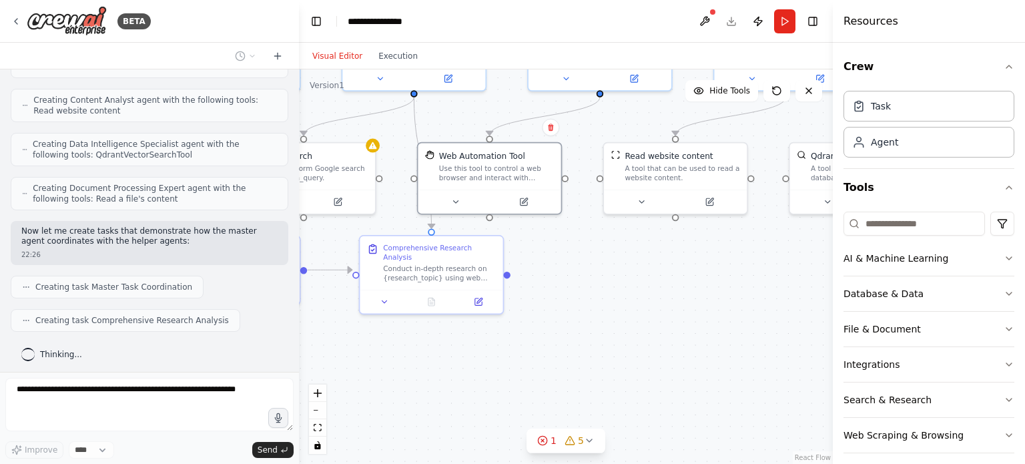
scroll to position [554, 0]
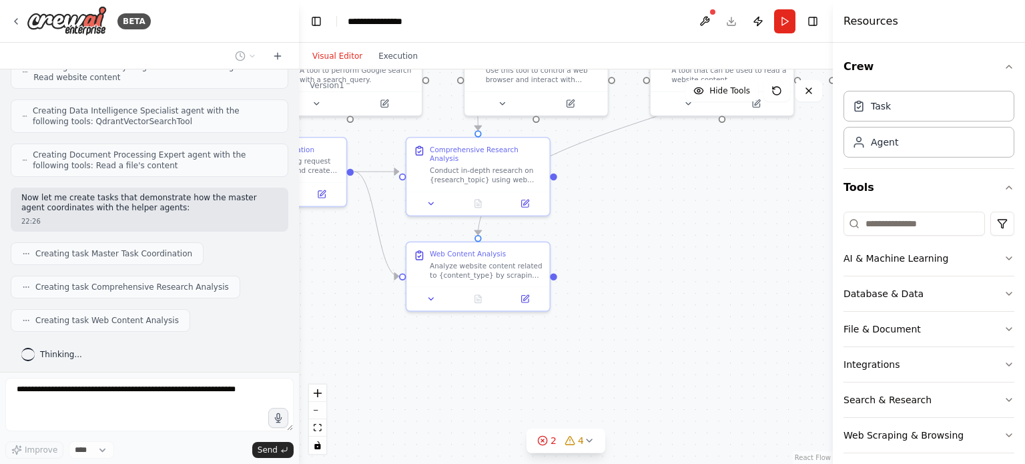
drag, startPoint x: 605, startPoint y: 339, endPoint x: 614, endPoint y: 246, distance: 93.2
click at [614, 246] on div ".deletable-edge-delete-btn { width: 20px; height: 20px; border: 0px solid #ffff…" at bounding box center [566, 266] width 534 height 394
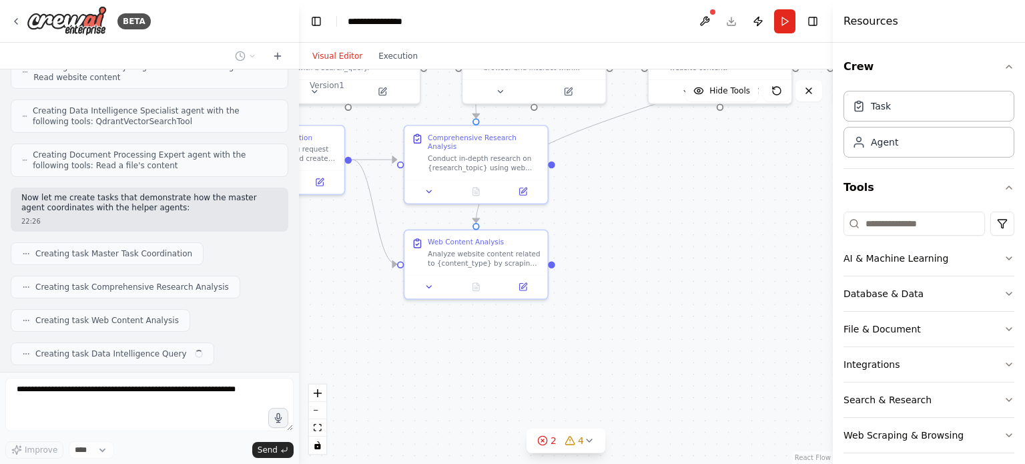
scroll to position [587, 0]
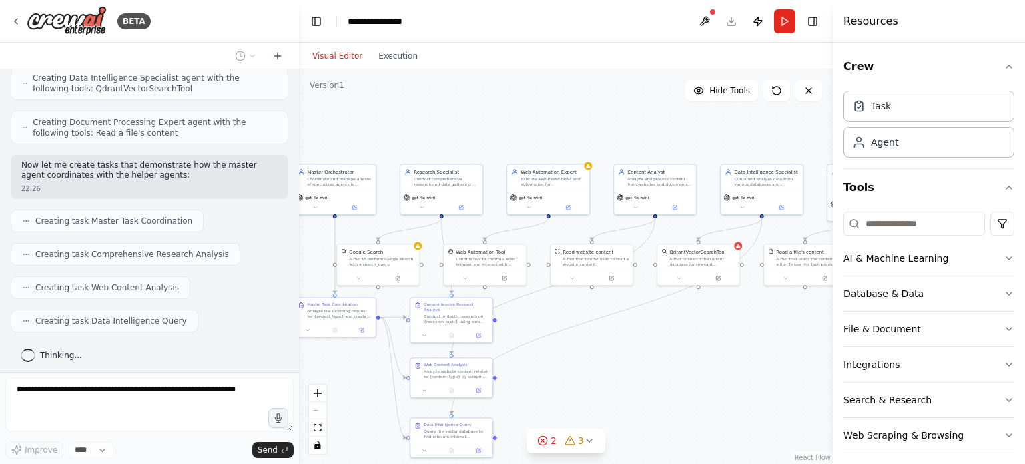
drag, startPoint x: 614, startPoint y: 246, endPoint x: 531, endPoint y: 367, distance: 146.7
click at [531, 367] on div ".deletable-edge-delete-btn { width: 20px; height: 20px; border: 0px solid #ffff…" at bounding box center [566, 266] width 534 height 394
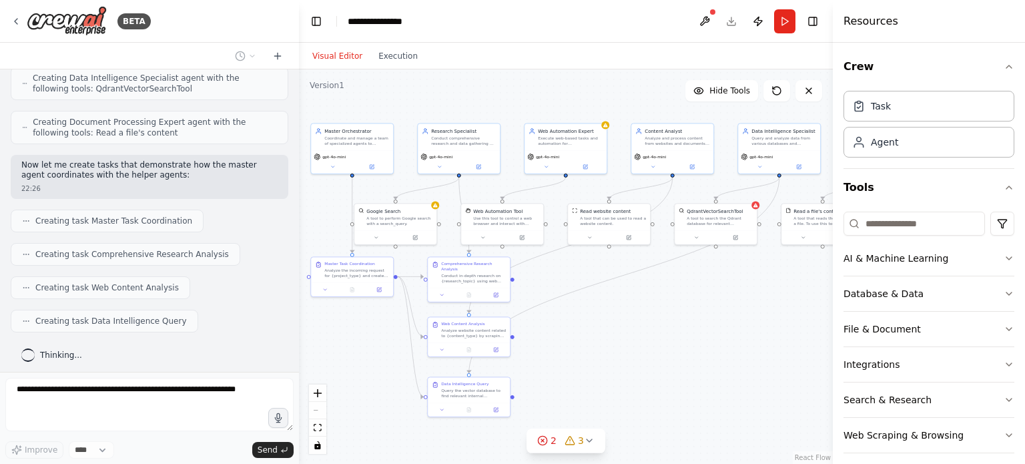
drag, startPoint x: 549, startPoint y: 347, endPoint x: 566, endPoint y: 306, distance: 44.2
click at [566, 306] on div ".deletable-edge-delete-btn { width: 20px; height: 20px; border: 0px solid #ffff…" at bounding box center [566, 266] width 534 height 394
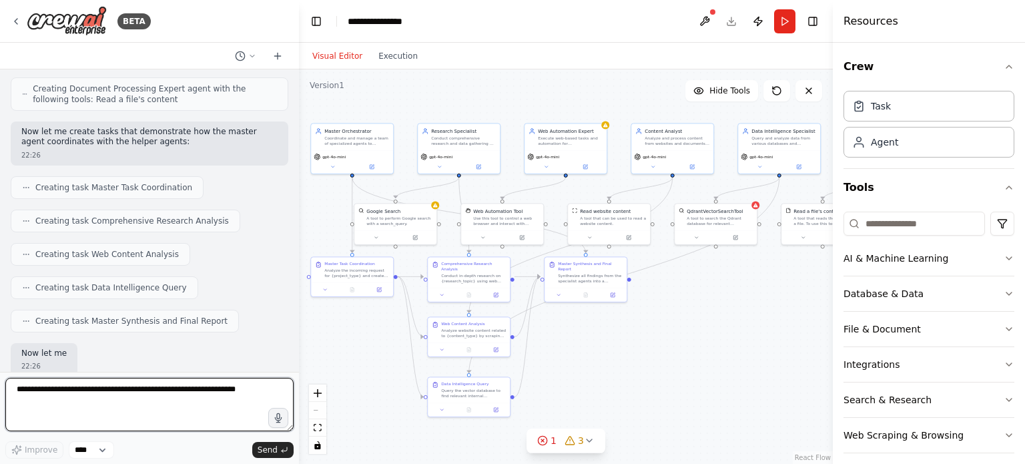
scroll to position [698, 0]
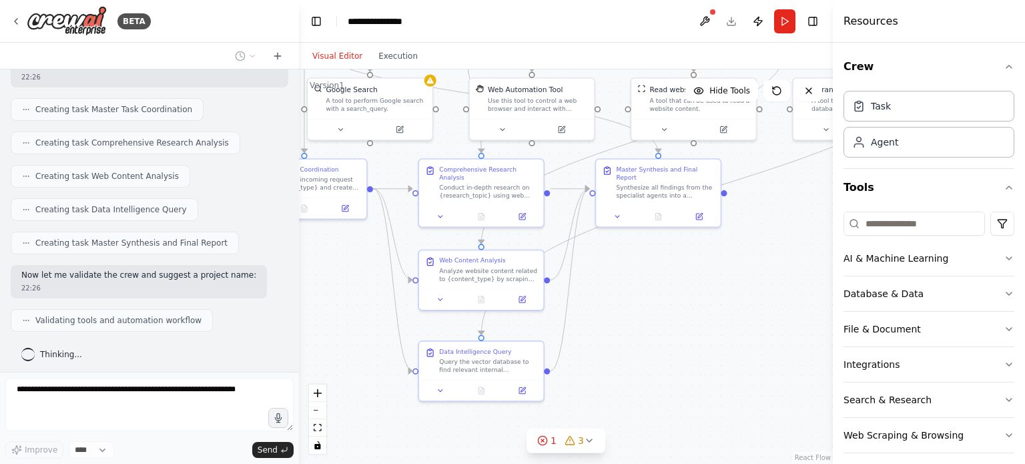
drag, startPoint x: 536, startPoint y: 370, endPoint x: 590, endPoint y: 333, distance: 65.3
click at [590, 333] on div ".deletable-edge-delete-btn { width: 20px; height: 20px; border: 0px solid #ffff…" at bounding box center [566, 266] width 534 height 394
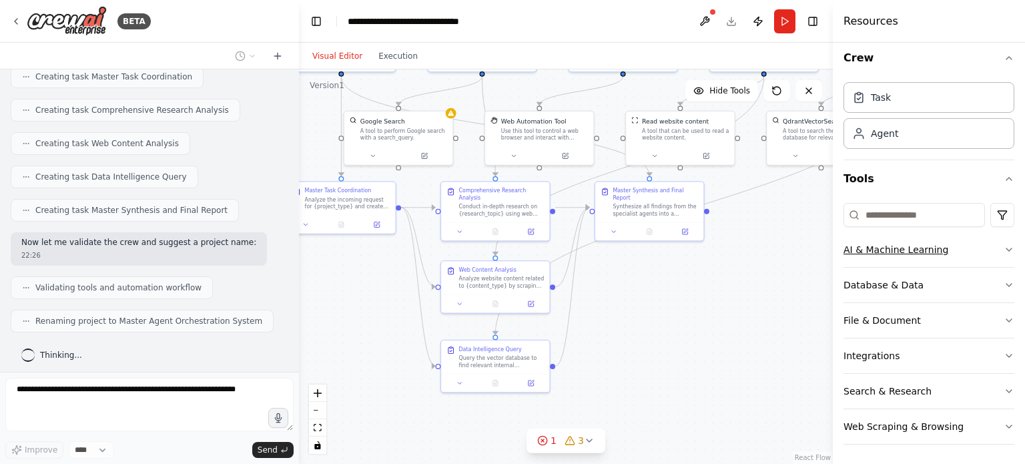
scroll to position [0, 0]
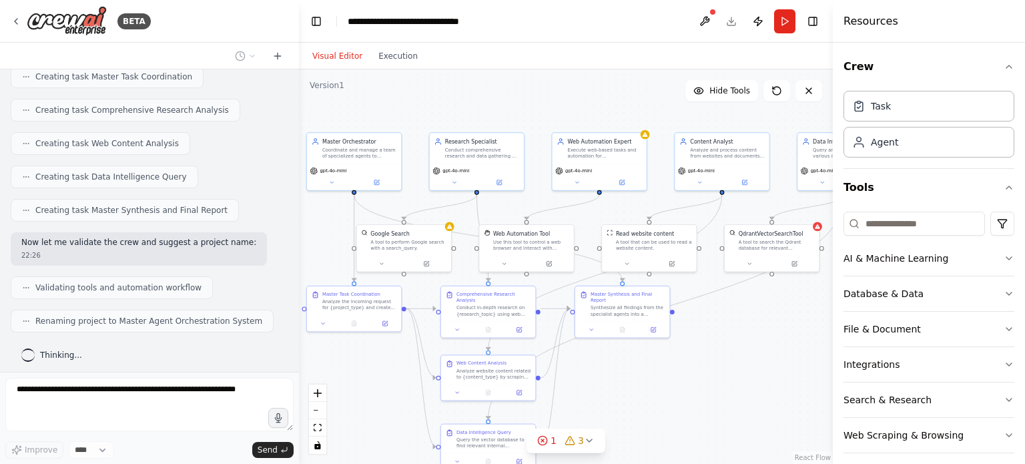
drag, startPoint x: 601, startPoint y: 282, endPoint x: 594, endPoint y: 376, distance: 93.7
click at [594, 376] on div ".deletable-edge-delete-btn { width: 20px; height: 20px; border: 0px solid #ffff…" at bounding box center [566, 266] width 534 height 394
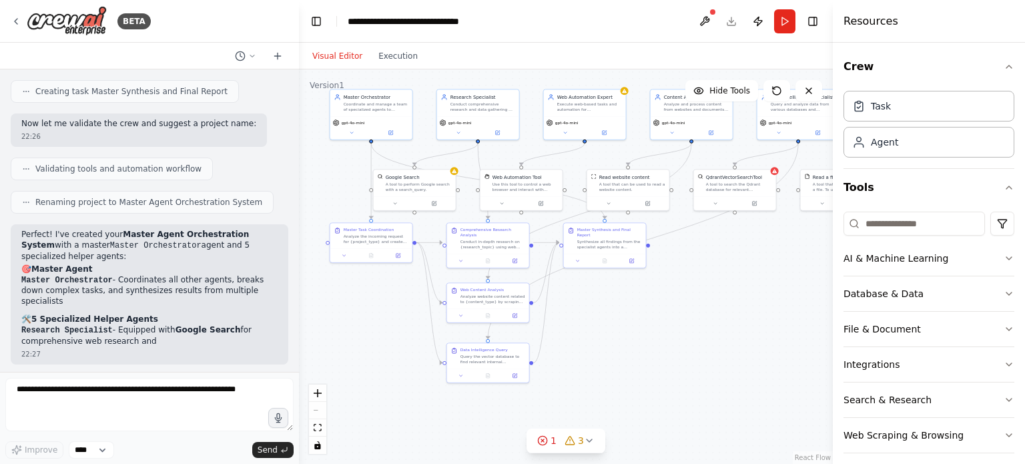
drag, startPoint x: 594, startPoint y: 376, endPoint x: 580, endPoint y: 301, distance: 76.0
click at [580, 301] on div ".deletable-edge-delete-btn { width: 20px; height: 20px; border: 0px solid #ffff…" at bounding box center [566, 266] width 534 height 394
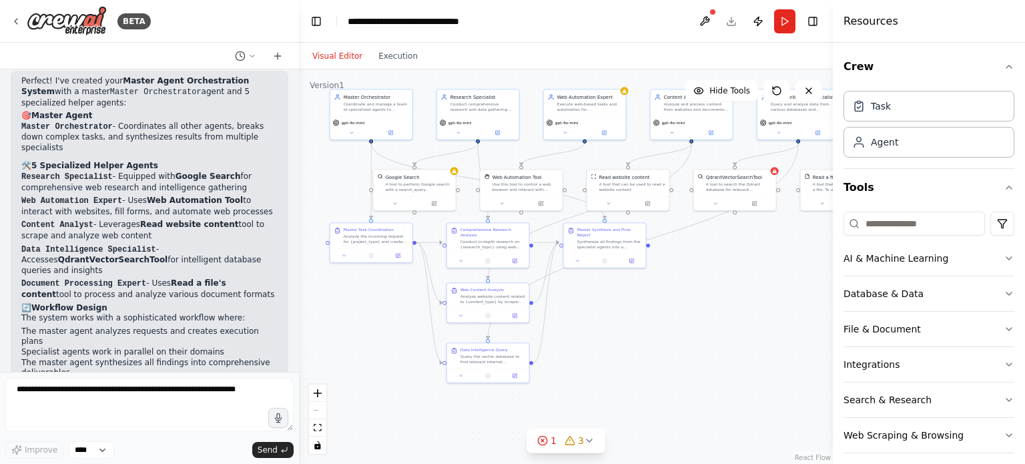
scroll to position [1009, 0]
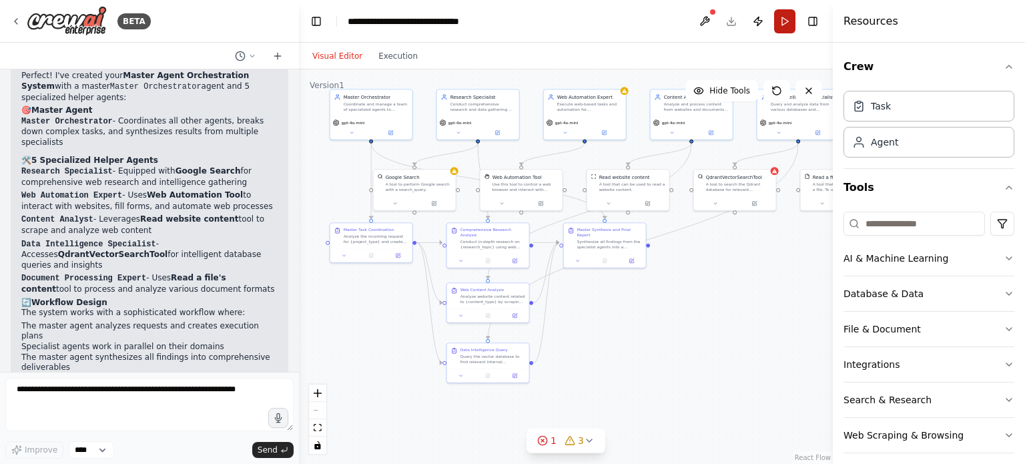
click at [788, 21] on button "Run" at bounding box center [784, 21] width 21 height 24
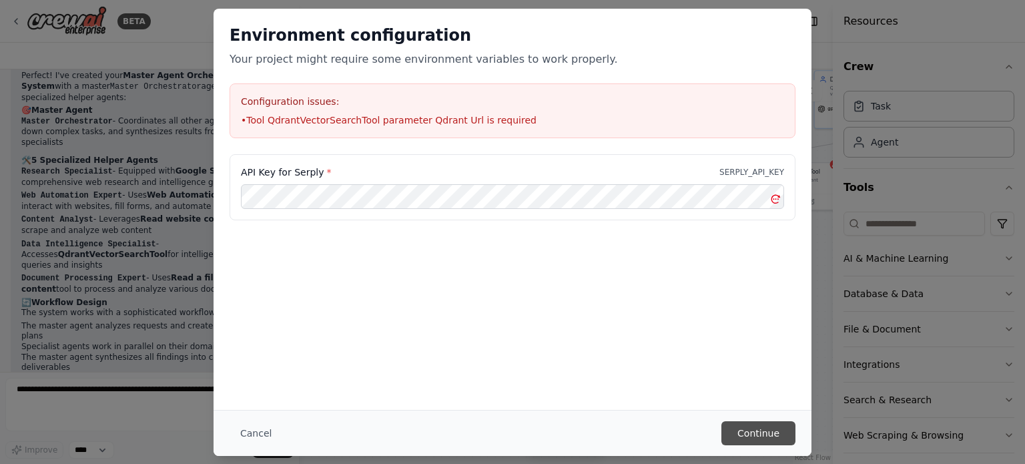
click at [766, 428] on button "Continue" at bounding box center [758, 433] width 74 height 24
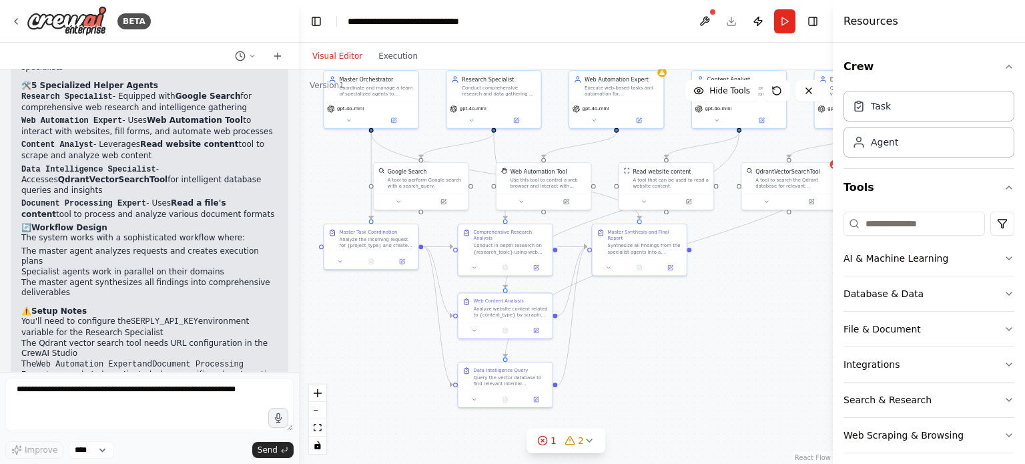
scroll to position [1142, 0]
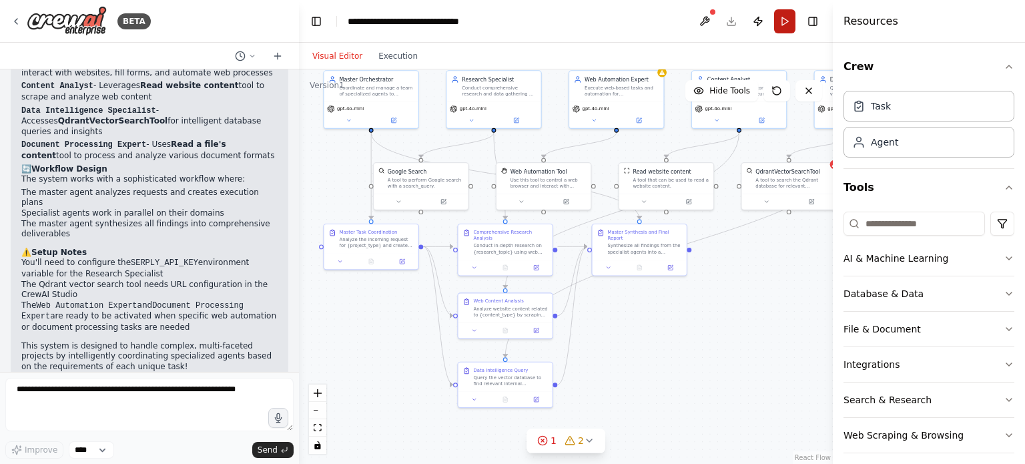
click at [779, 21] on button "Run" at bounding box center [784, 21] width 21 height 24
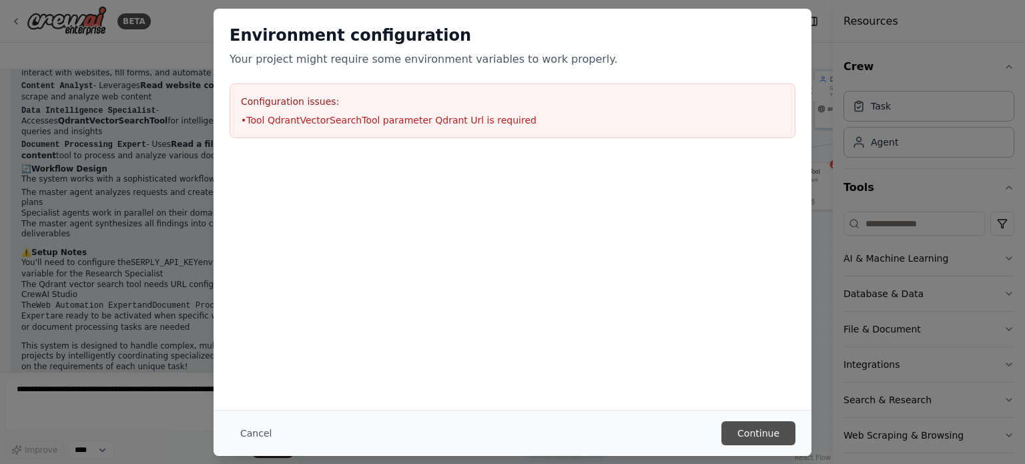
click at [781, 432] on button "Continue" at bounding box center [758, 433] width 74 height 24
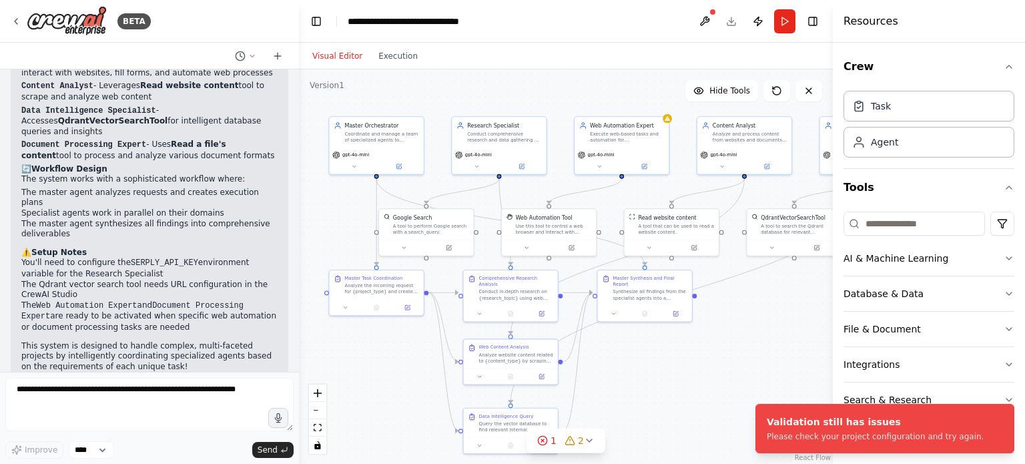
drag, startPoint x: 667, startPoint y: 307, endPoint x: 672, endPoint y: 353, distance: 46.3
click at [672, 353] on div ".deletable-edge-delete-btn { width: 20px; height: 20px; border: 0px solid #ffff…" at bounding box center [566, 266] width 534 height 394
click at [662, 130] on div "Execute web-based tasks and automation for {web_task_type}. Navigate websites, …" at bounding box center [627, 135] width 74 height 12
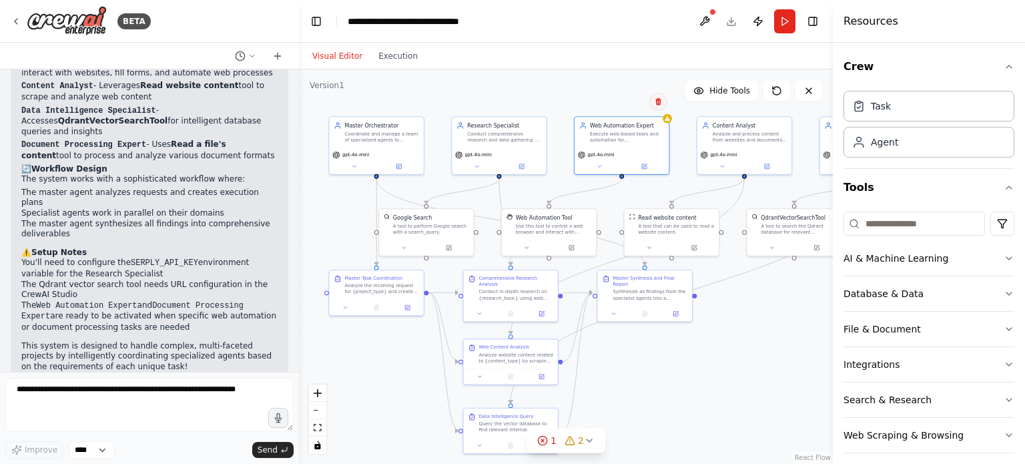
click at [659, 107] on button at bounding box center [658, 101] width 17 height 17
click at [632, 102] on button "Confirm" at bounding box center [619, 101] width 47 height 16
drag, startPoint x: 554, startPoint y: 241, endPoint x: 610, endPoint y: 157, distance: 101.4
click at [610, 157] on button at bounding box center [628, 161] width 43 height 9
click at [648, 107] on button at bounding box center [642, 109] width 17 height 17
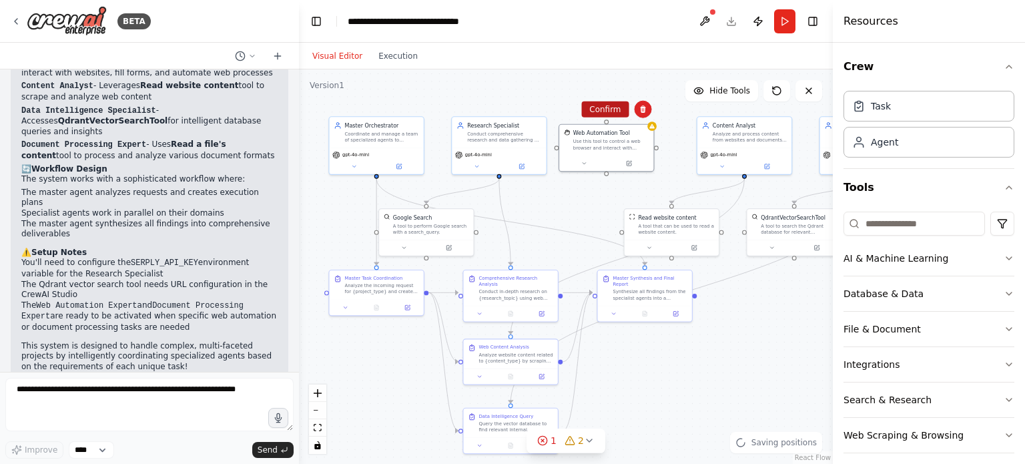
click at [604, 111] on button "Confirm" at bounding box center [604, 109] width 47 height 16
click at [782, 23] on button "Run" at bounding box center [784, 21] width 21 height 24
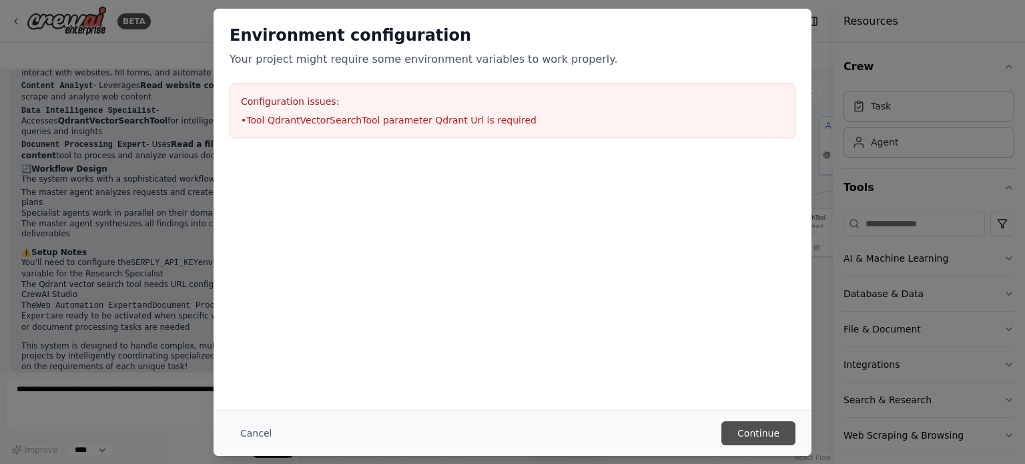
click at [763, 434] on button "Continue" at bounding box center [758, 433] width 74 height 24
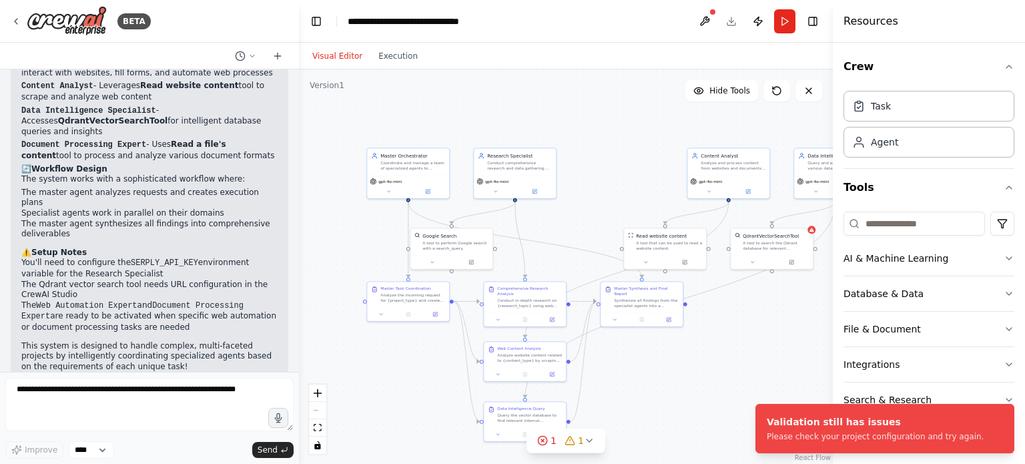
drag, startPoint x: 620, startPoint y: 397, endPoint x: 610, endPoint y: 354, distance: 44.0
click at [610, 354] on div ".deletable-edge-delete-btn { width: 20px; height: 20px; border: 0px solid #ffff…" at bounding box center [566, 266] width 534 height 394
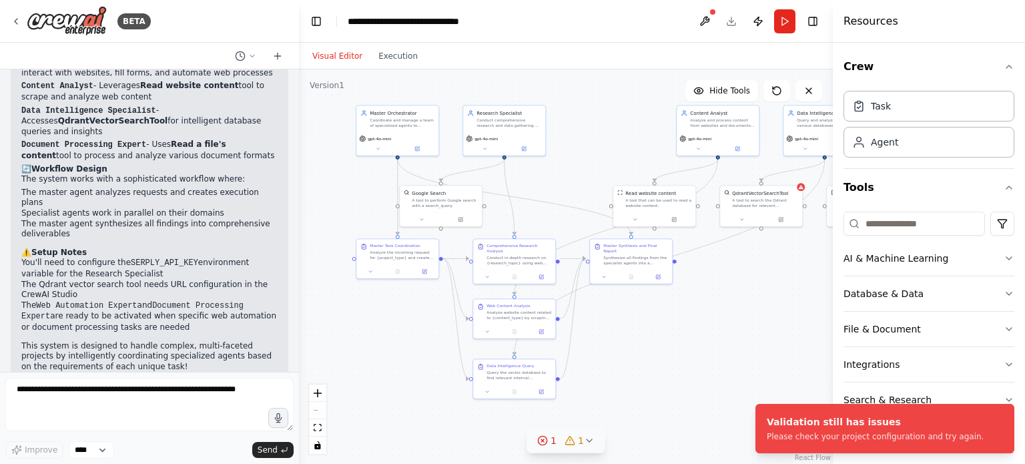
click at [572, 438] on icon at bounding box center [569, 440] width 11 height 11
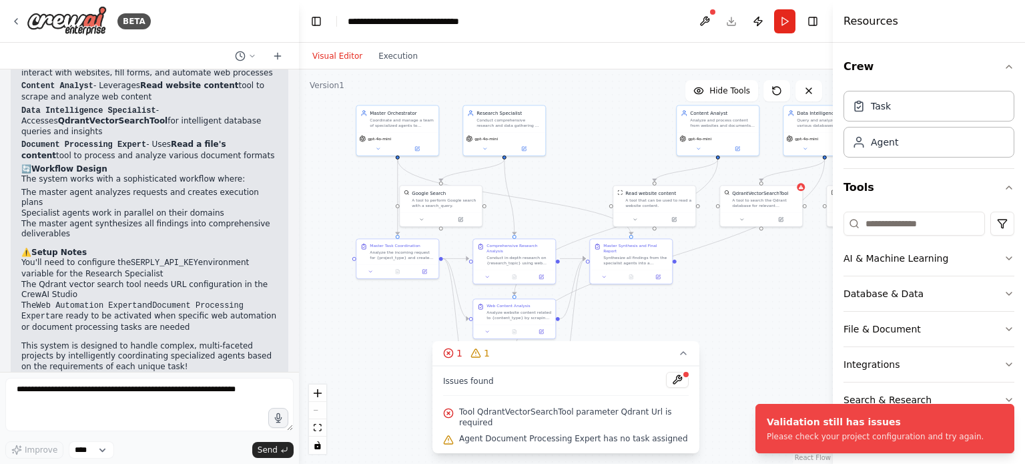
click at [484, 414] on div "Tool QdrantVectorSearchTool parameter Qdrant Url is required" at bounding box center [565, 417] width 245 height 27
click at [683, 388] on button at bounding box center [677, 380] width 23 height 16
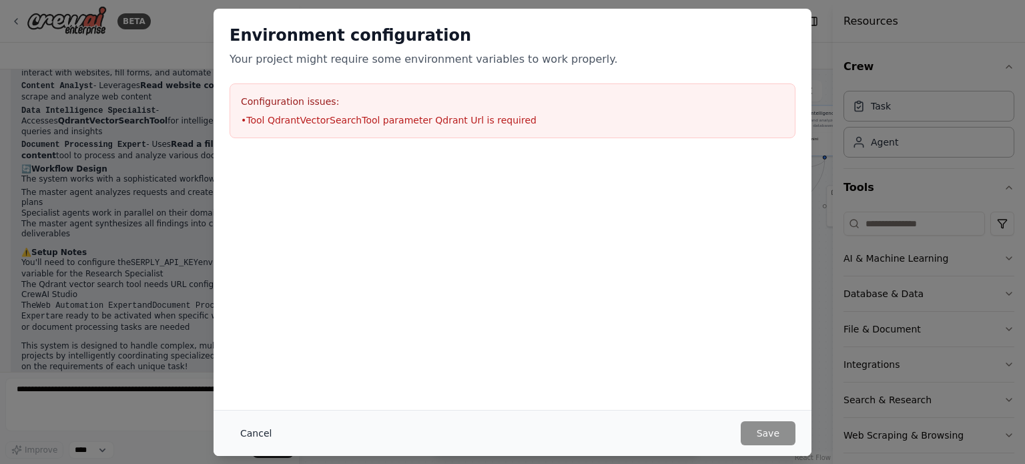
click at [254, 436] on button "Cancel" at bounding box center [255, 433] width 53 height 24
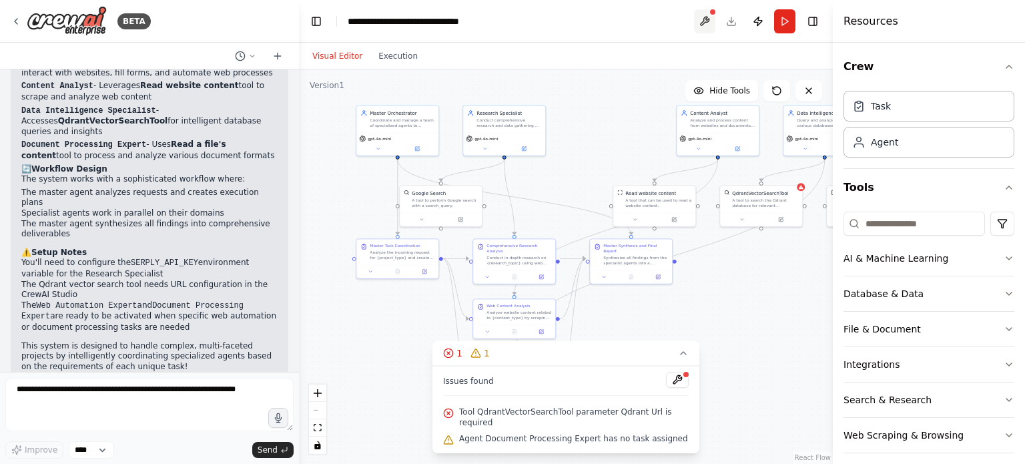
click at [714, 15] on button at bounding box center [704, 21] width 21 height 24
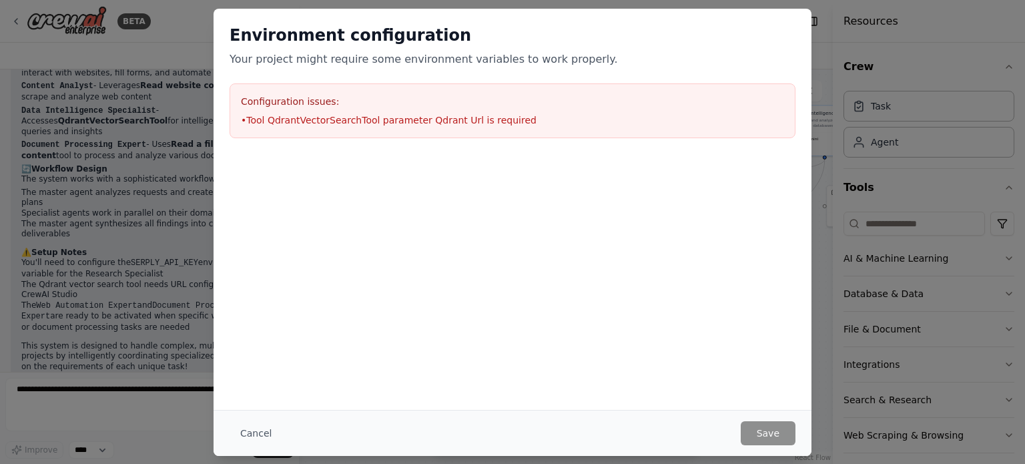
click at [248, 420] on div "Cancel Save" at bounding box center [512, 433] width 598 height 46
click at [245, 429] on button "Cancel" at bounding box center [255, 433] width 53 height 24
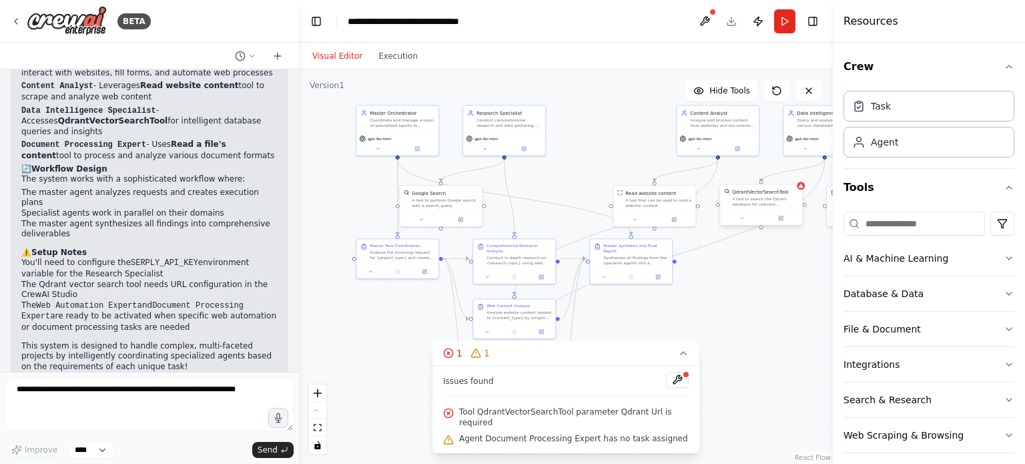
click at [775, 187] on div "QdrantVectorSearchTool A tool to search the Qdrant database for relevant inform…" at bounding box center [761, 197] width 82 height 27
click at [776, 215] on button at bounding box center [781, 218] width 38 height 8
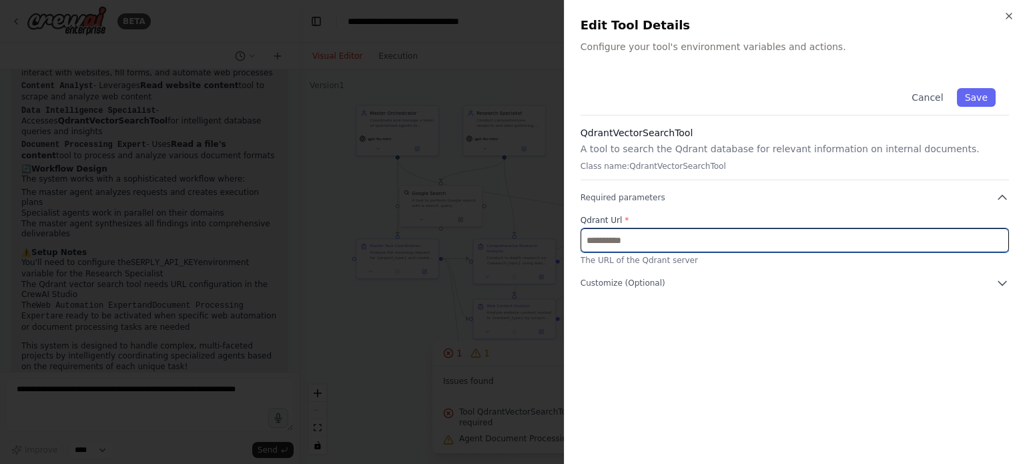
click at [628, 243] on input "text" at bounding box center [794, 240] width 428 height 24
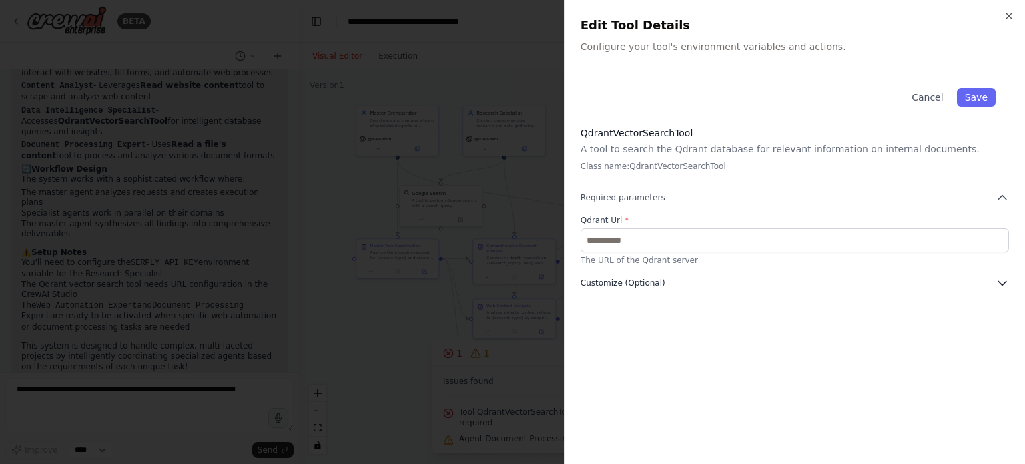
click at [636, 280] on span "Customize (Optional)" at bounding box center [622, 283] width 85 height 11
click at [933, 91] on button "Cancel" at bounding box center [926, 97] width 47 height 19
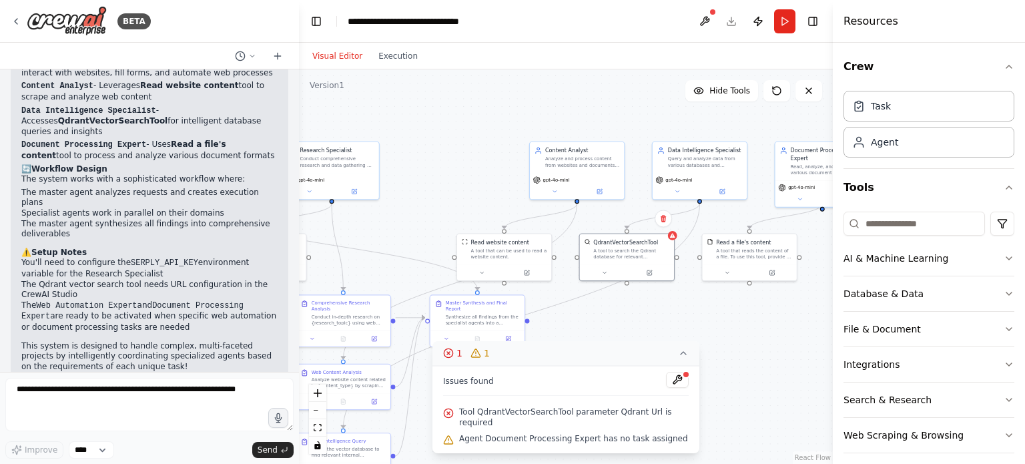
drag, startPoint x: 771, startPoint y: 312, endPoint x: 641, endPoint y: 372, distance: 143.0
click at [641, 372] on div "Version 1 Hide Tools .deletable-edge-delete-btn { width: 20px; height: 20px; bo…" at bounding box center [566, 266] width 534 height 394
click at [664, 220] on icon at bounding box center [663, 218] width 8 height 8
click at [620, 218] on button "Confirm" at bounding box center [625, 218] width 47 height 16
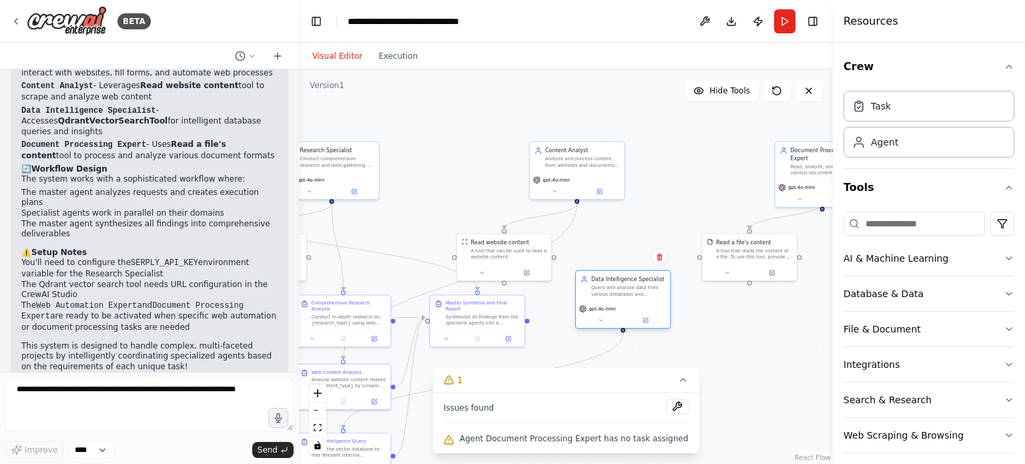
drag, startPoint x: 683, startPoint y: 176, endPoint x: 606, endPoint y: 309, distance: 153.3
click at [606, 309] on span "gpt-4o-mini" at bounding box center [601, 309] width 27 height 6
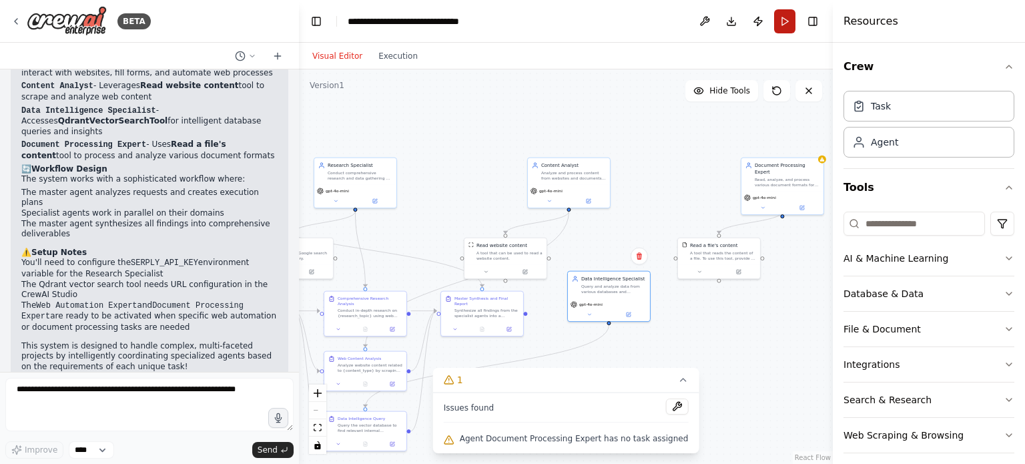
click at [790, 18] on button "Run" at bounding box center [784, 21] width 21 height 24
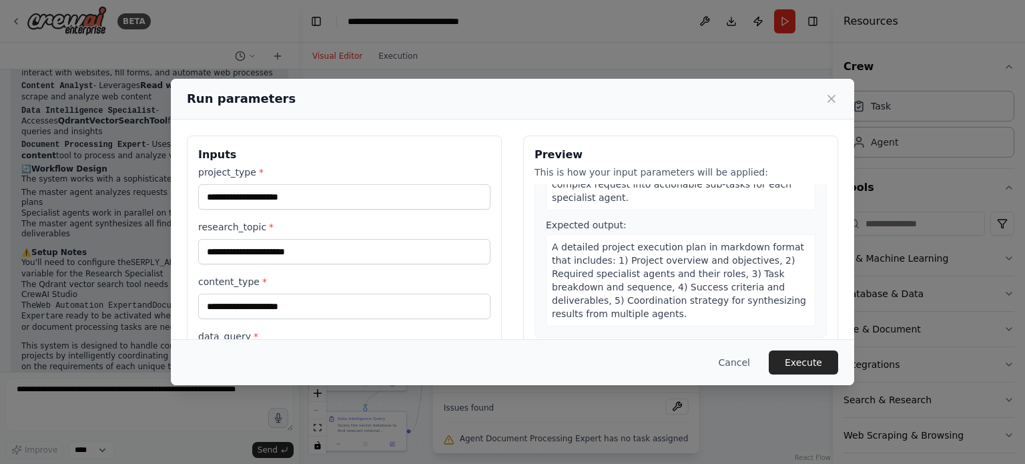
scroll to position [133, 0]
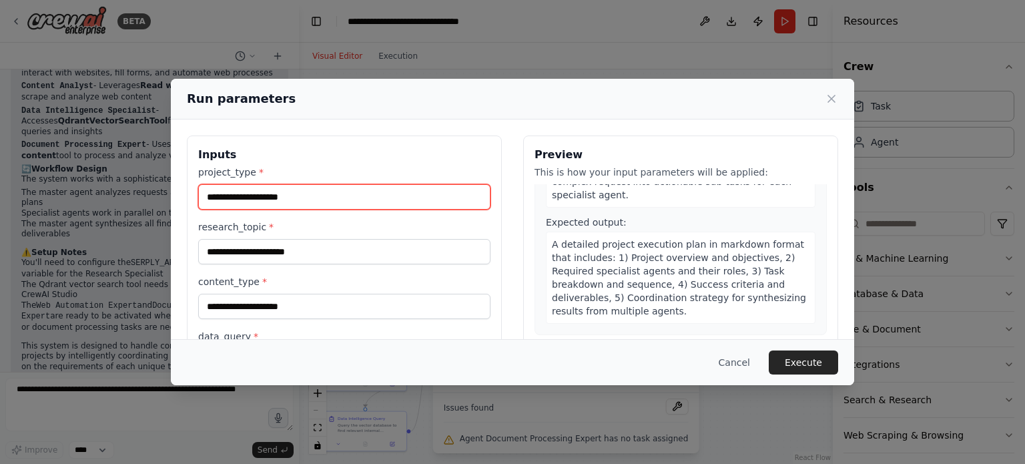
click at [331, 204] on input "project_type *" at bounding box center [344, 196] width 292 height 25
type input "****"
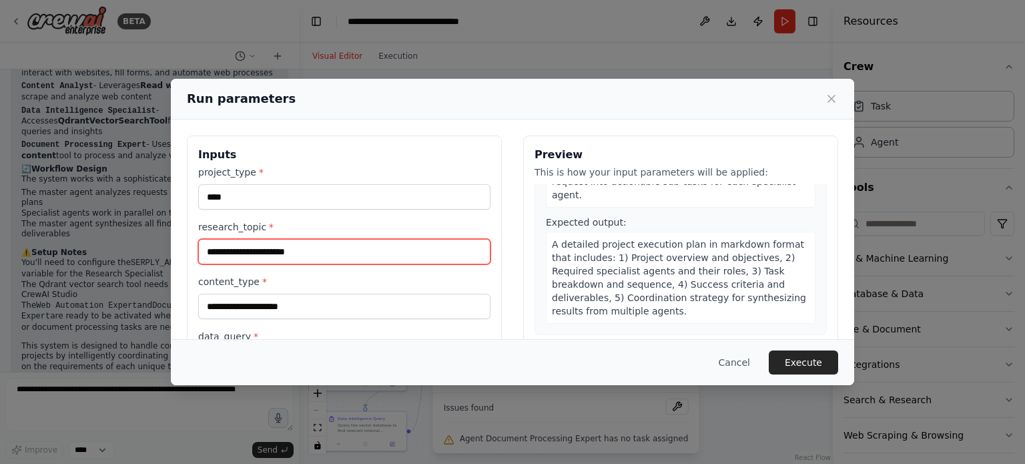
click at [328, 255] on input "research_topic *" at bounding box center [344, 251] width 292 height 25
type input "**********"
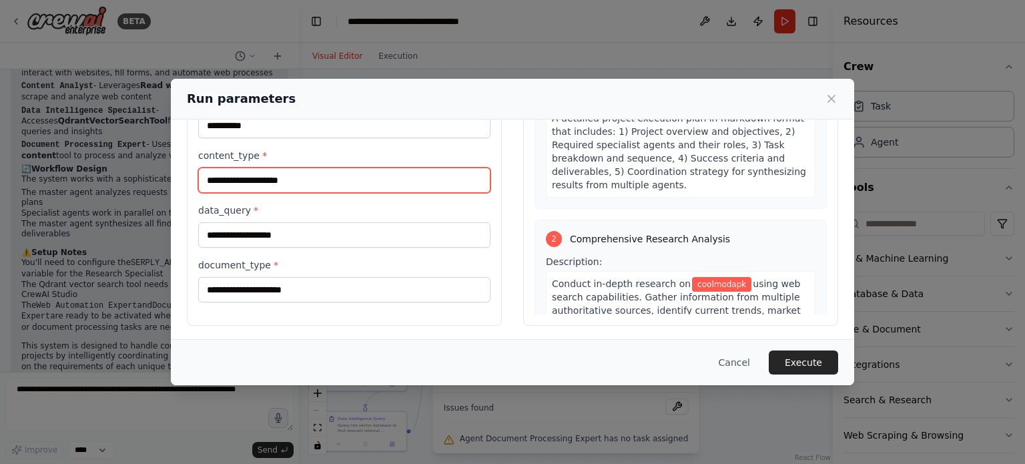
scroll to position [128, 0]
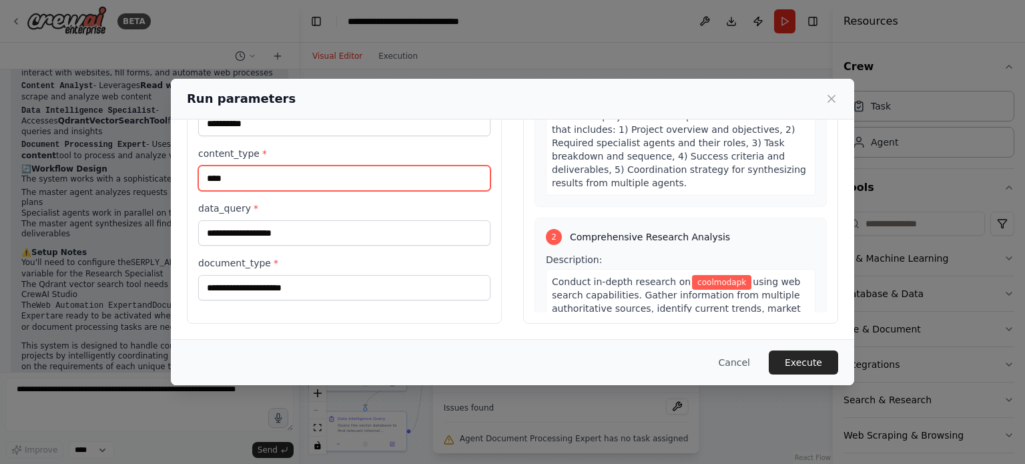
type input "****"
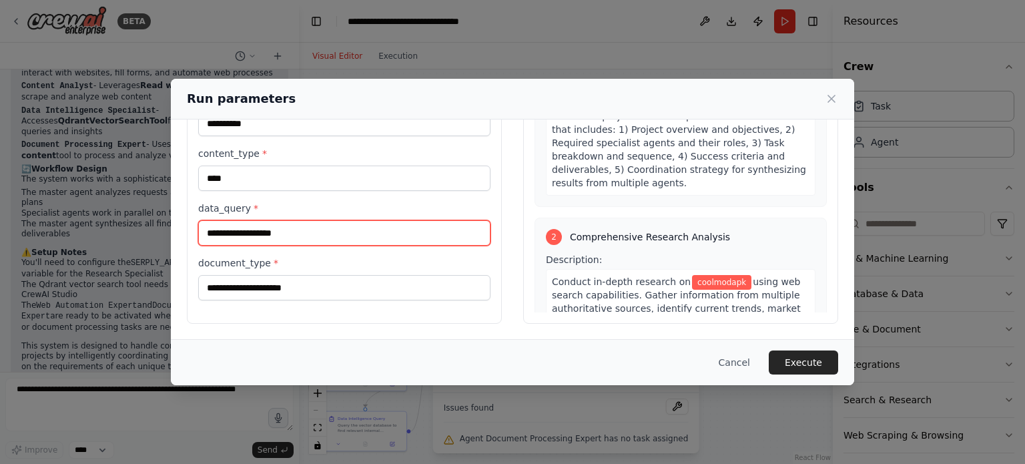
type input "**********"
click at [517, 282] on div "**********" at bounding box center [512, 165] width 651 height 316
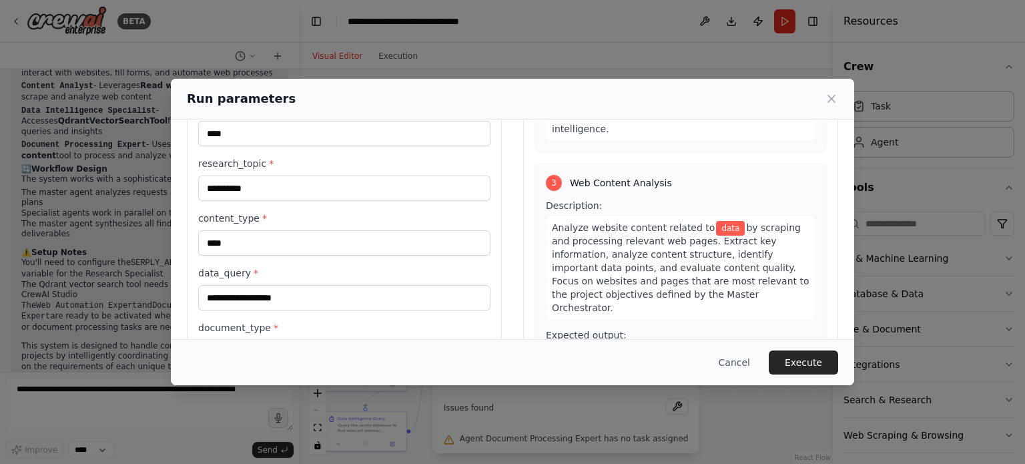
scroll to position [61, 0]
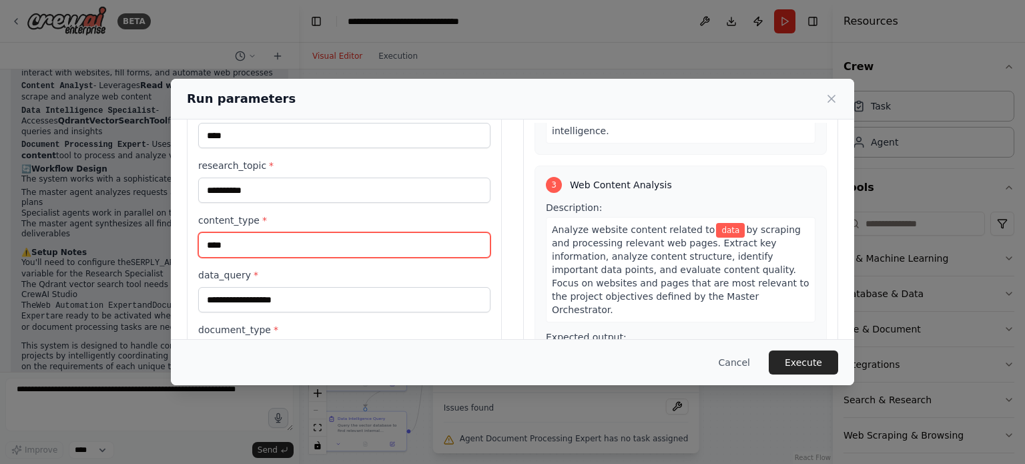
drag, startPoint x: 236, startPoint y: 244, endPoint x: 185, endPoint y: 242, distance: 51.4
click at [185, 242] on div "**********" at bounding box center [512, 232] width 683 height 348
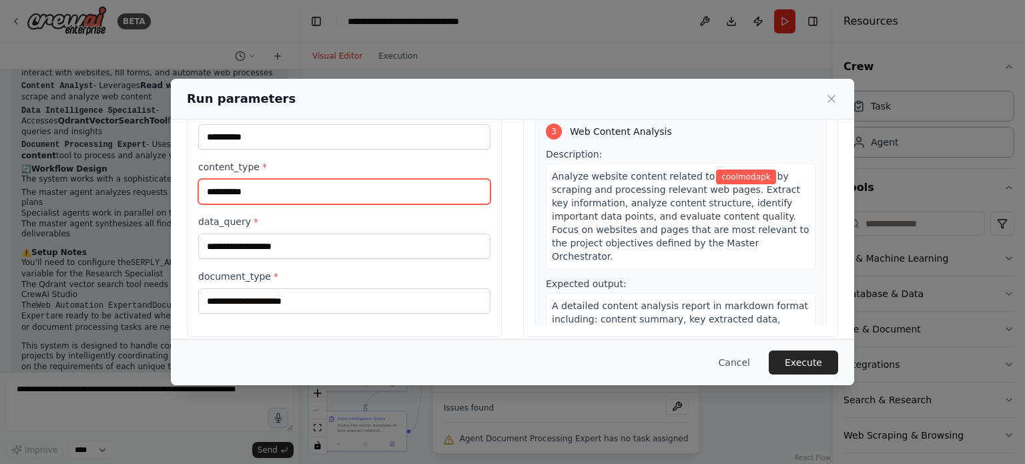
scroll to position [128, 0]
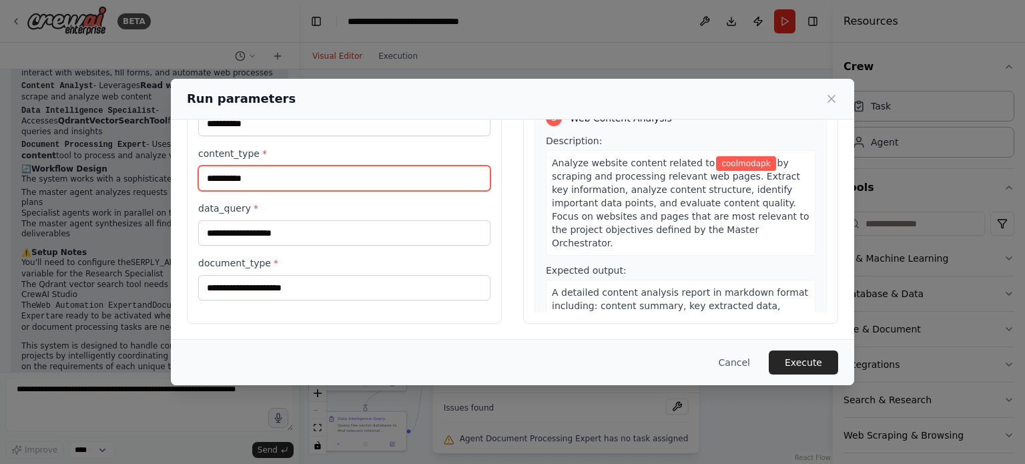
type input "**********"
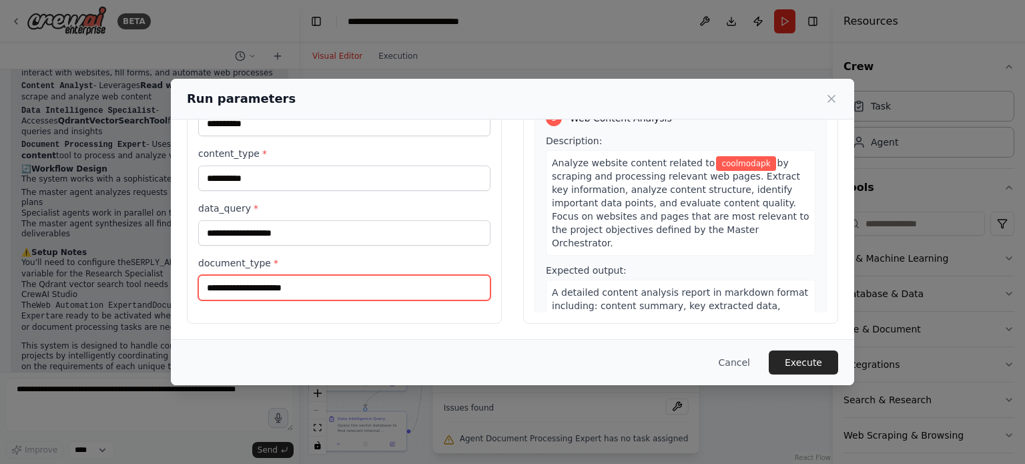
click at [402, 282] on input "document_type *" at bounding box center [344, 287] width 292 height 25
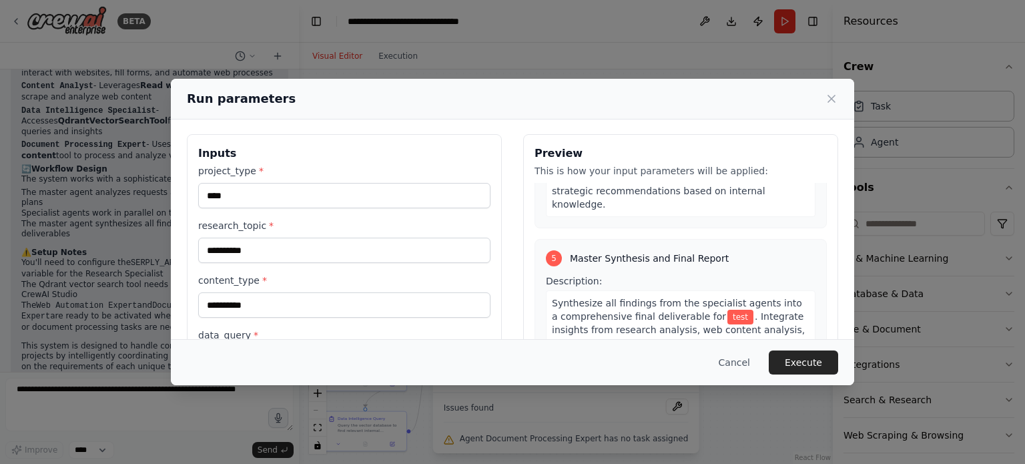
scroll to position [0, 0]
type input "***"
click at [785, 350] on button "Execute" at bounding box center [803, 362] width 69 height 24
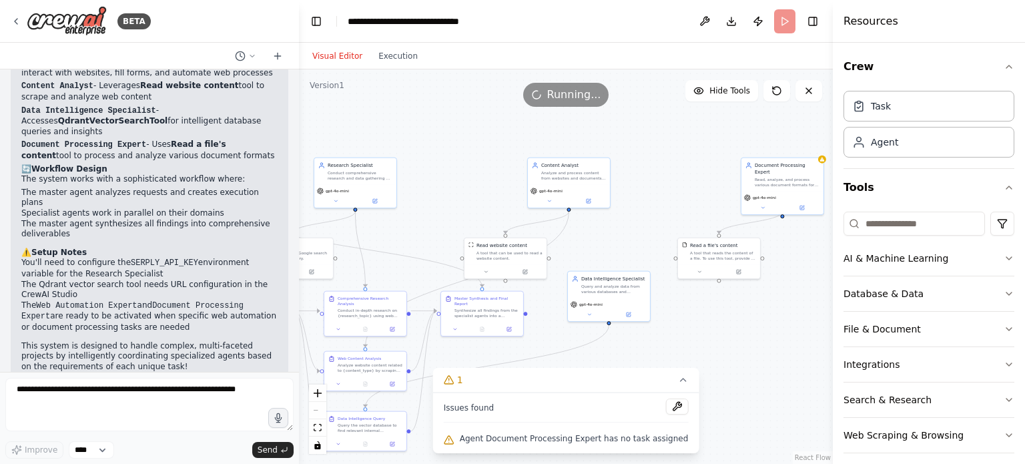
click at [994, 29] on div "Resources" at bounding box center [929, 21] width 192 height 43
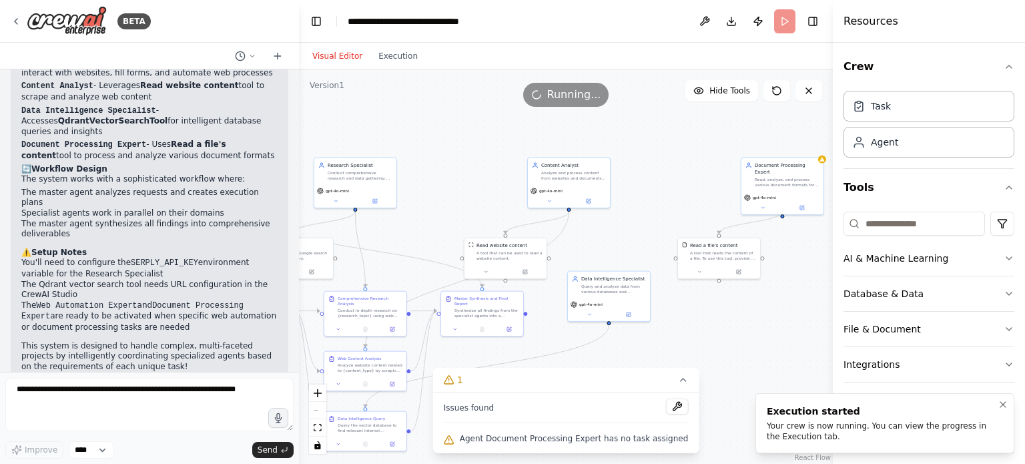
click at [838, 434] on div "Your crew is now running. You can view the progress in the Execution tab." at bounding box center [882, 430] width 231 height 21
click at [379, 52] on button "Execution" at bounding box center [397, 56] width 55 height 16
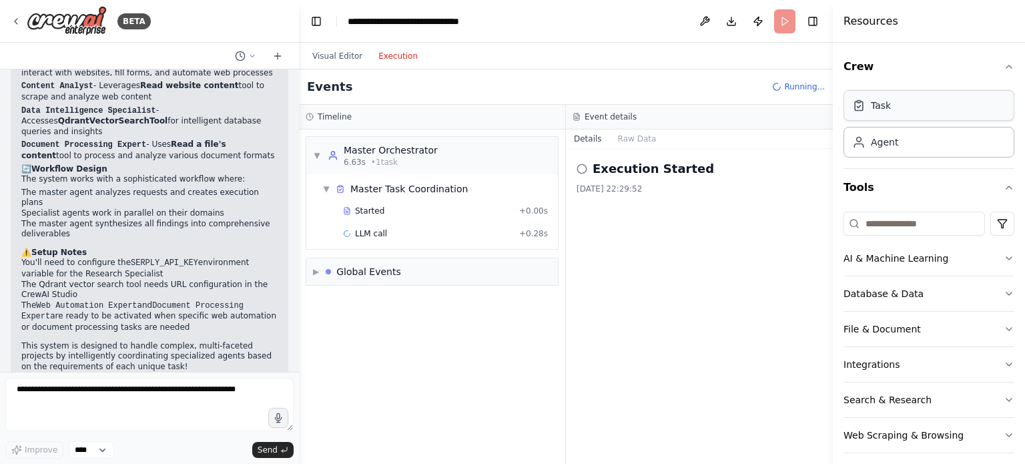
click at [897, 98] on div "Task" at bounding box center [928, 105] width 171 height 31
click at [883, 102] on div "Task" at bounding box center [881, 105] width 20 height 13
click at [318, 23] on button "Toggle Left Sidebar" at bounding box center [316, 21] width 19 height 19
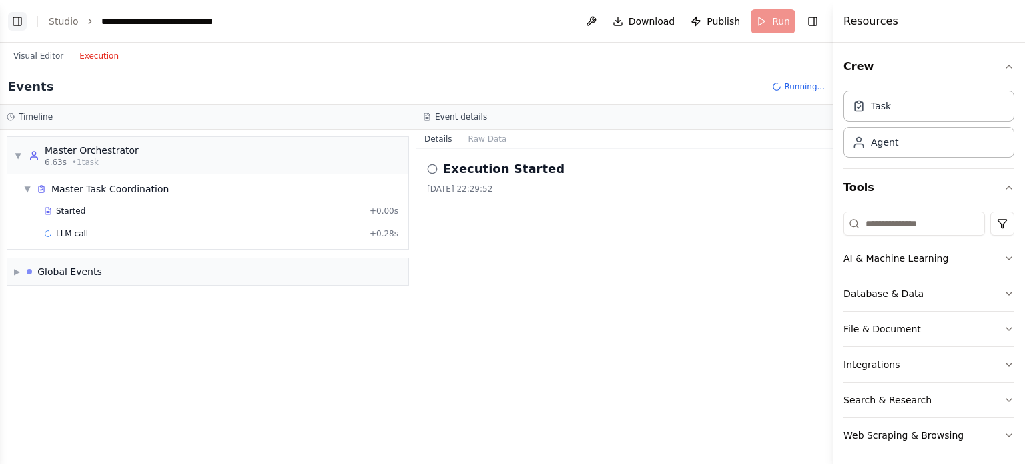
click at [25, 24] on button "Toggle Left Sidebar" at bounding box center [17, 21] width 19 height 19
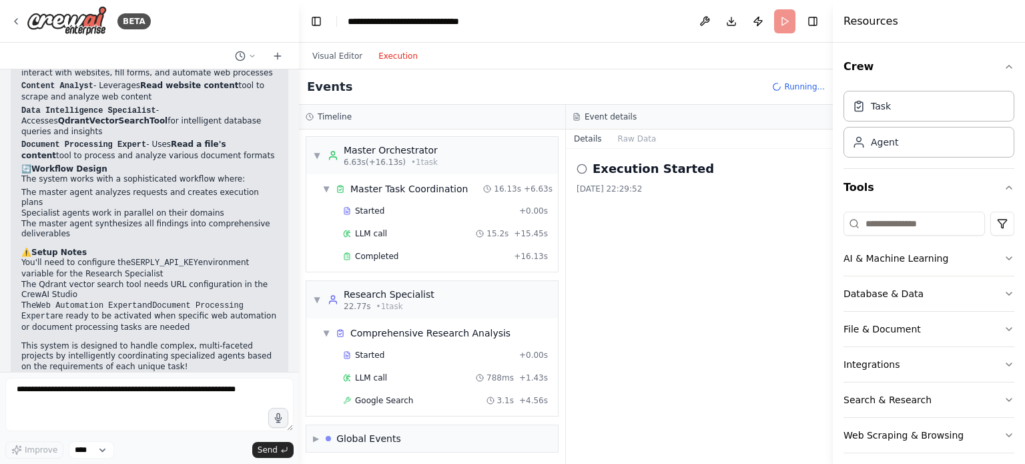
scroll to position [23, 0]
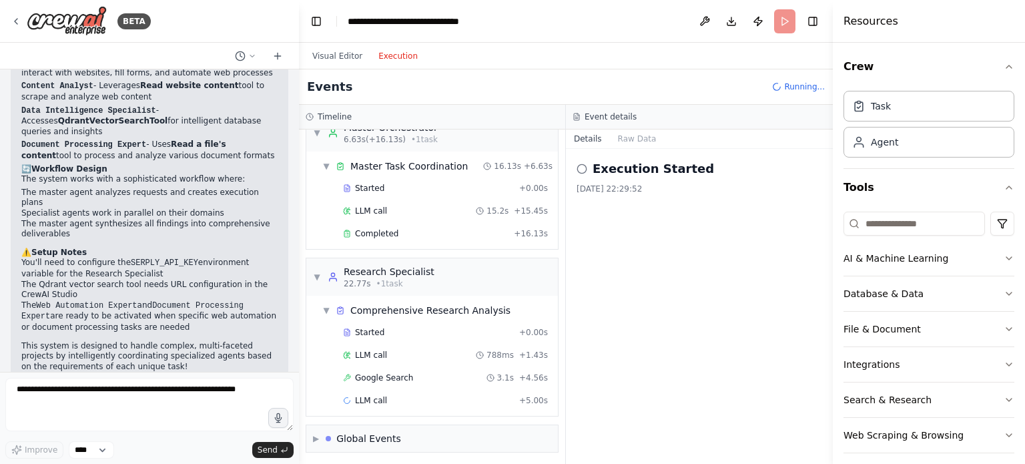
click at [630, 114] on h3 "Event details" at bounding box center [610, 116] width 52 height 11
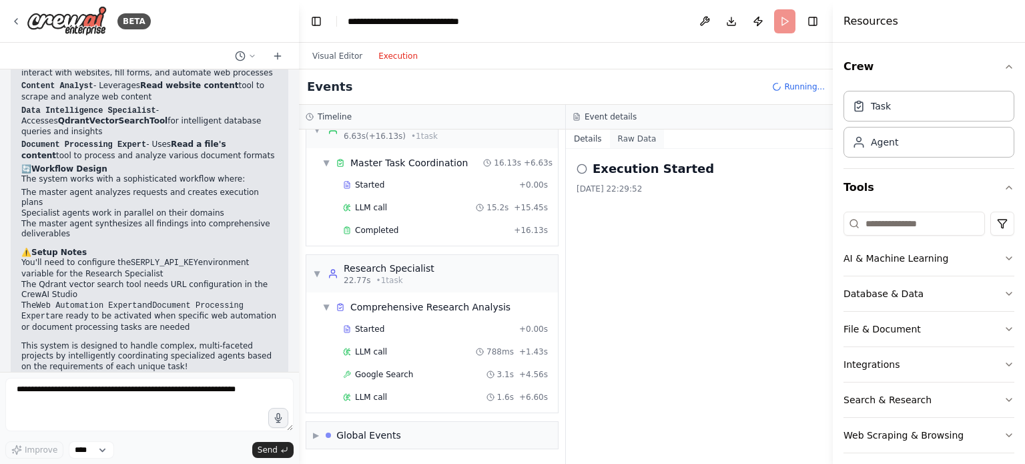
click at [622, 133] on button "Raw Data" at bounding box center [637, 138] width 55 height 19
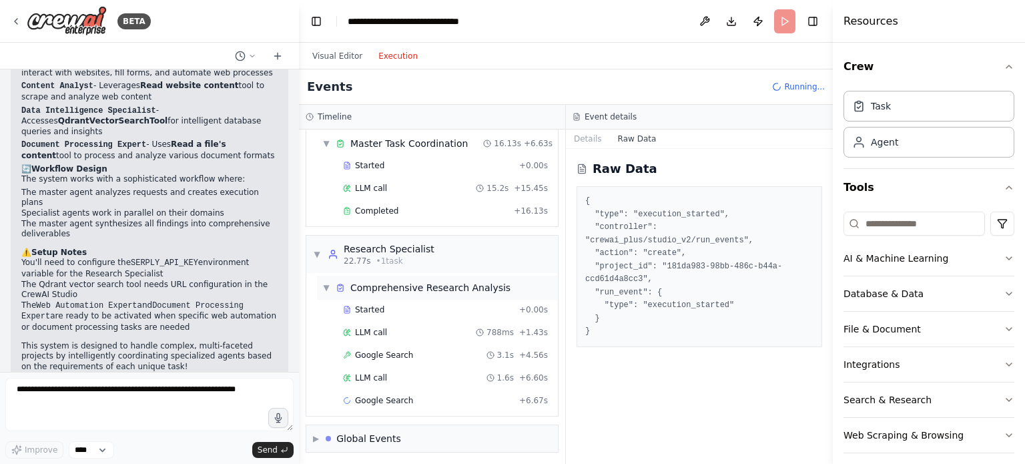
click at [444, 295] on div "▼ Comprehensive Research Analysis" at bounding box center [437, 288] width 241 height 24
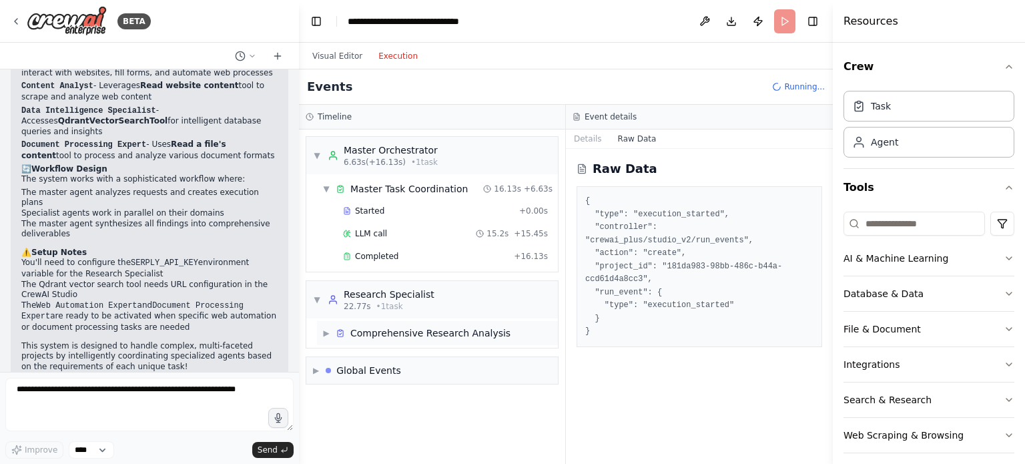
click at [444, 295] on div "▼ Research Specialist 22.77s • 1 task" at bounding box center [431, 299] width 251 height 37
click at [444, 295] on div "▶ Research Specialist 22.77s • 1 task" at bounding box center [431, 299] width 251 height 37
click at [440, 290] on div "▼ Research Specialist 22.77s • 1 task" at bounding box center [431, 299] width 251 height 37
click at [444, 299] on div "▶ Research Specialist 22.77s • 1 task" at bounding box center [431, 299] width 251 height 37
click at [454, 336] on div "Comprehensive Research Analysis" at bounding box center [430, 332] width 160 height 13
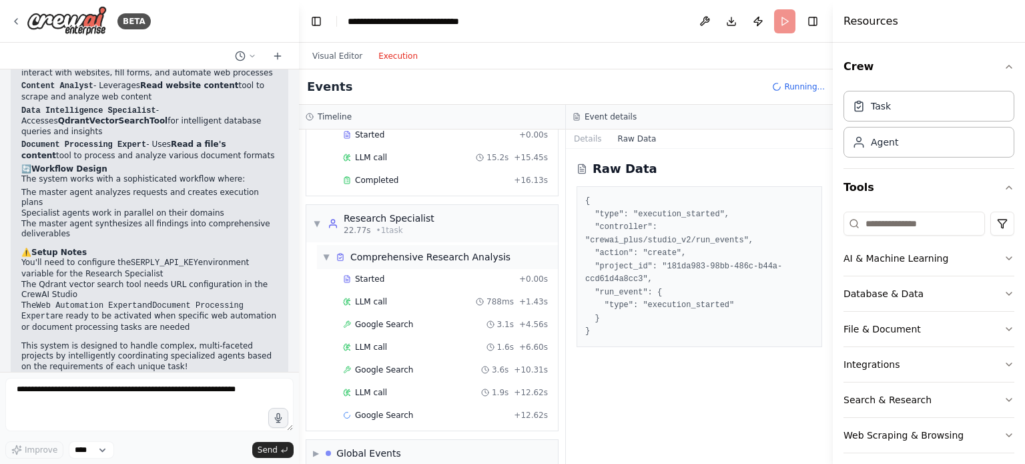
scroll to position [90, 0]
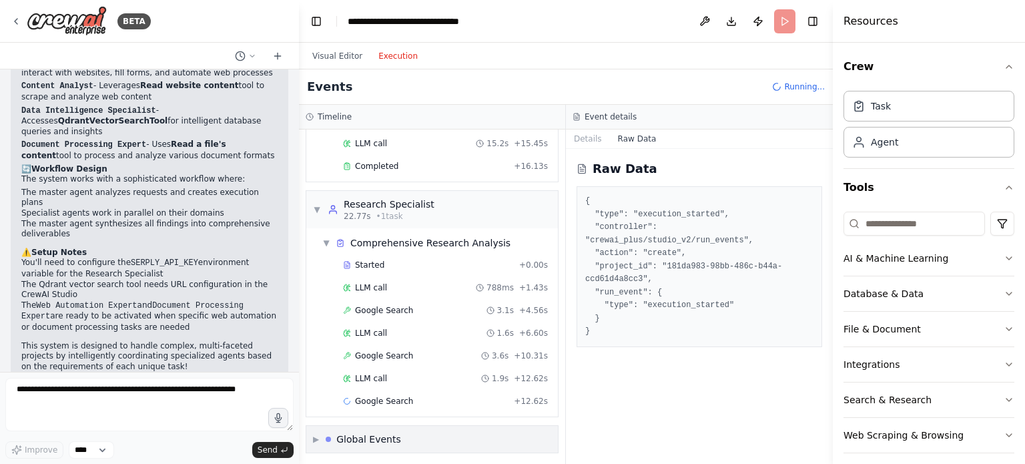
click at [403, 426] on div "▶ Global Events" at bounding box center [431, 439] width 251 height 27
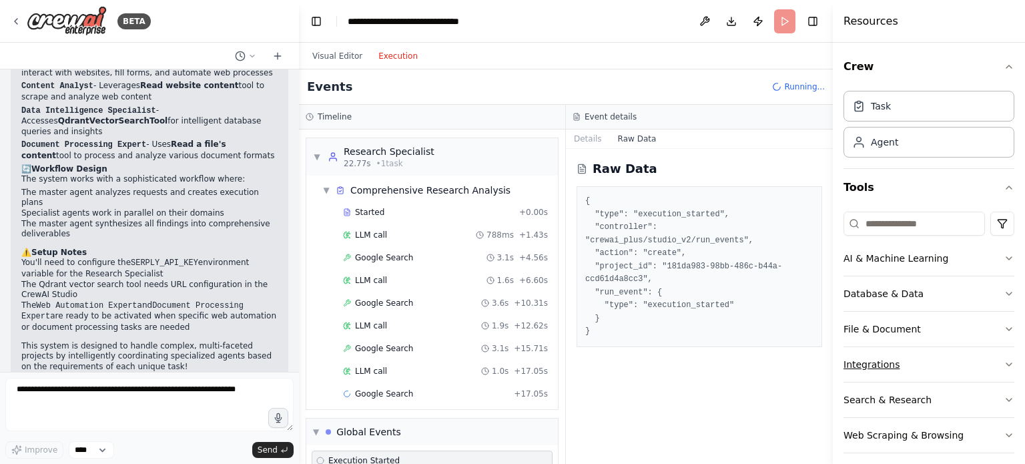
scroll to position [9, 0]
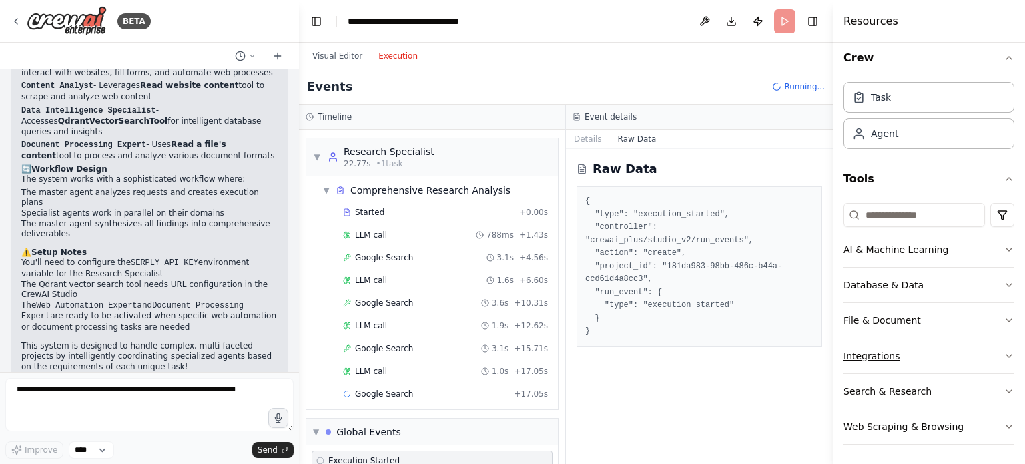
click at [930, 366] on button "Integrations" at bounding box center [928, 355] width 171 height 35
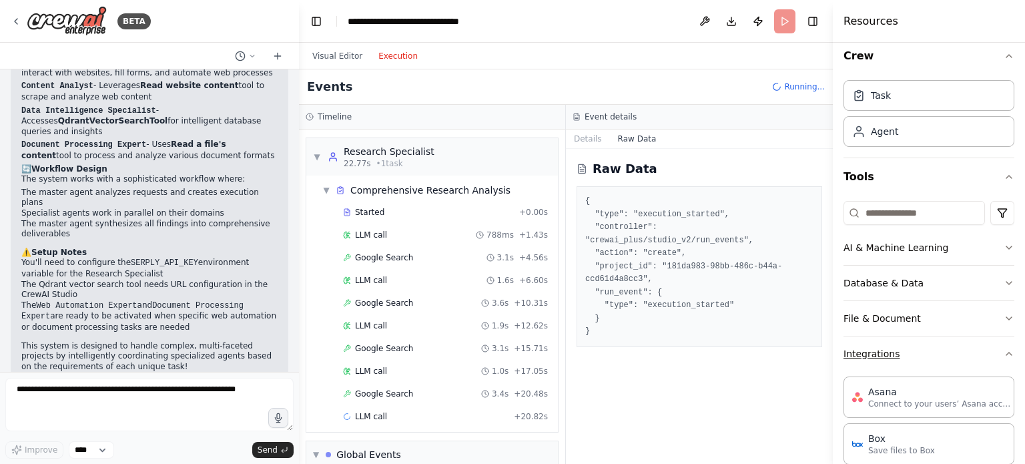
scroll to position [0, 0]
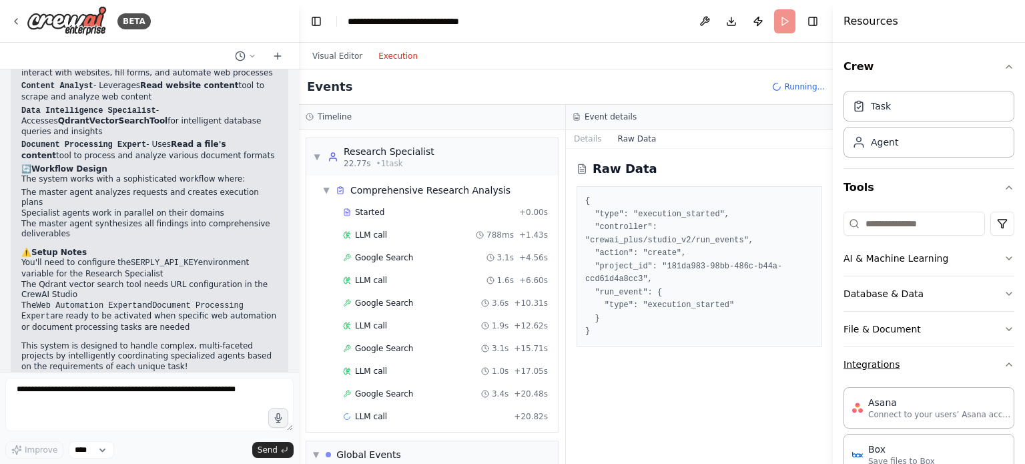
click at [930, 366] on button "Integrations" at bounding box center [928, 364] width 171 height 35
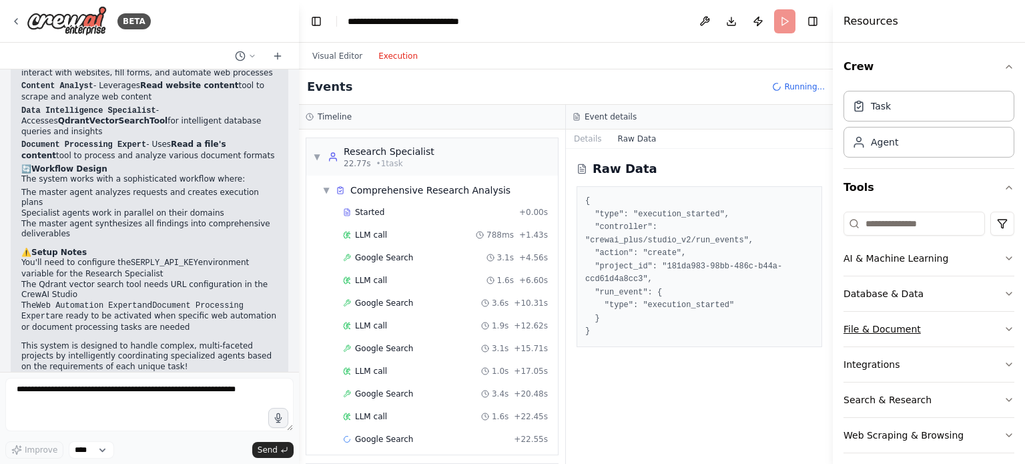
click at [938, 328] on button "File & Document" at bounding box center [928, 329] width 171 height 35
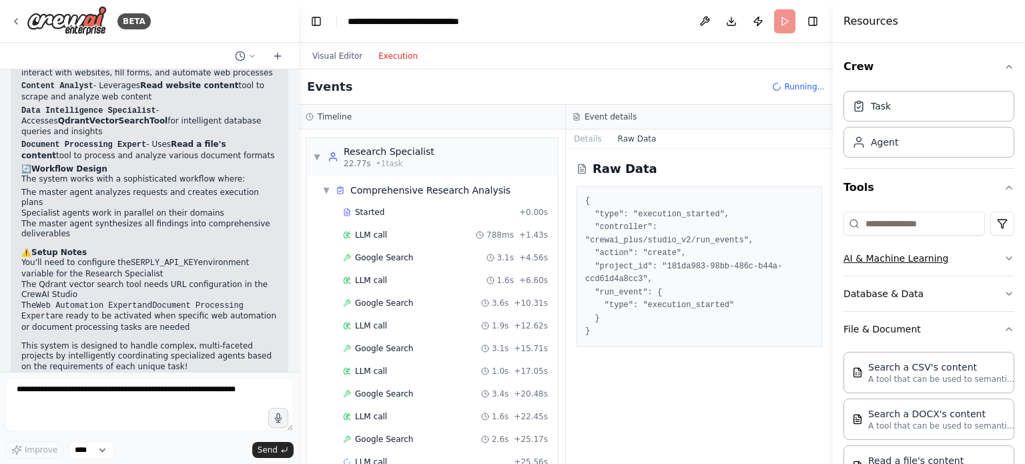
click at [919, 257] on button "AI & Machine Learning" at bounding box center [928, 258] width 171 height 35
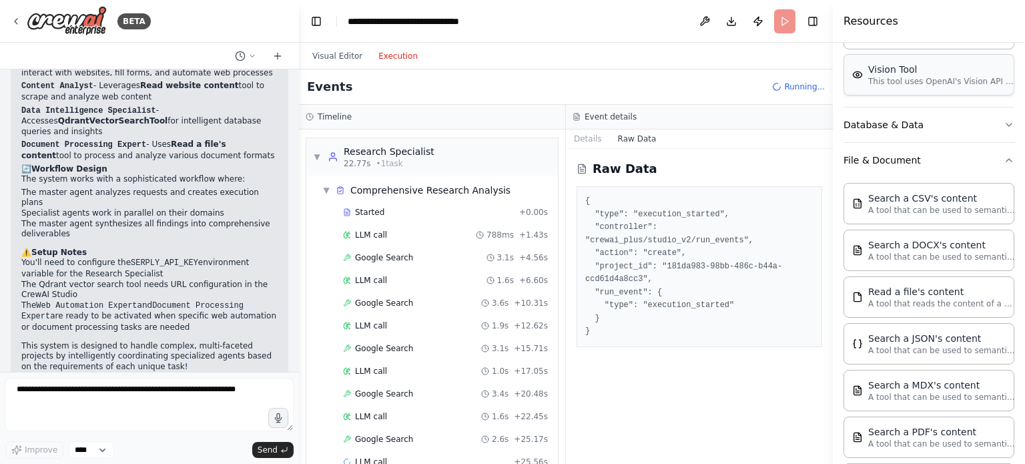
scroll to position [587, 0]
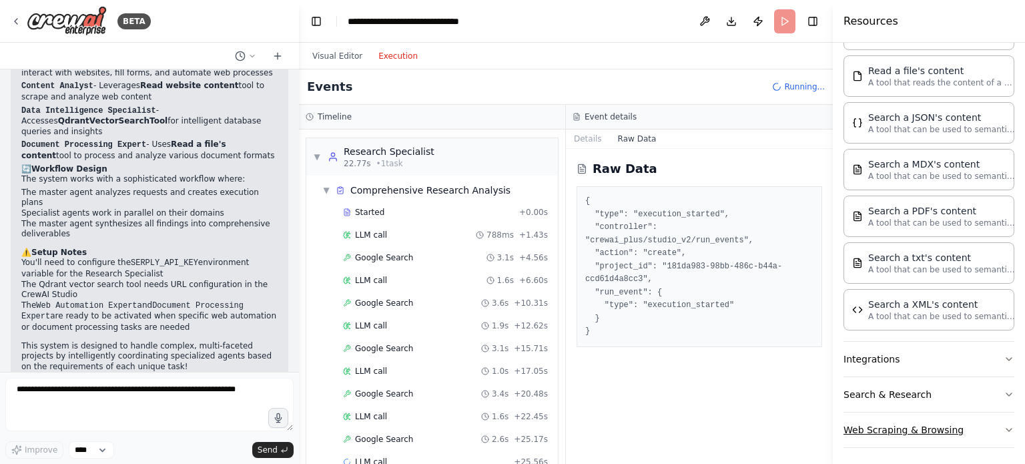
click at [907, 427] on button "Web Scraping & Browsing" at bounding box center [928, 429] width 171 height 35
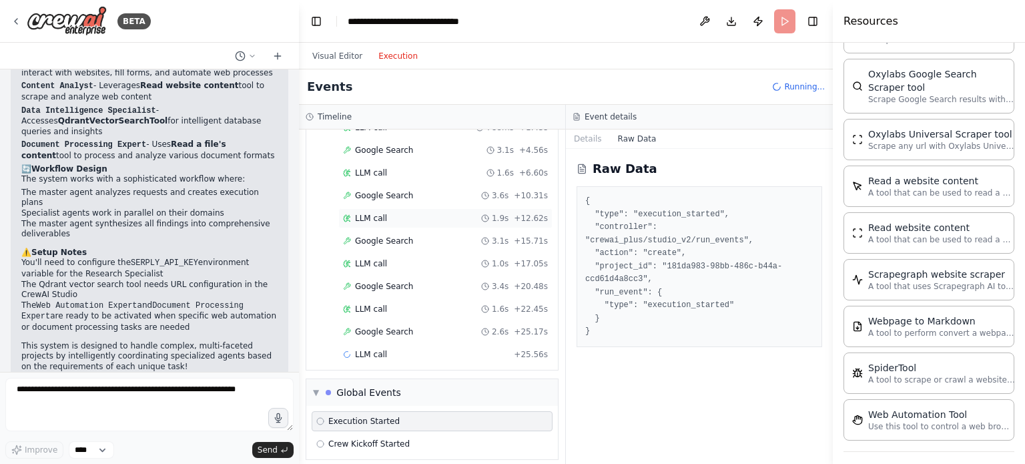
scroll to position [255, 0]
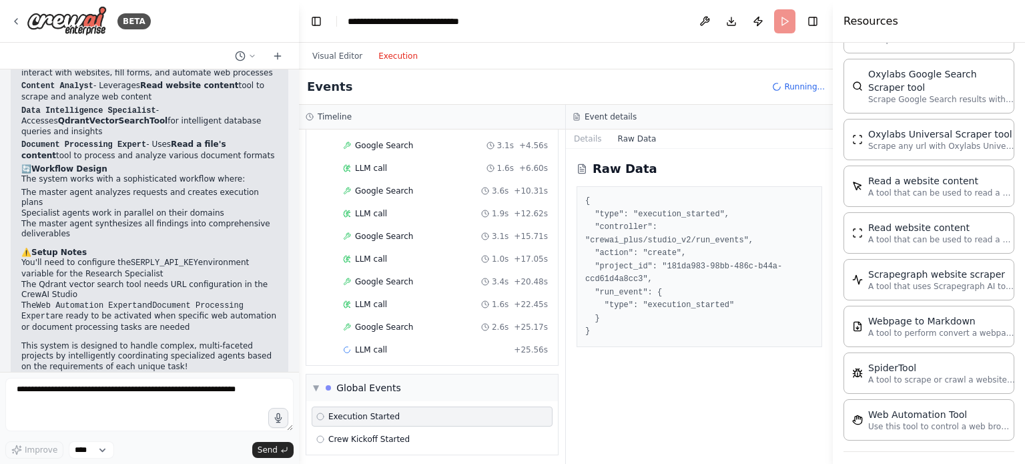
click at [599, 348] on div "Raw Data { "type": "execution_started", "controller": "crewai_plus/studio_v2/ru…" at bounding box center [699, 306] width 267 height 315
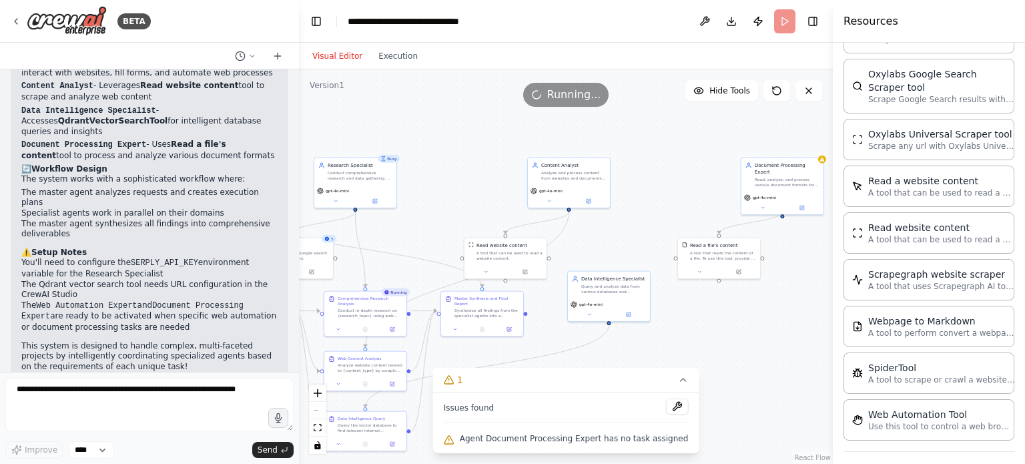
click at [326, 59] on button "Visual Editor" at bounding box center [337, 56] width 66 height 16
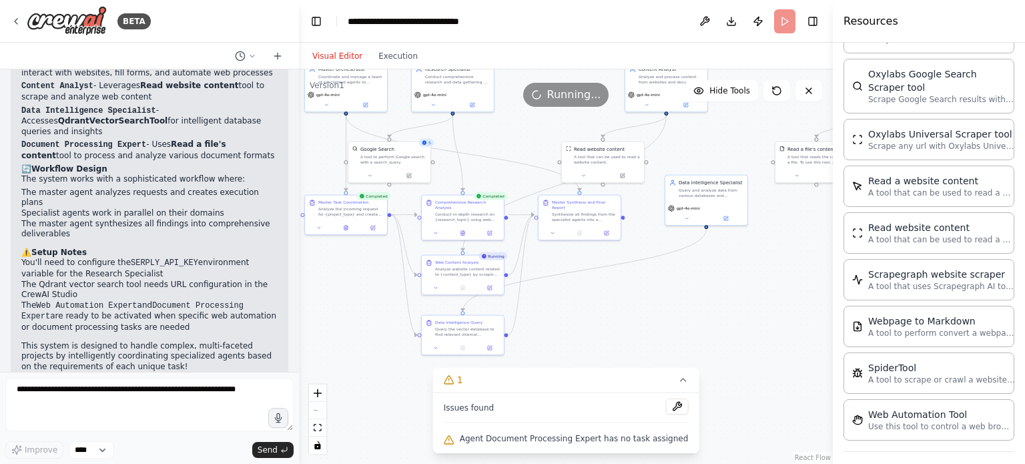
drag, startPoint x: 430, startPoint y: 197, endPoint x: 528, endPoint y: 101, distance: 136.8
click at [528, 101] on div "Version 1 Hide Tools .deletable-edge-delete-btn { width: 20px; height: 20px; bo…" at bounding box center [566, 266] width 534 height 394
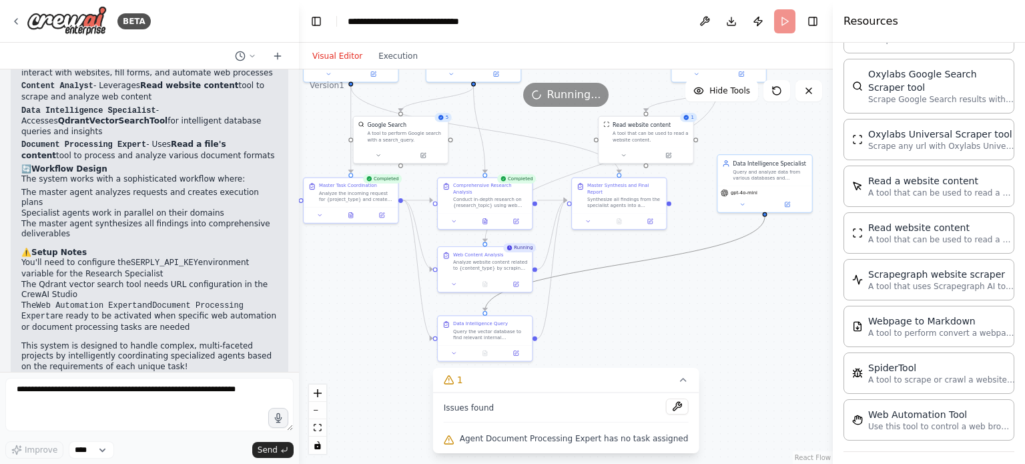
drag, startPoint x: 646, startPoint y: 264, endPoint x: 648, endPoint y: 366, distance: 102.1
click at [648, 366] on div ".deletable-edge-delete-btn { width: 20px; height: 20px; border: 0px solid #ffff…" at bounding box center [566, 266] width 534 height 394
click at [730, 346] on div ".deletable-edge-delete-btn { width: 20px; height: 20px; border: 0px solid #ffff…" at bounding box center [566, 266] width 534 height 394
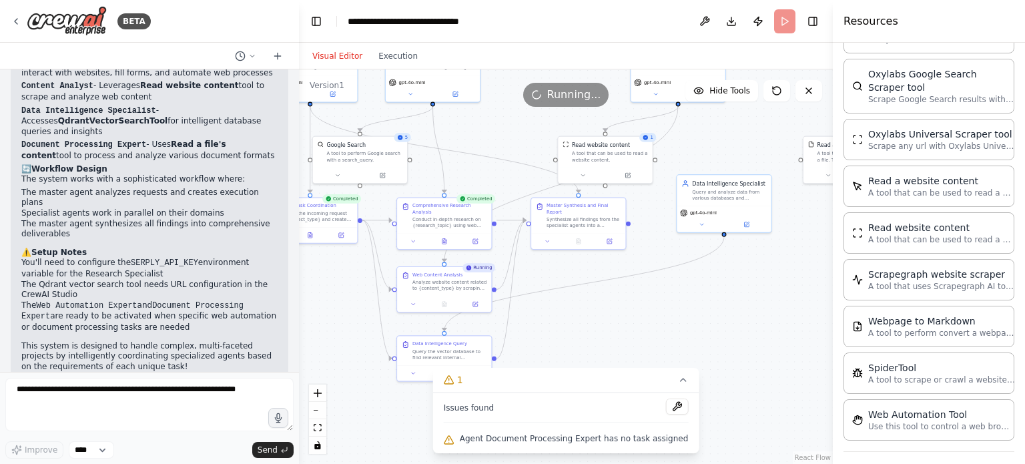
drag, startPoint x: 746, startPoint y: 290, endPoint x: 706, endPoint y: 303, distance: 42.0
click at [706, 303] on div ".deletable-edge-delete-btn { width: 20px; height: 20px; border: 0px solid #ffff…" at bounding box center [566, 266] width 534 height 394
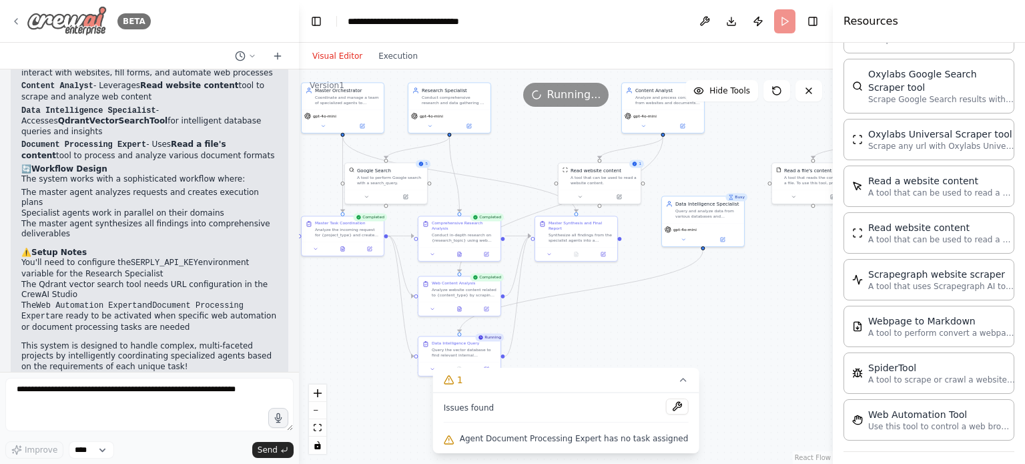
click at [14, 26] on icon at bounding box center [16, 21] width 11 height 11
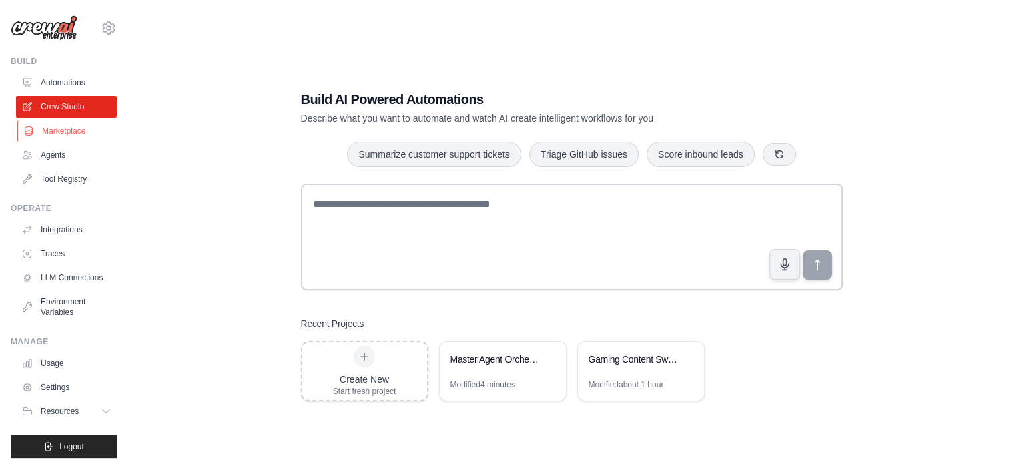
click at [60, 121] on link "Marketplace" at bounding box center [67, 130] width 101 height 21
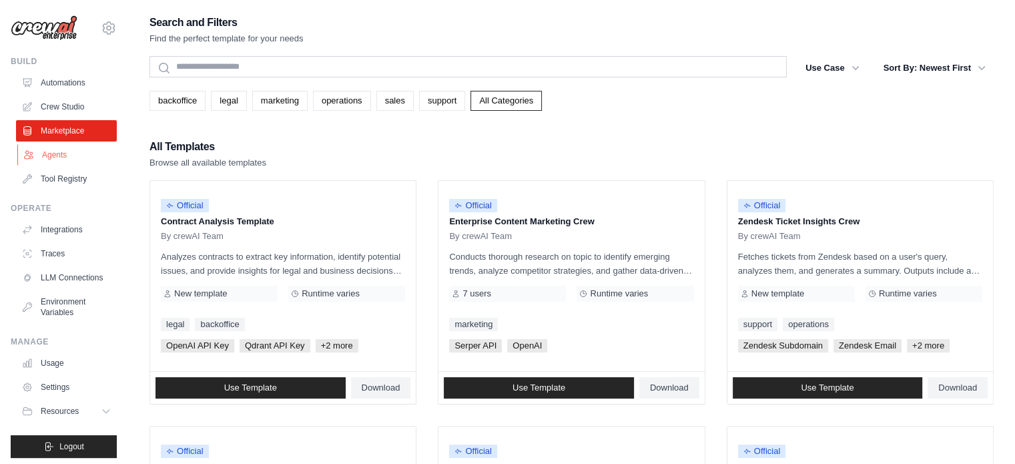
click at [58, 155] on link "Agents" at bounding box center [67, 154] width 101 height 21
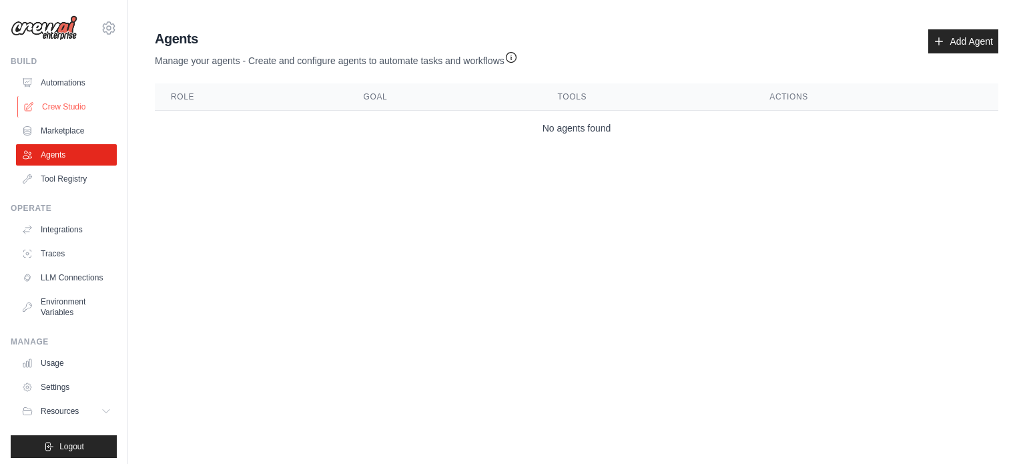
click at [84, 107] on link "Crew Studio" at bounding box center [67, 106] width 101 height 21
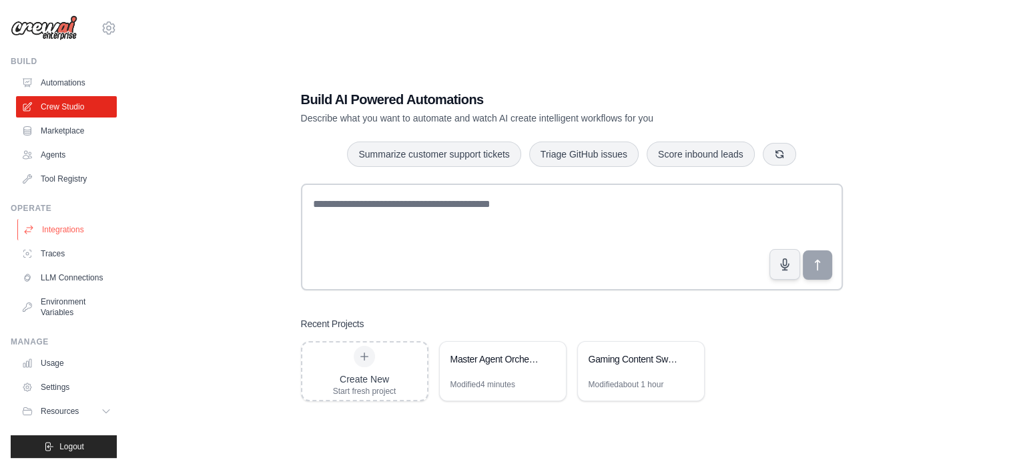
click at [73, 234] on link "Integrations" at bounding box center [67, 229] width 101 height 21
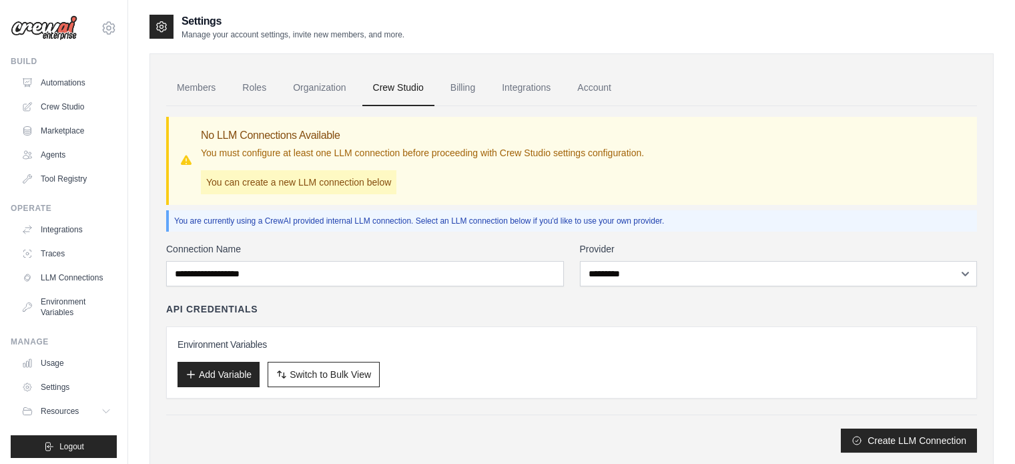
select select "*********"
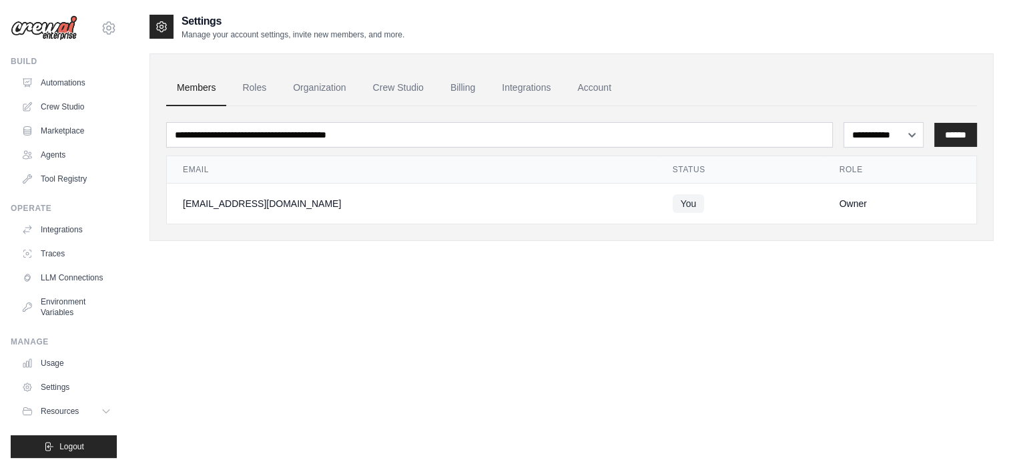
click at [37, 35] on img at bounding box center [44, 27] width 67 height 25
click at [56, 22] on img at bounding box center [44, 27] width 67 height 25
click at [56, 31] on img at bounding box center [44, 27] width 67 height 25
click at [31, 76] on link "Automations" at bounding box center [67, 82] width 101 height 21
click at [51, 87] on link "Automations" at bounding box center [67, 82] width 101 height 21
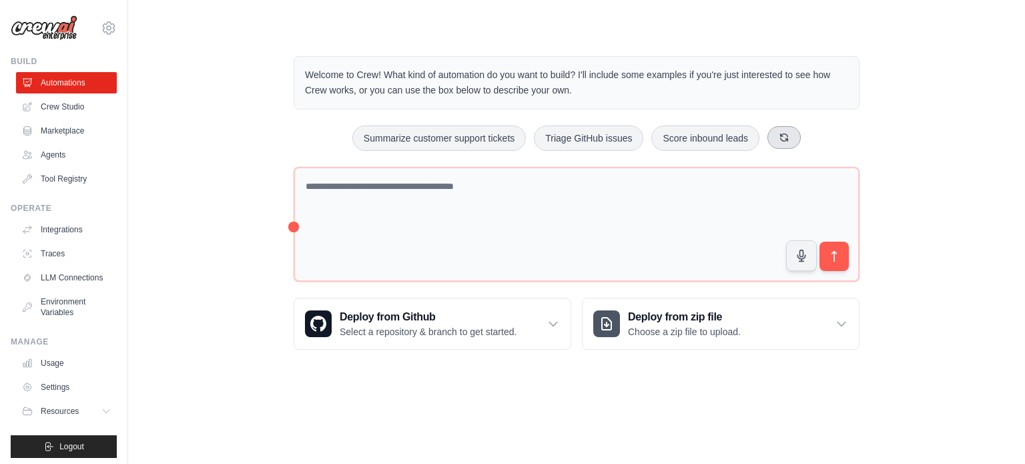
click at [798, 133] on button at bounding box center [783, 137] width 33 height 23
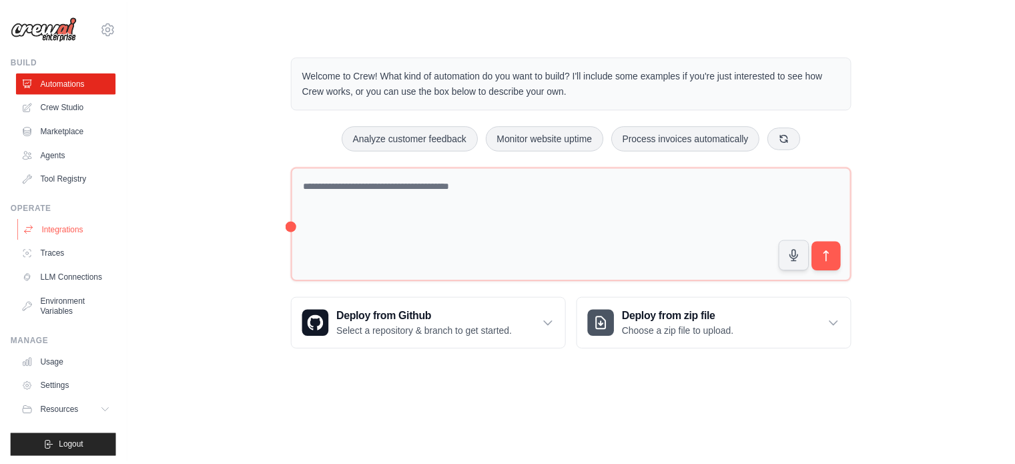
scroll to position [15, 0]
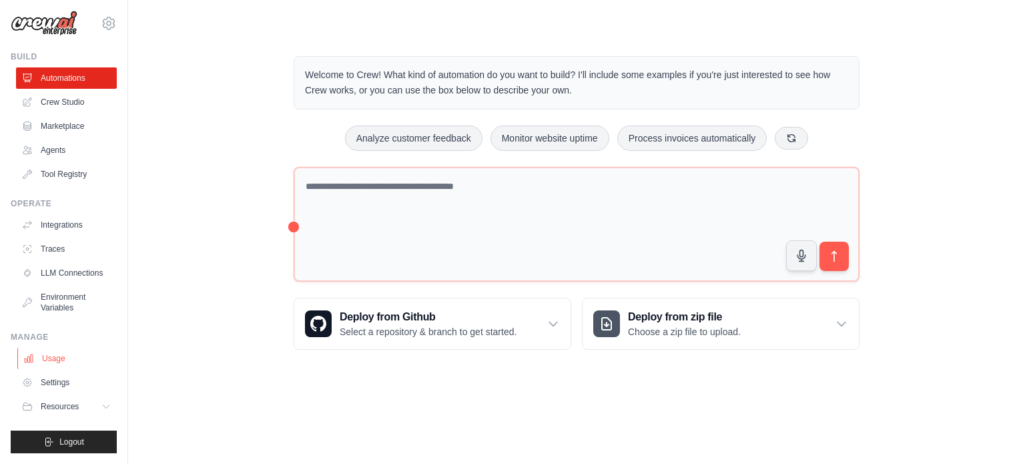
click at [43, 354] on link "Usage" at bounding box center [67, 358] width 101 height 21
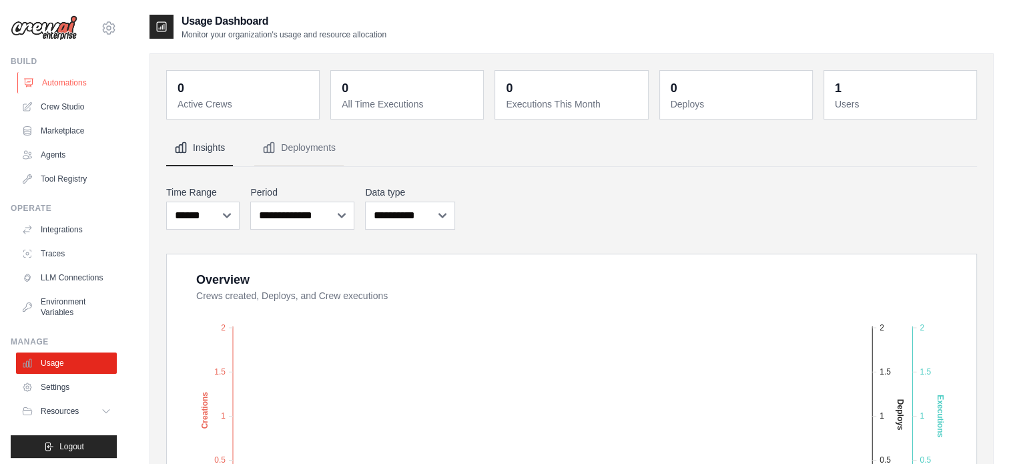
click at [76, 79] on link "Automations" at bounding box center [67, 82] width 101 height 21
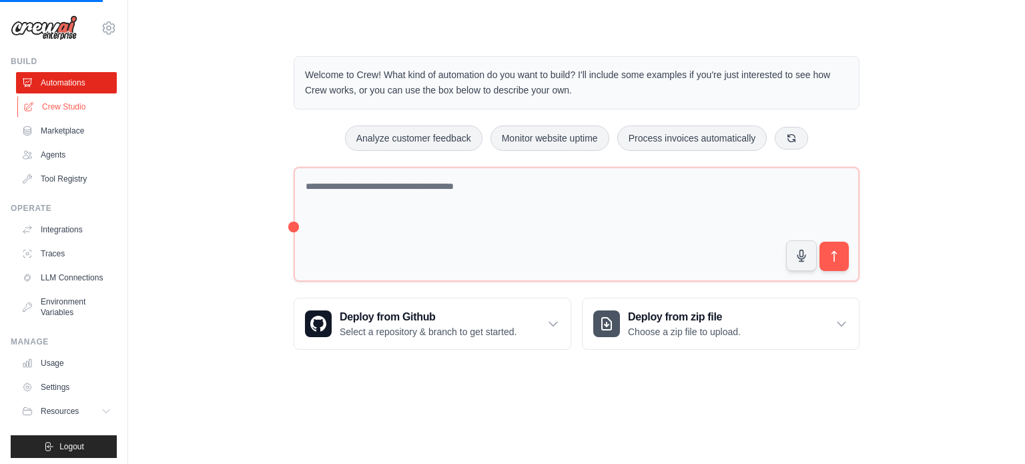
click at [69, 116] on link "Crew Studio" at bounding box center [67, 106] width 101 height 21
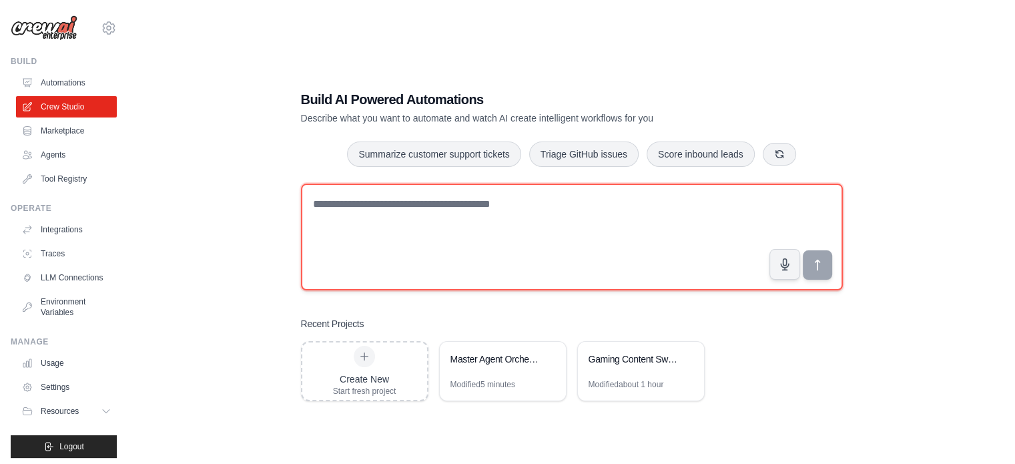
click at [435, 215] on textarea at bounding box center [572, 236] width 542 height 107
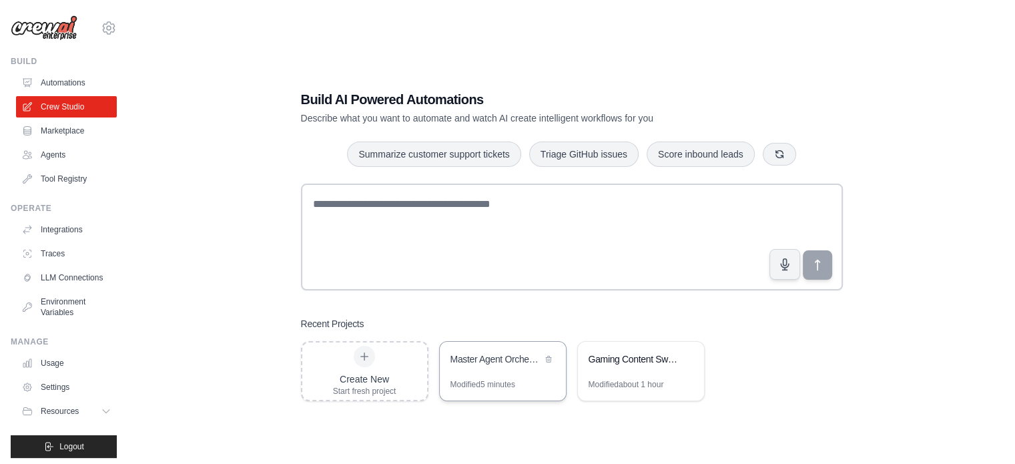
click at [482, 374] on div "Master Agent Orchestration System" at bounding box center [503, 360] width 126 height 37
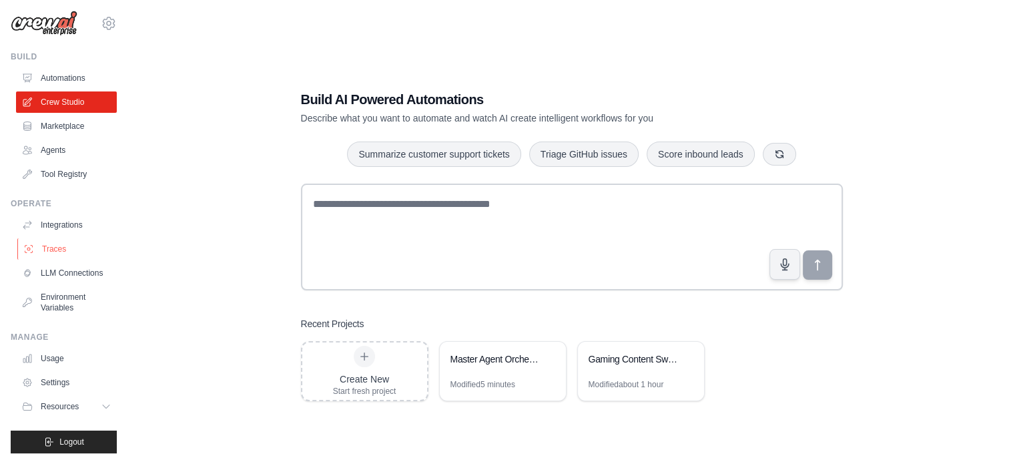
scroll to position [15, 0]
click at [68, 374] on link "Settings" at bounding box center [67, 382] width 101 height 21
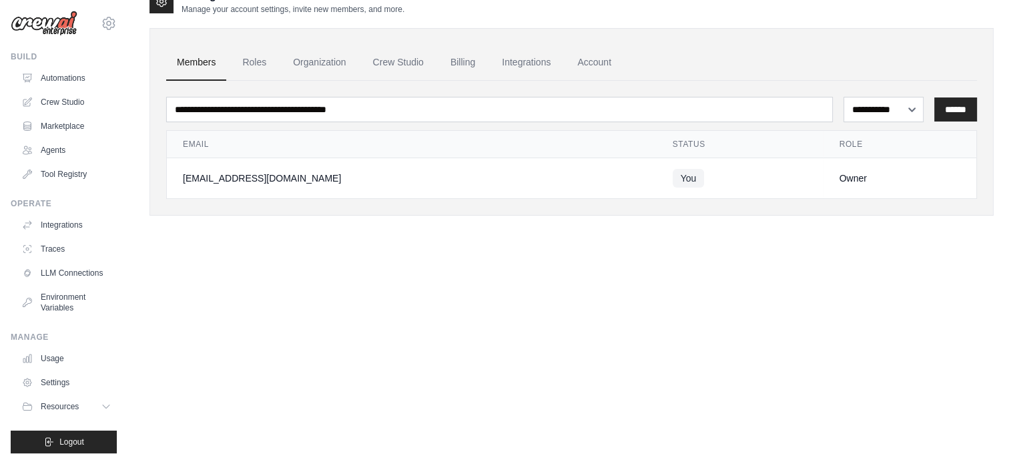
scroll to position [27, 0]
click at [506, 57] on link "Integrations" at bounding box center [526, 61] width 70 height 36
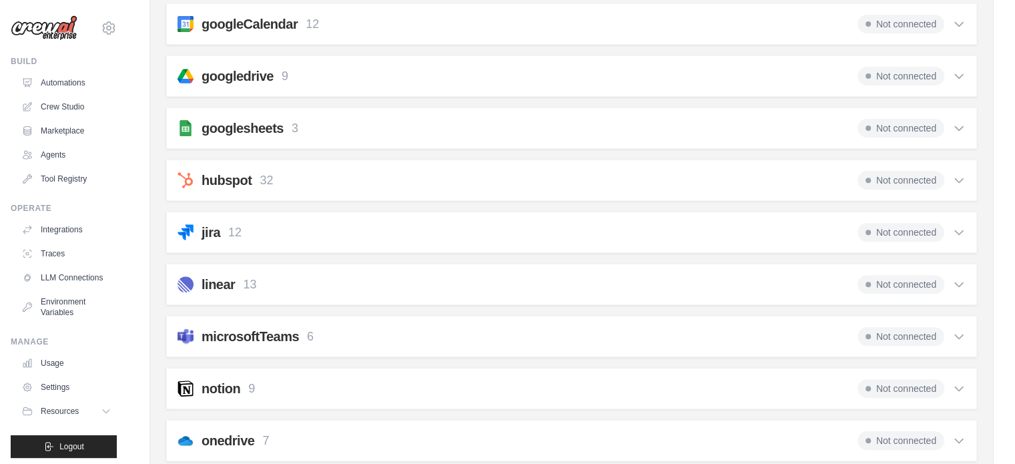
scroll to position [534, 0]
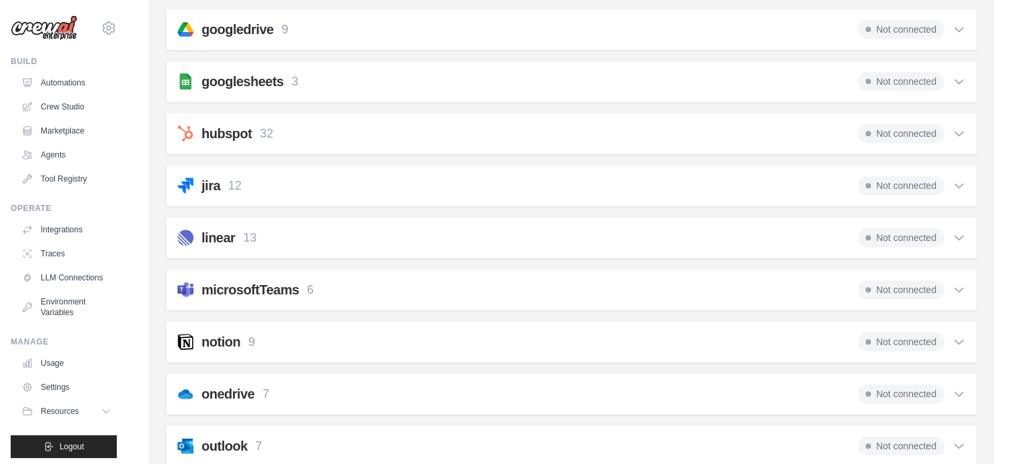
click at [949, 77] on div "Not connected" at bounding box center [911, 81] width 108 height 19
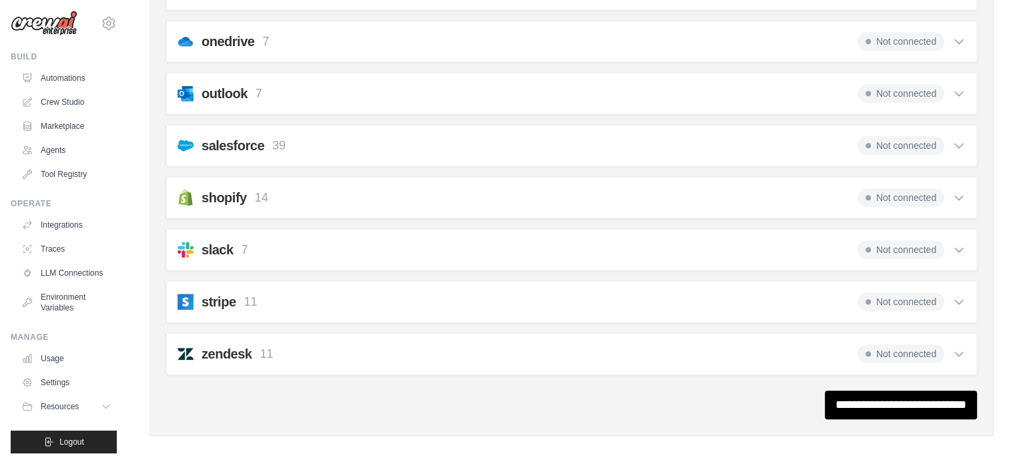
scroll to position [15, 0]
click at [75, 400] on button "Resources" at bounding box center [67, 406] width 101 height 21
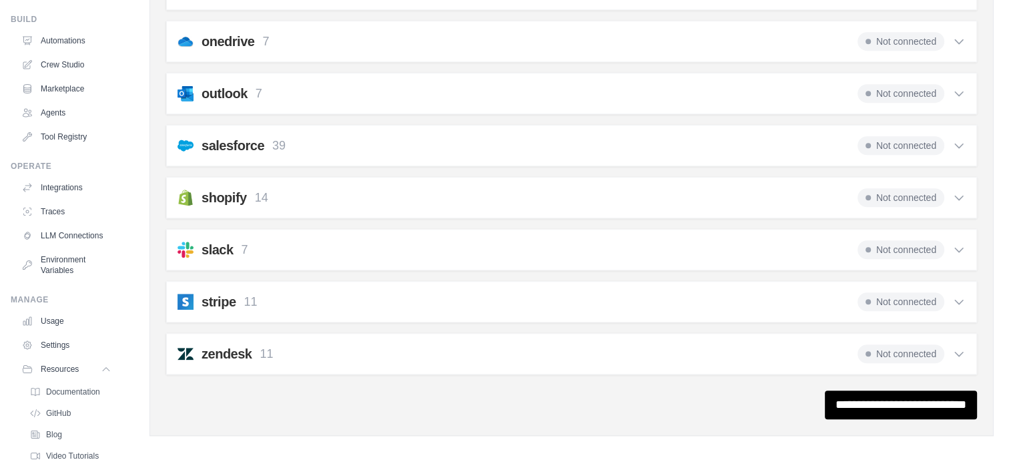
scroll to position [100, 0]
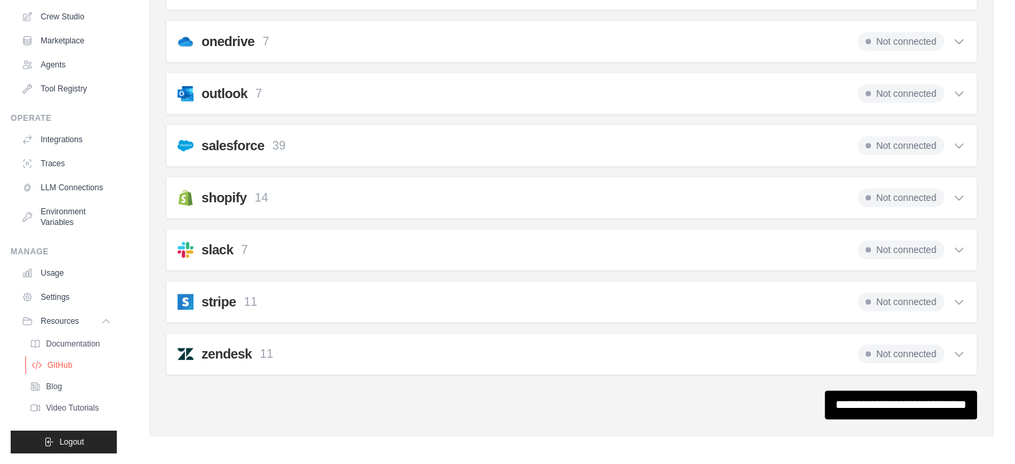
click at [67, 365] on span "GitHub" at bounding box center [59, 365] width 25 height 11
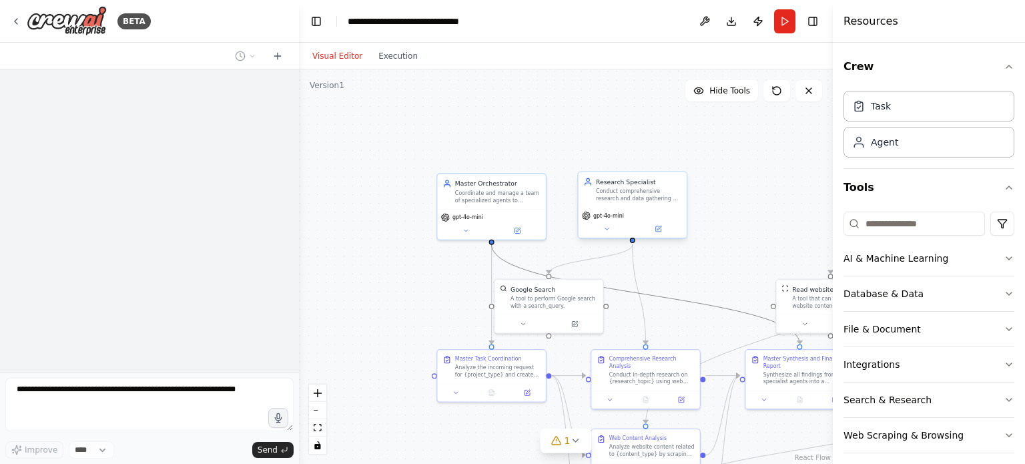
drag, startPoint x: 698, startPoint y: 306, endPoint x: 630, endPoint y: 177, distance: 145.9
click at [630, 177] on div ".deletable-edge-delete-btn { width: 20px; height: 20px; border: 0px solid #ffff…" at bounding box center [568, 259] width 352 height 260
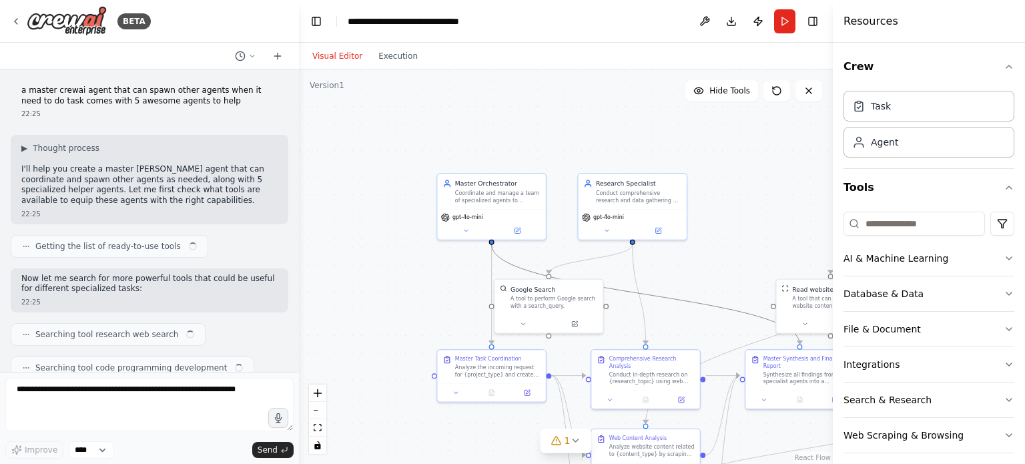
scroll to position [720, 0]
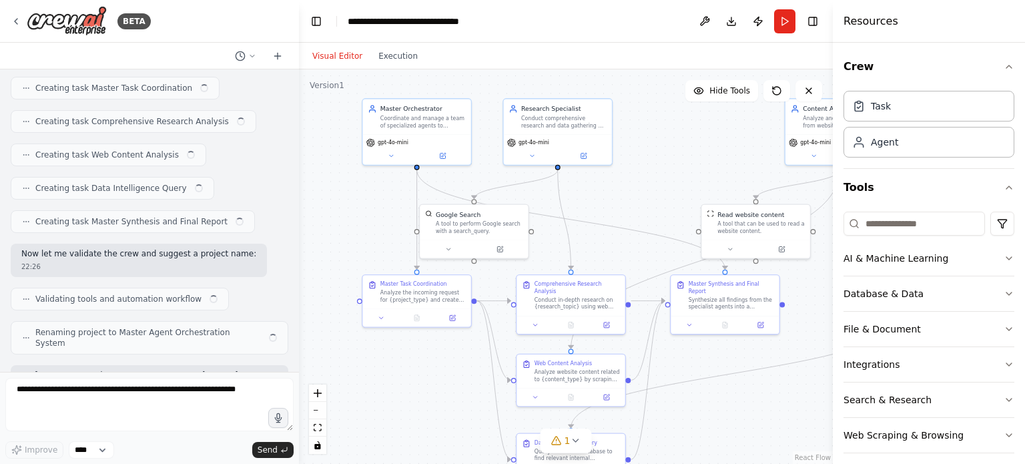
drag, startPoint x: 757, startPoint y: 173, endPoint x: 652, endPoint y: 77, distance: 141.7
click at [652, 77] on div ".deletable-edge-delete-btn { width: 20px; height: 20px; border: 0px solid #ffff…" at bounding box center [566, 266] width 534 height 394
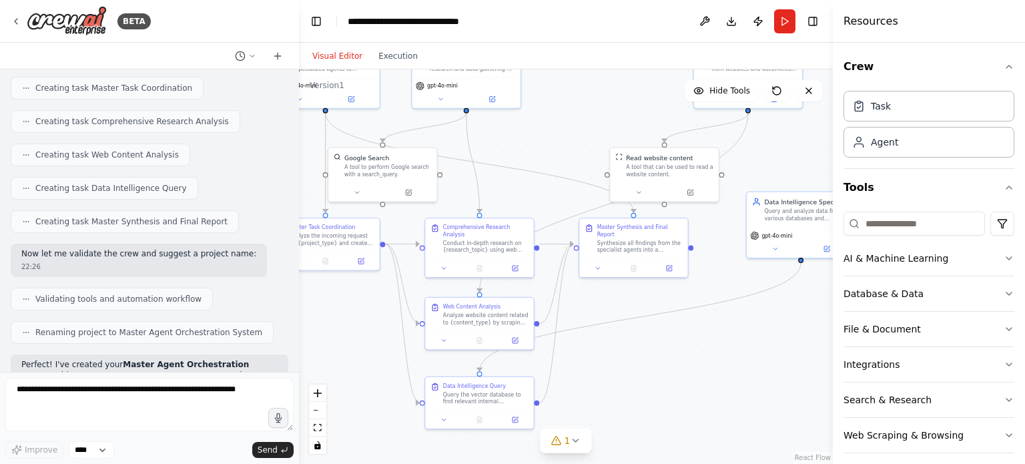
drag, startPoint x: 659, startPoint y: 148, endPoint x: 572, endPoint y: 109, distance: 95.2
click at [574, 101] on div ".deletable-edge-delete-btn { width: 20px; height: 20px; border: 0px solid #ffff…" at bounding box center [566, 266] width 534 height 394
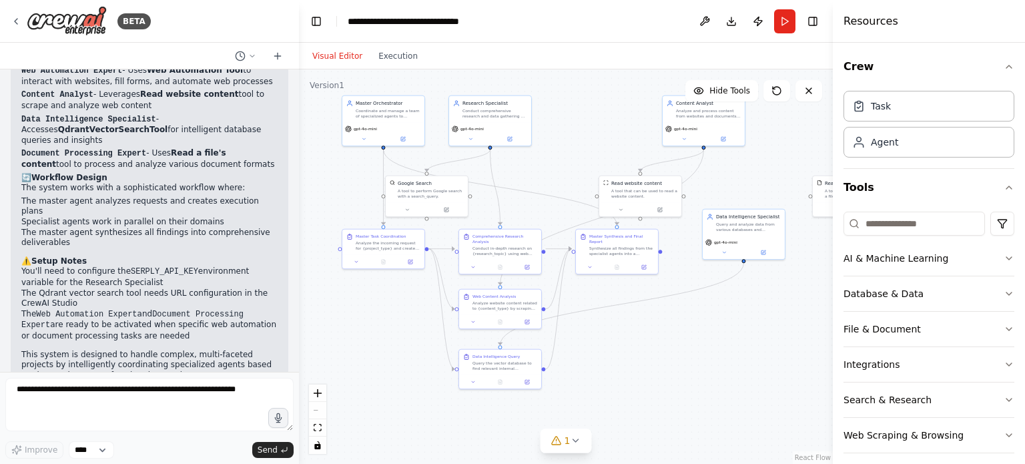
scroll to position [1142, 0]
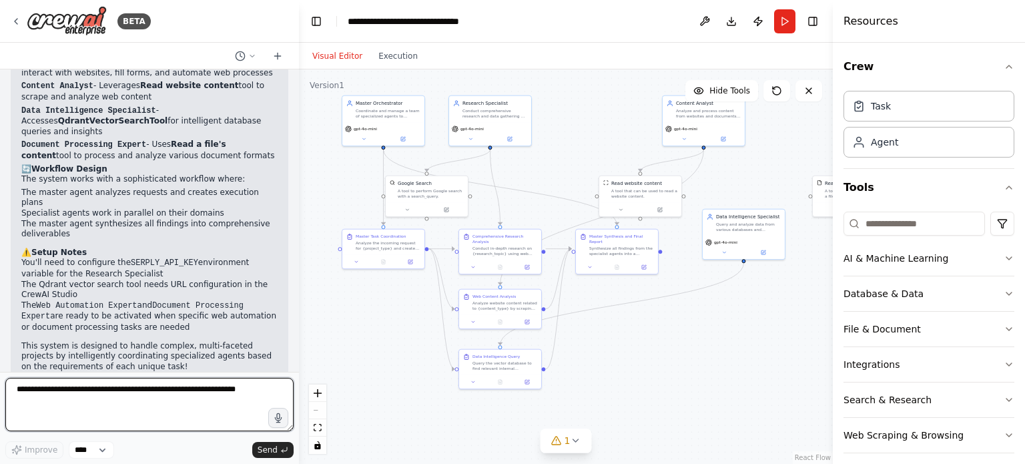
click at [135, 395] on textarea at bounding box center [149, 404] width 288 height 53
type textarea "***"
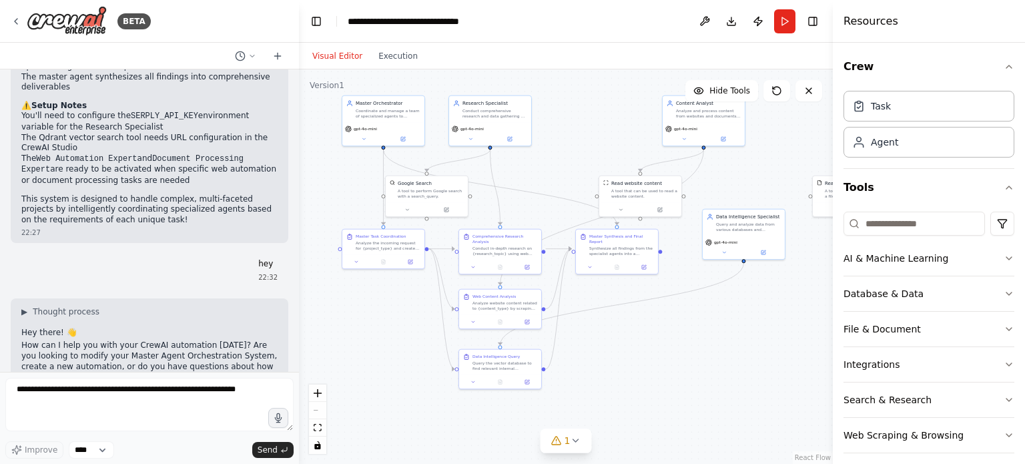
scroll to position [1300, 0]
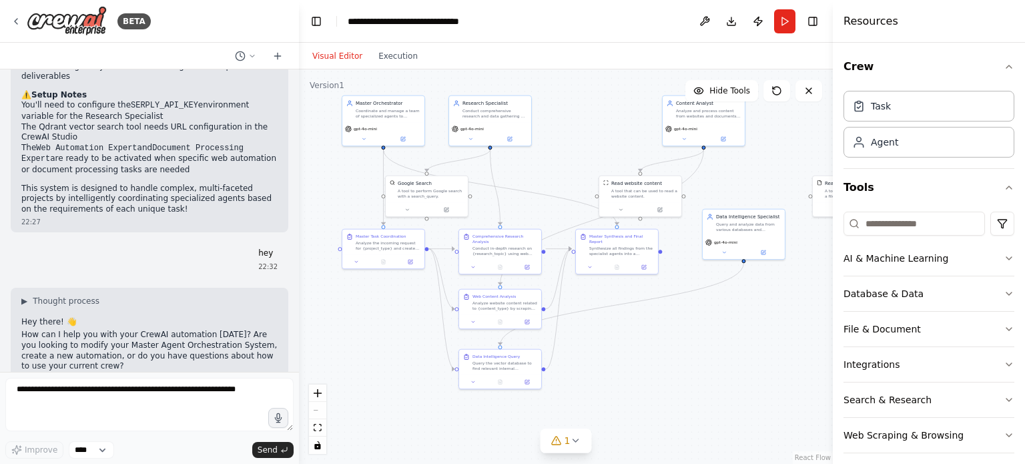
click at [182, 342] on p "How can I help you with your CrewAI automation [DATE]? Are you looking to modif…" at bounding box center [149, 350] width 256 height 41
click at [93, 453] on select "****" at bounding box center [91, 449] width 45 height 17
click at [184, 330] on p "How can I help you with your CrewAI automation [DATE]? Are you looking to modif…" at bounding box center [149, 350] width 256 height 41
click at [384, 61] on button "Execution" at bounding box center [397, 56] width 55 height 16
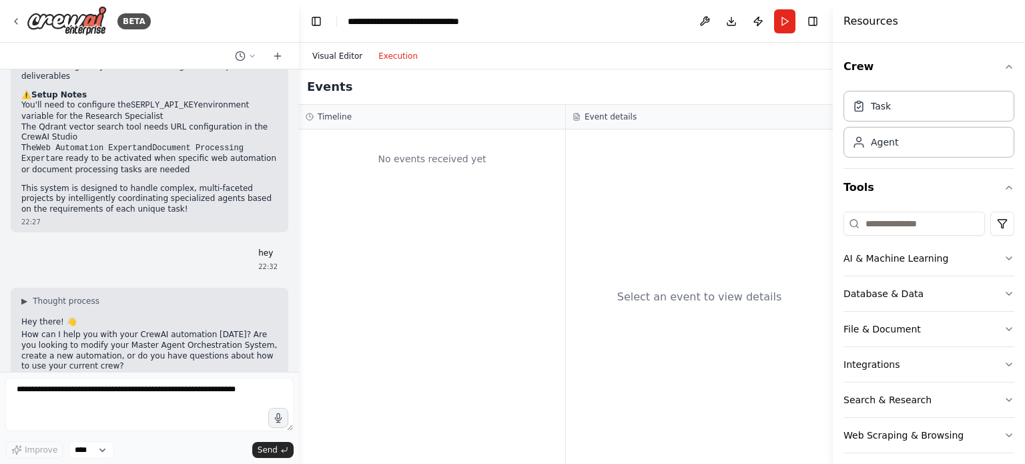
click at [331, 60] on button "Visual Editor" at bounding box center [337, 56] width 66 height 16
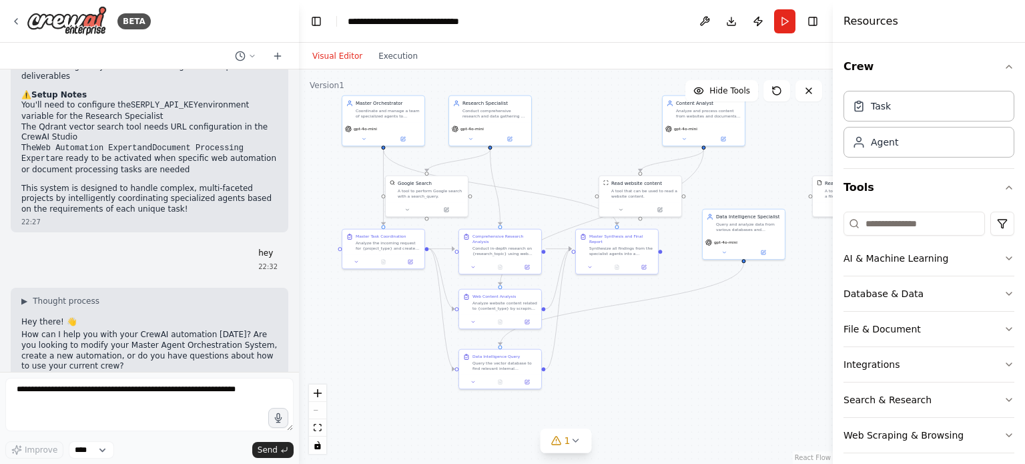
click at [759, 320] on div ".deletable-edge-delete-btn { width: 20px; height: 20px; border: 0px solid #ffff…" at bounding box center [566, 266] width 534 height 394
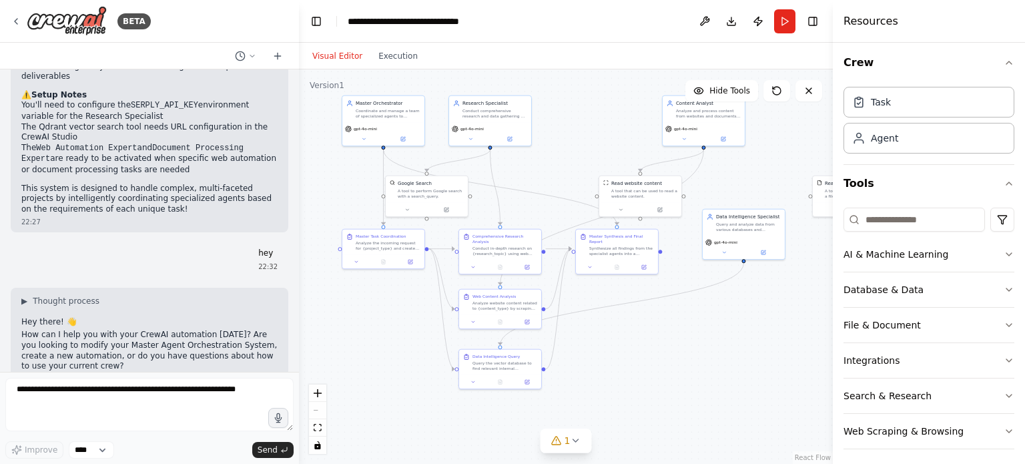
scroll to position [9, 0]
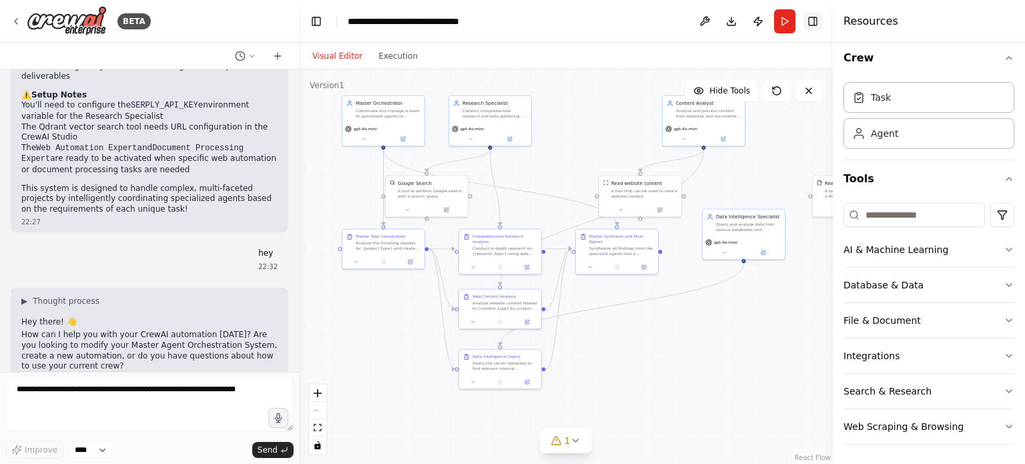
click at [819, 15] on button "Toggle Right Sidebar" at bounding box center [812, 21] width 19 height 19
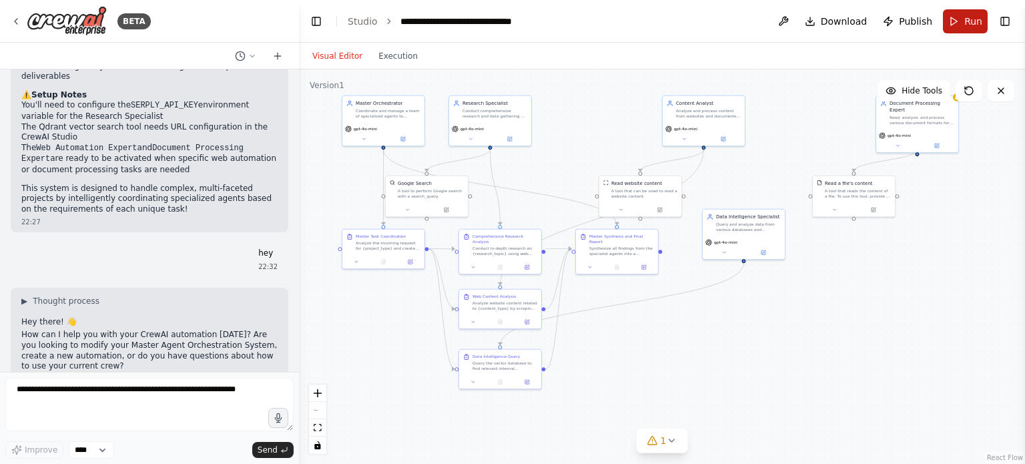
click at [949, 16] on button "Run" at bounding box center [965, 21] width 45 height 24
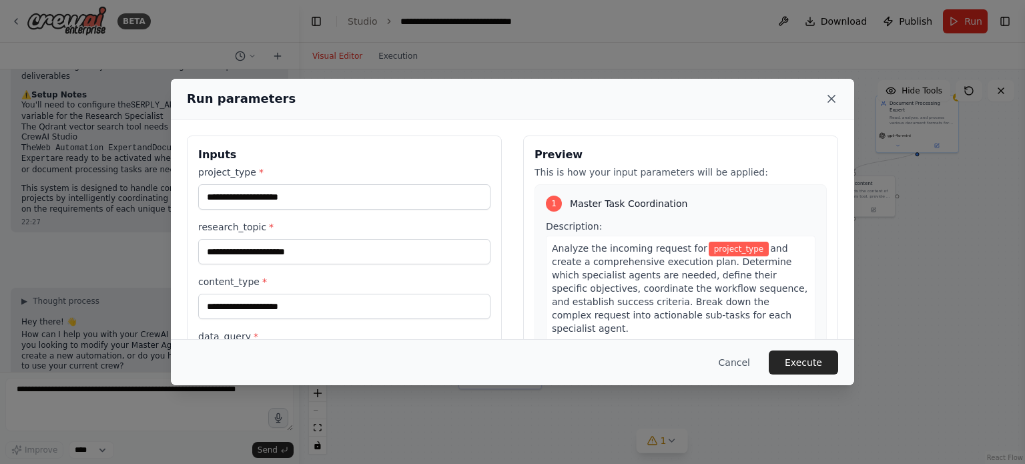
click at [832, 94] on icon at bounding box center [831, 98] width 13 height 13
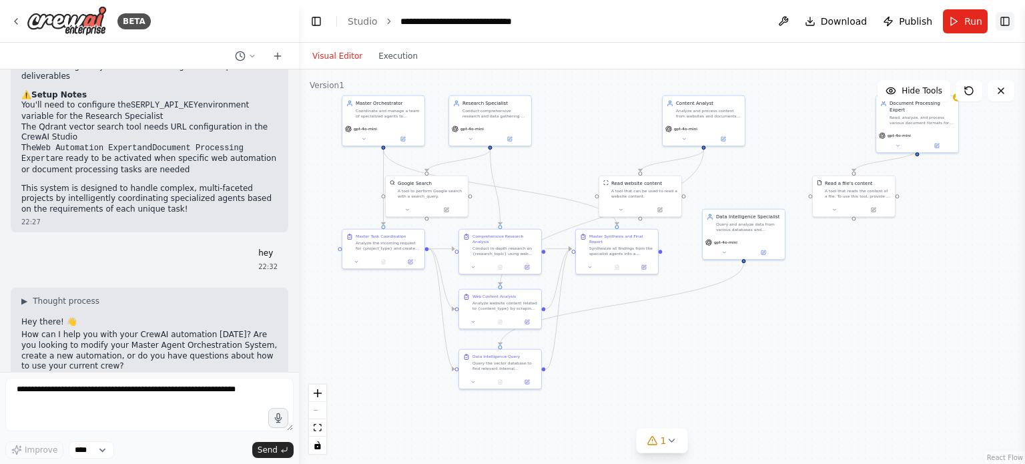
click at [1003, 21] on button "Toggle Right Sidebar" at bounding box center [1004, 21] width 19 height 19
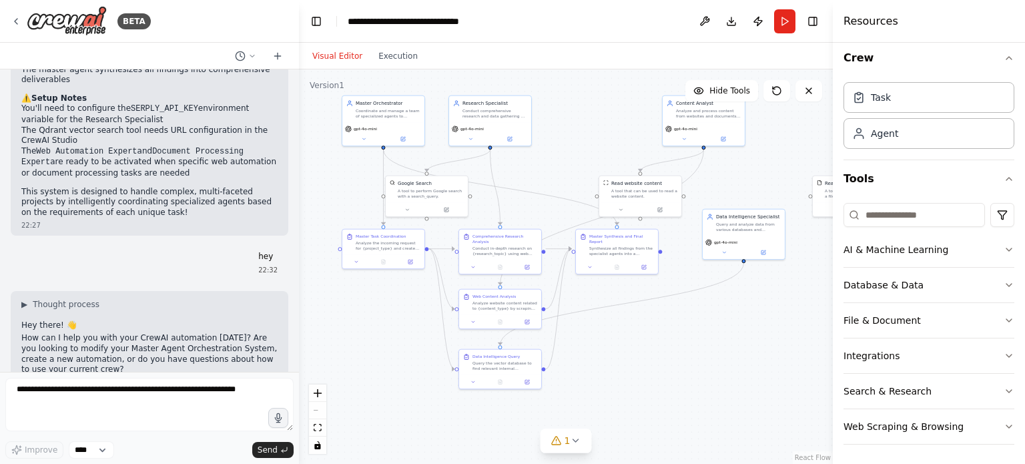
scroll to position [1300, 0]
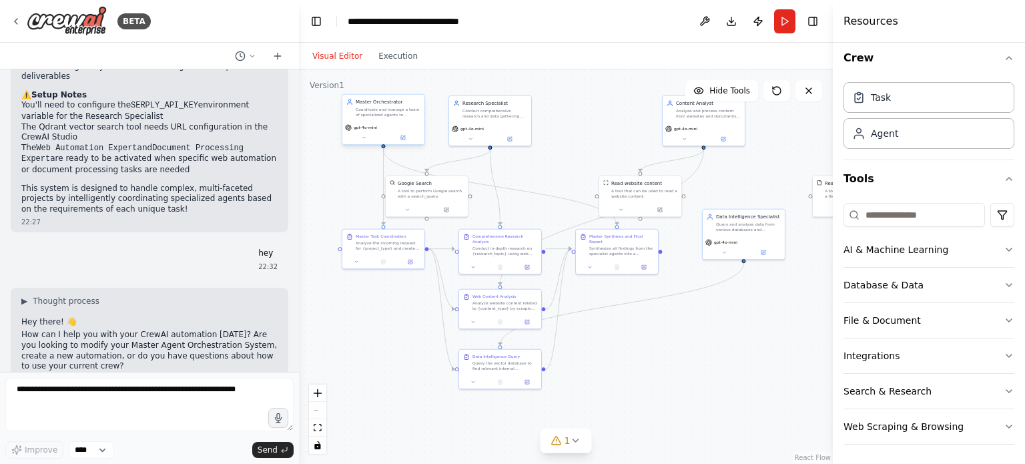
click at [388, 103] on div "Master Orchestrator" at bounding box center [388, 102] width 65 height 7
click at [371, 108] on div "Coordinate and manage a team of specialized agents to complete complex multi-fa…" at bounding box center [388, 112] width 65 height 11
click at [9, 20] on div "BETA" at bounding box center [149, 21] width 299 height 43
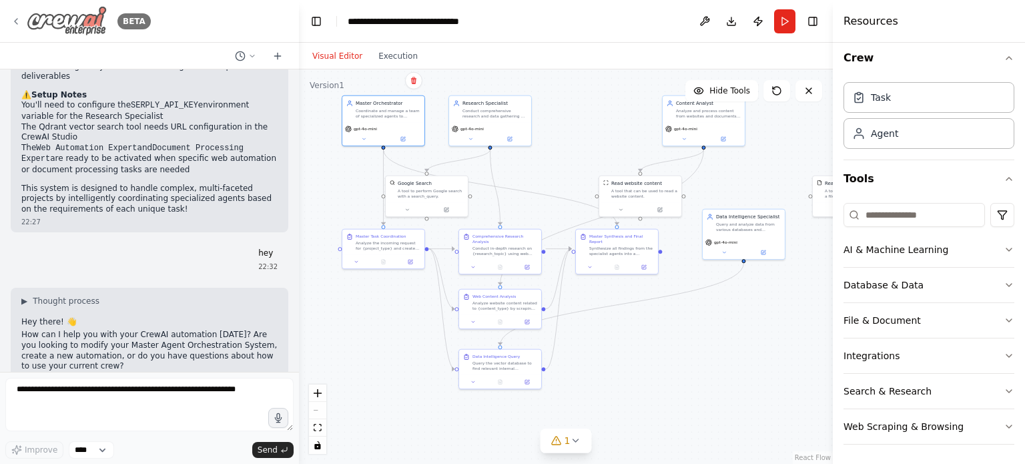
click at [25, 24] on div "BETA" at bounding box center [81, 21] width 140 height 30
